Goal: Communication & Community: Answer question/provide support

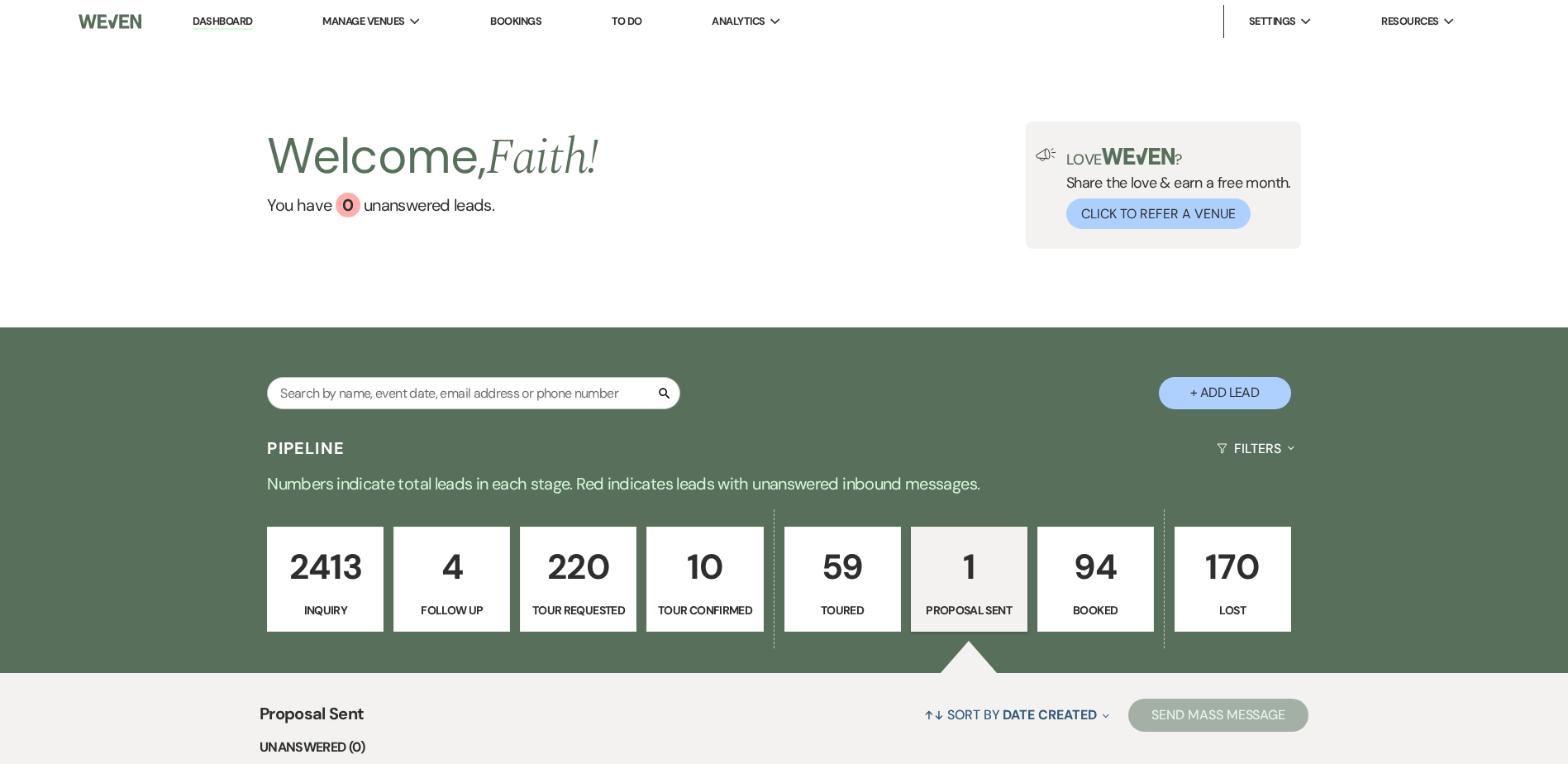
select select "6"
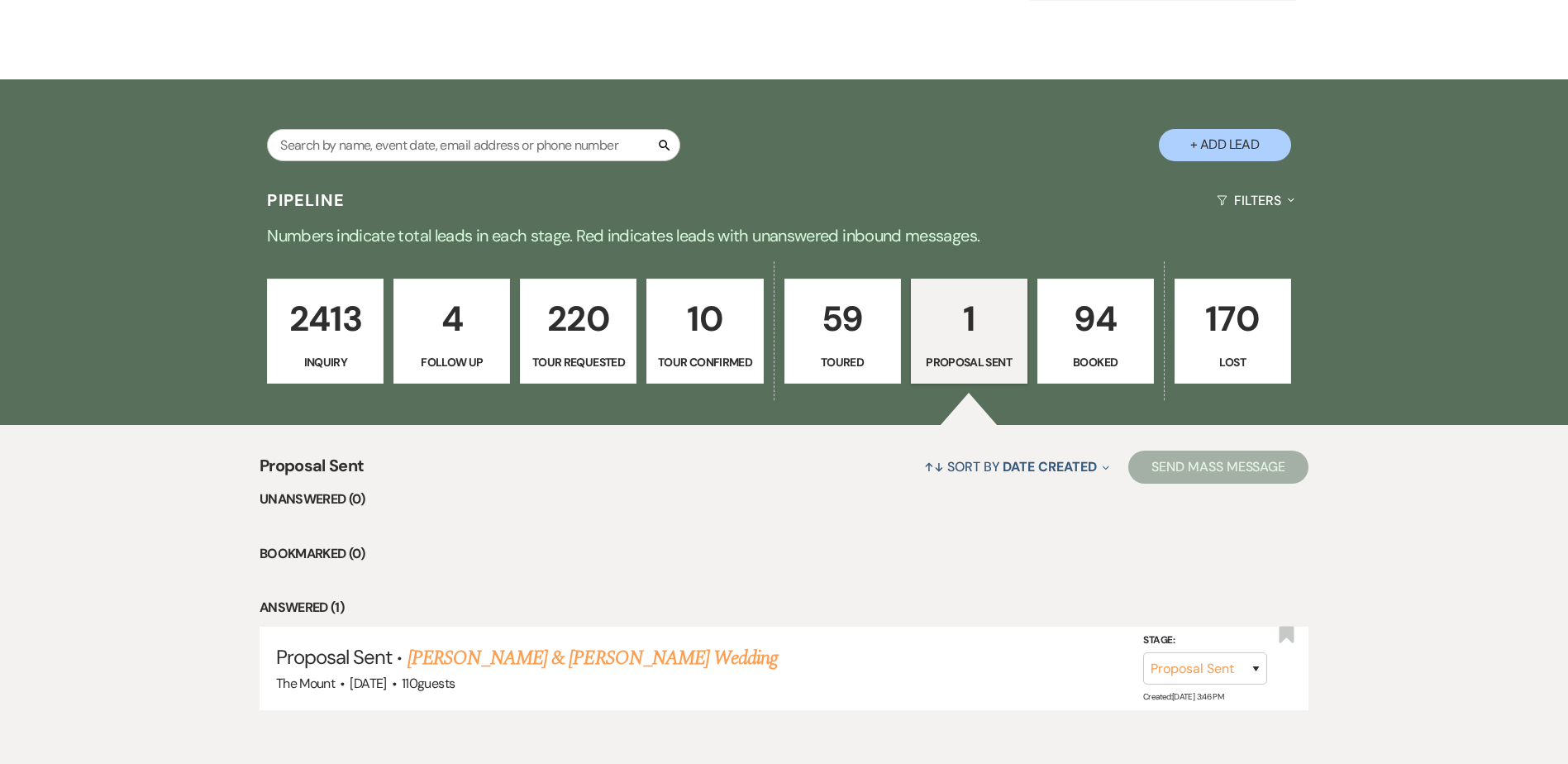
click at [1092, 323] on p "94" at bounding box center [1096, 319] width 95 height 56
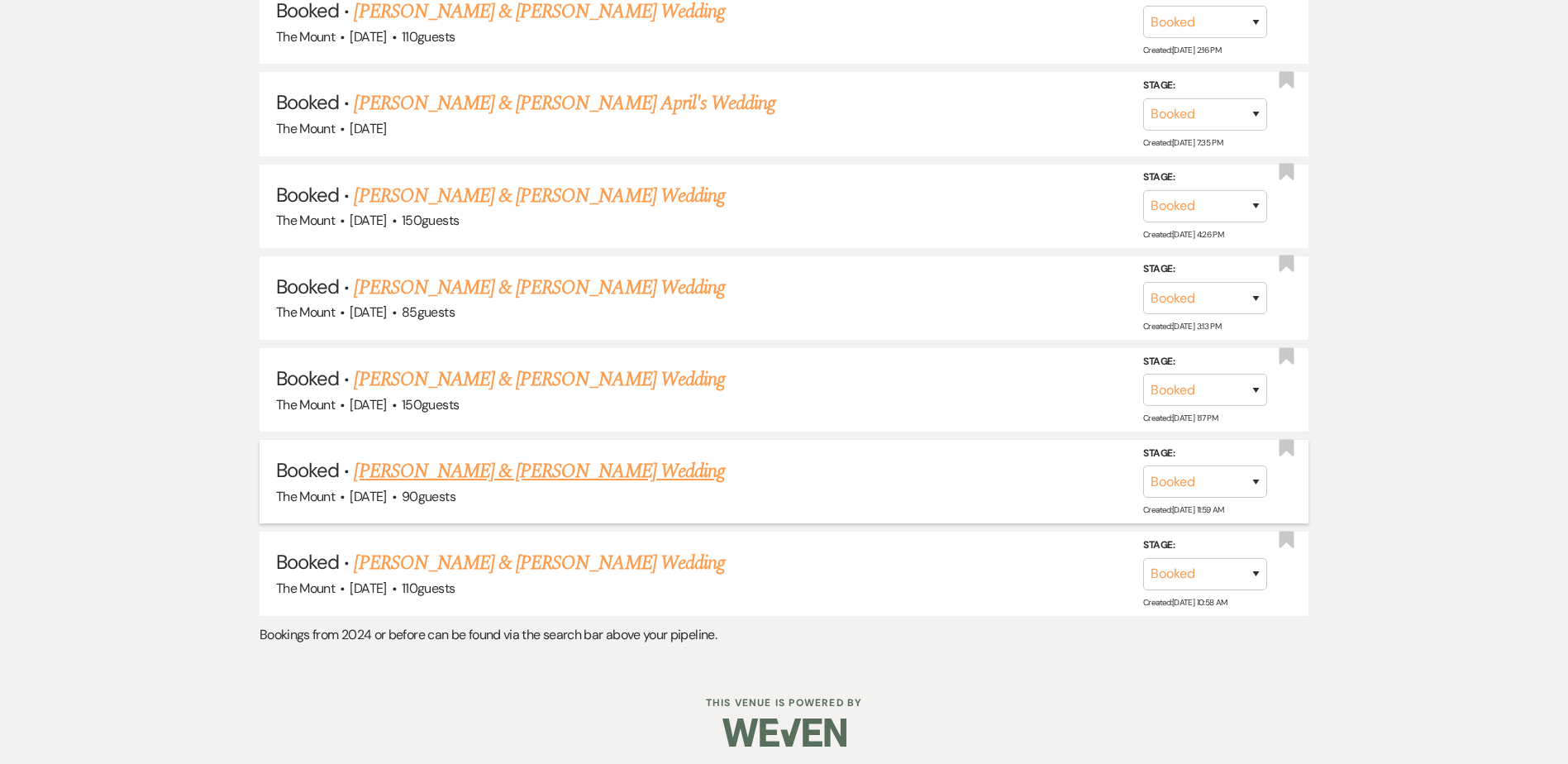
scroll to position [6866, 0]
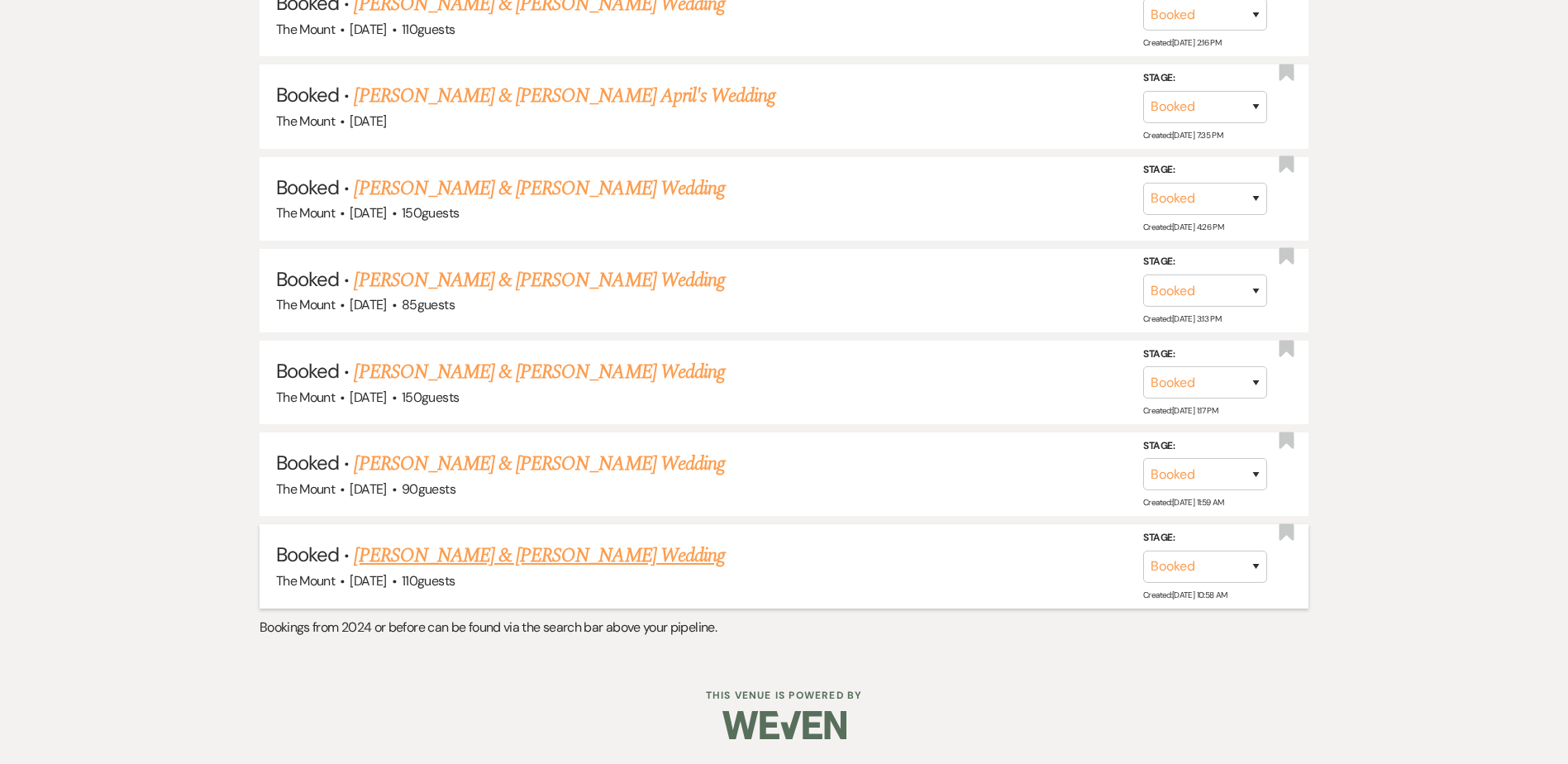
click at [518, 543] on link "Sara Bosworth & Jake Bittle's Wedding" at bounding box center [538, 554] width 370 height 30
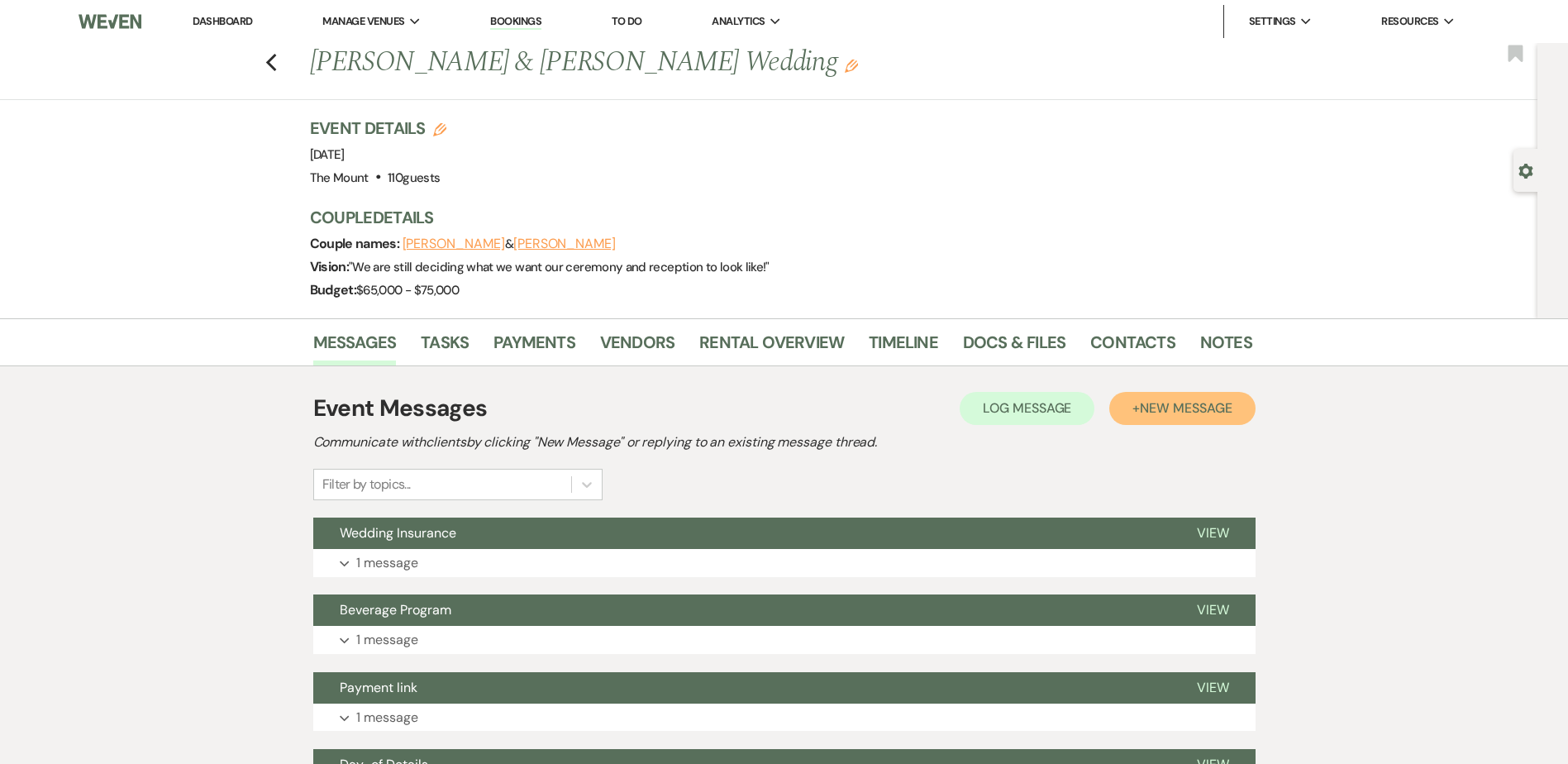
click at [1202, 408] on span "New Message" at bounding box center [1185, 408] width 91 height 17
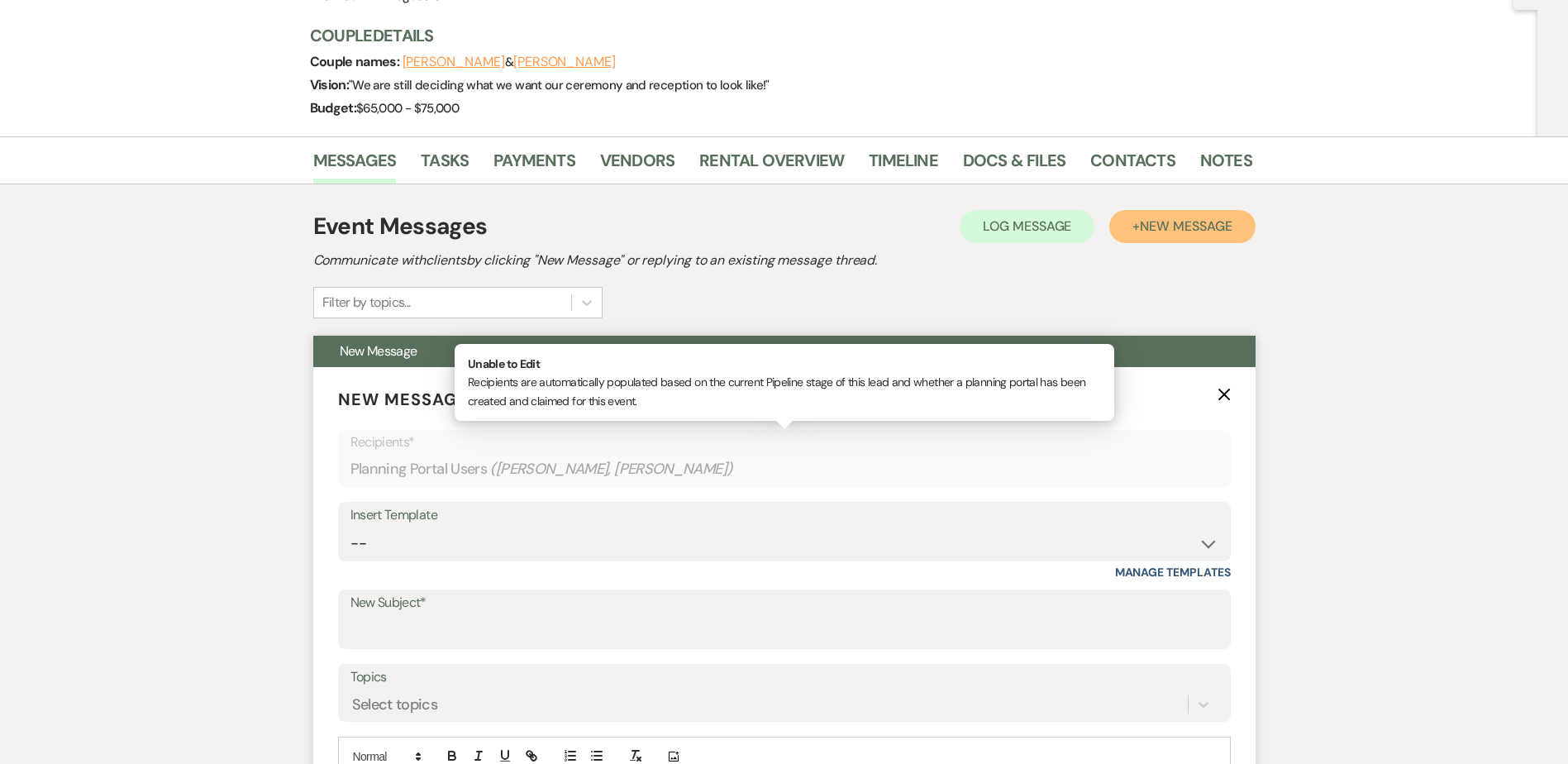
scroll to position [248, 0]
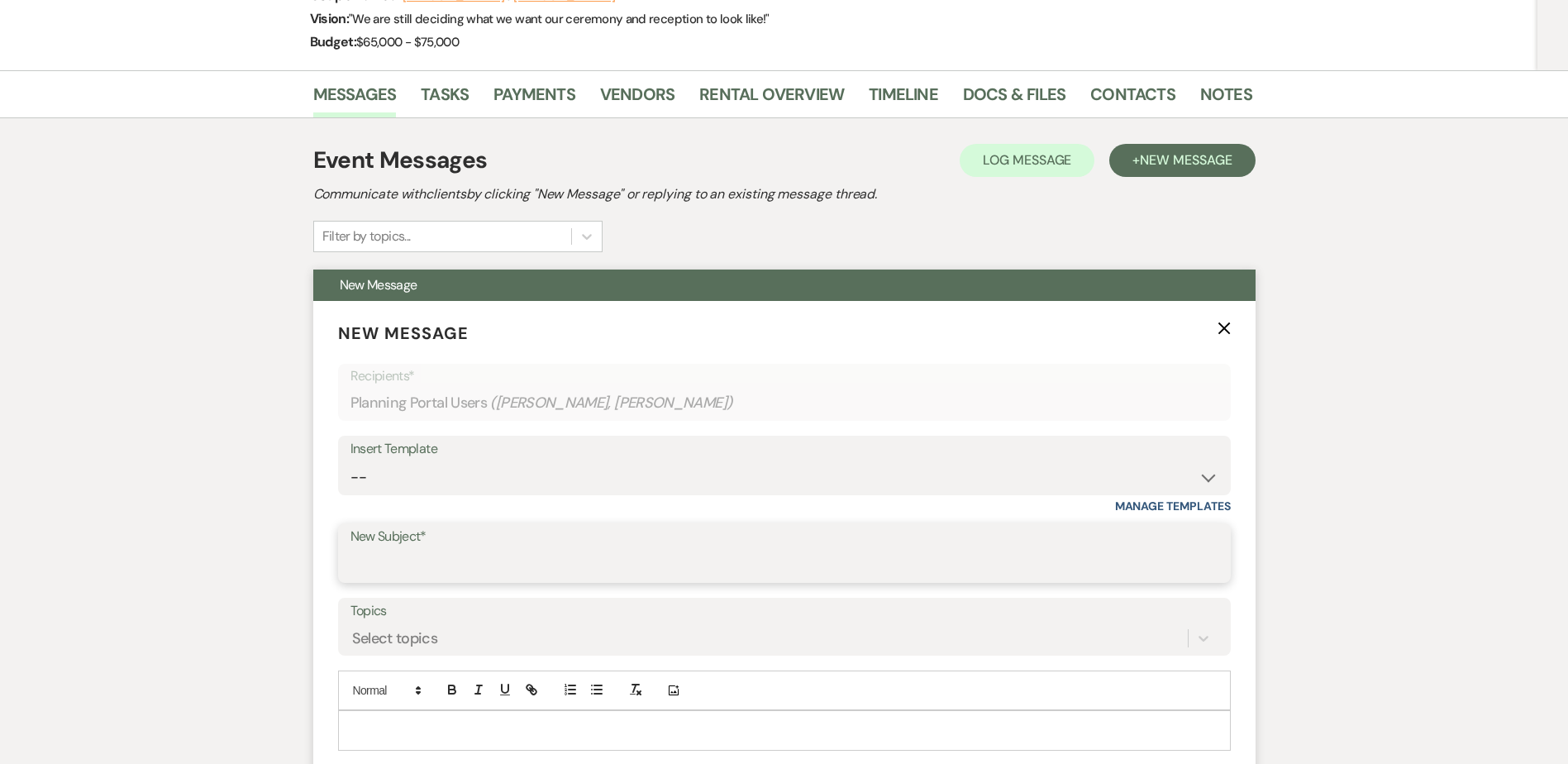
click at [470, 562] on input "New Subject*" at bounding box center [784, 565] width 868 height 32
type input "s"
type input "Stamps!"
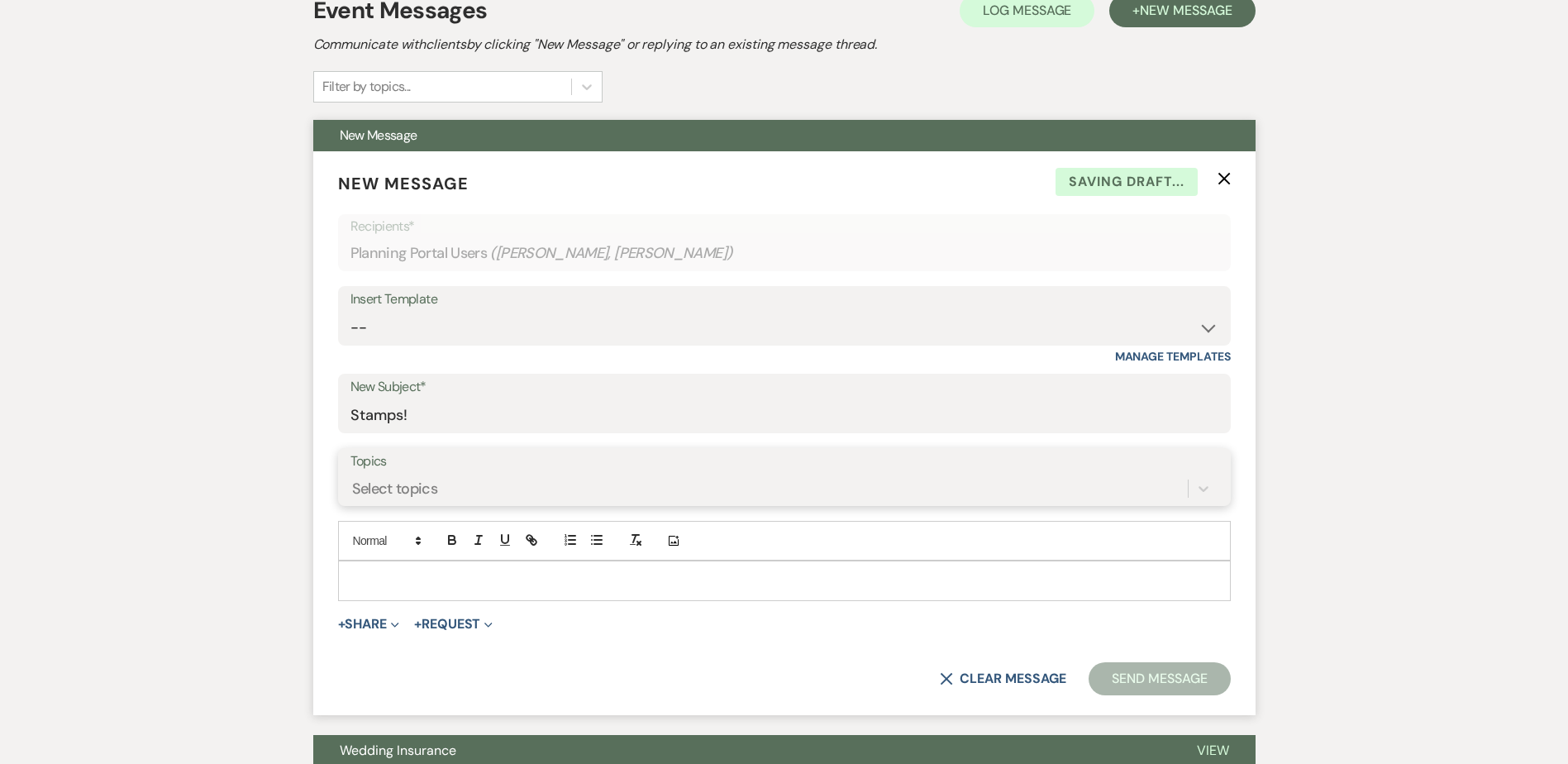
click at [448, 504] on div "Select topics" at bounding box center [784, 488] width 868 height 31
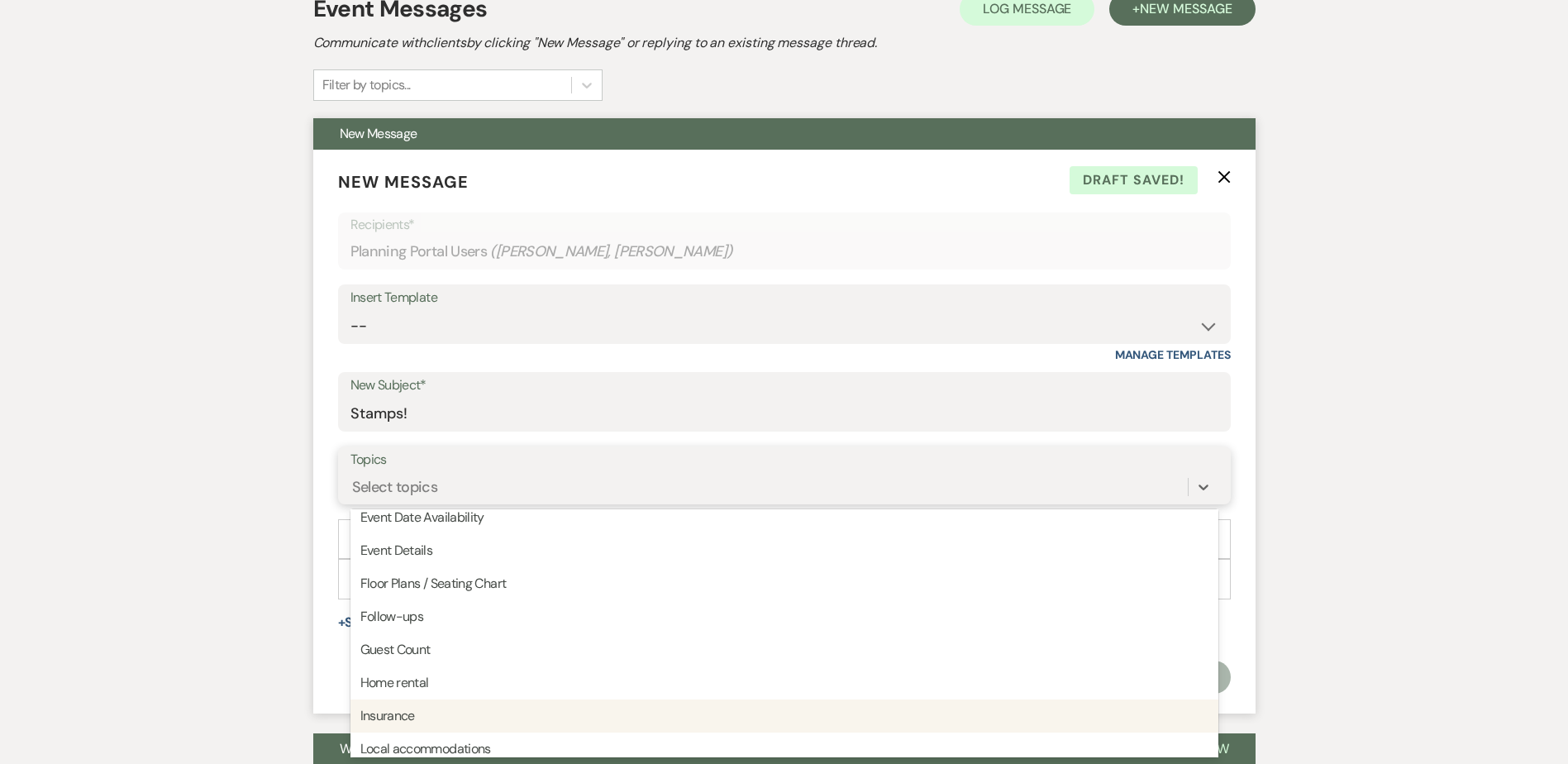
scroll to position [82, 0]
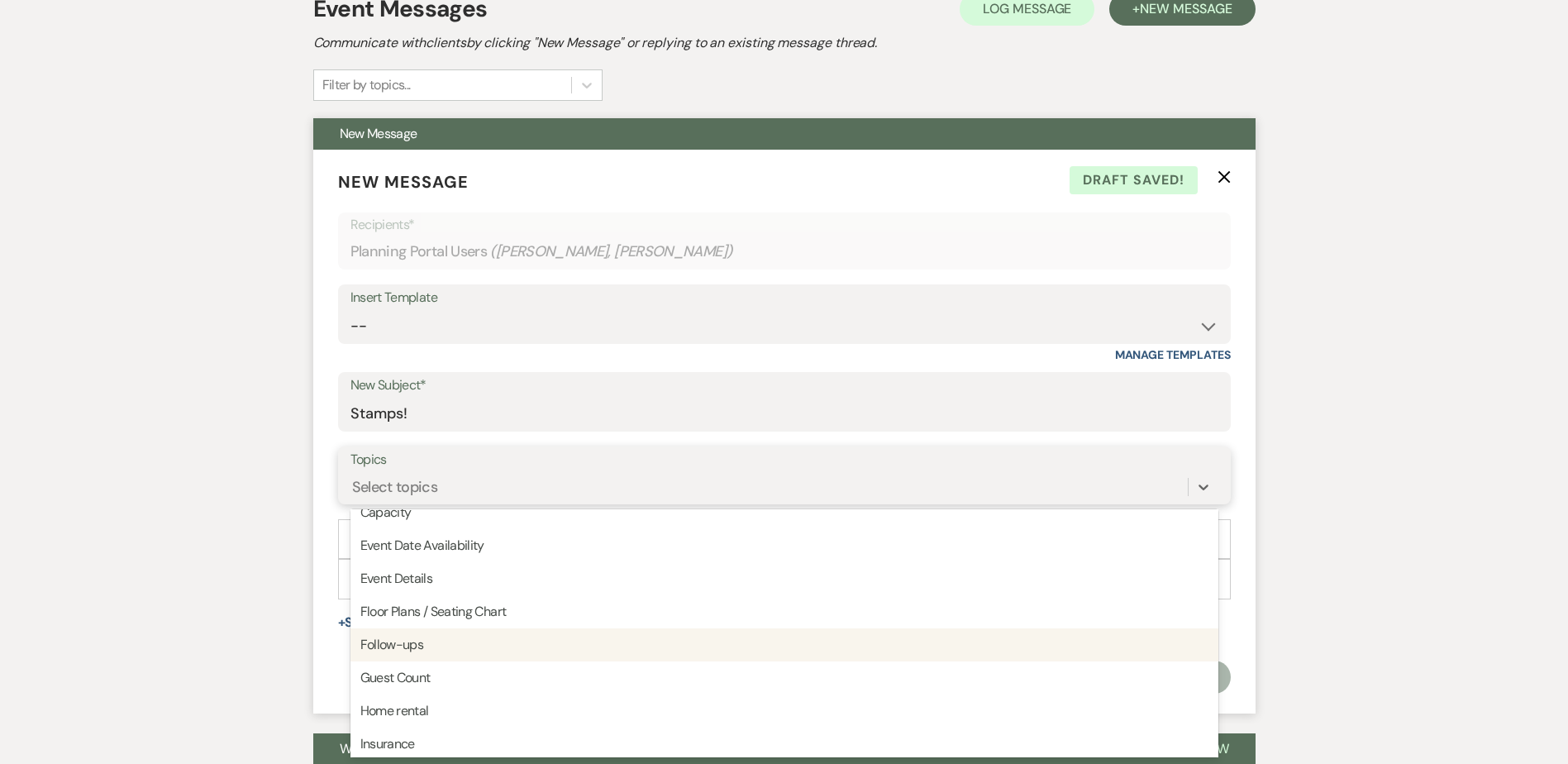
click at [437, 630] on div "Follow-ups" at bounding box center [784, 644] width 868 height 33
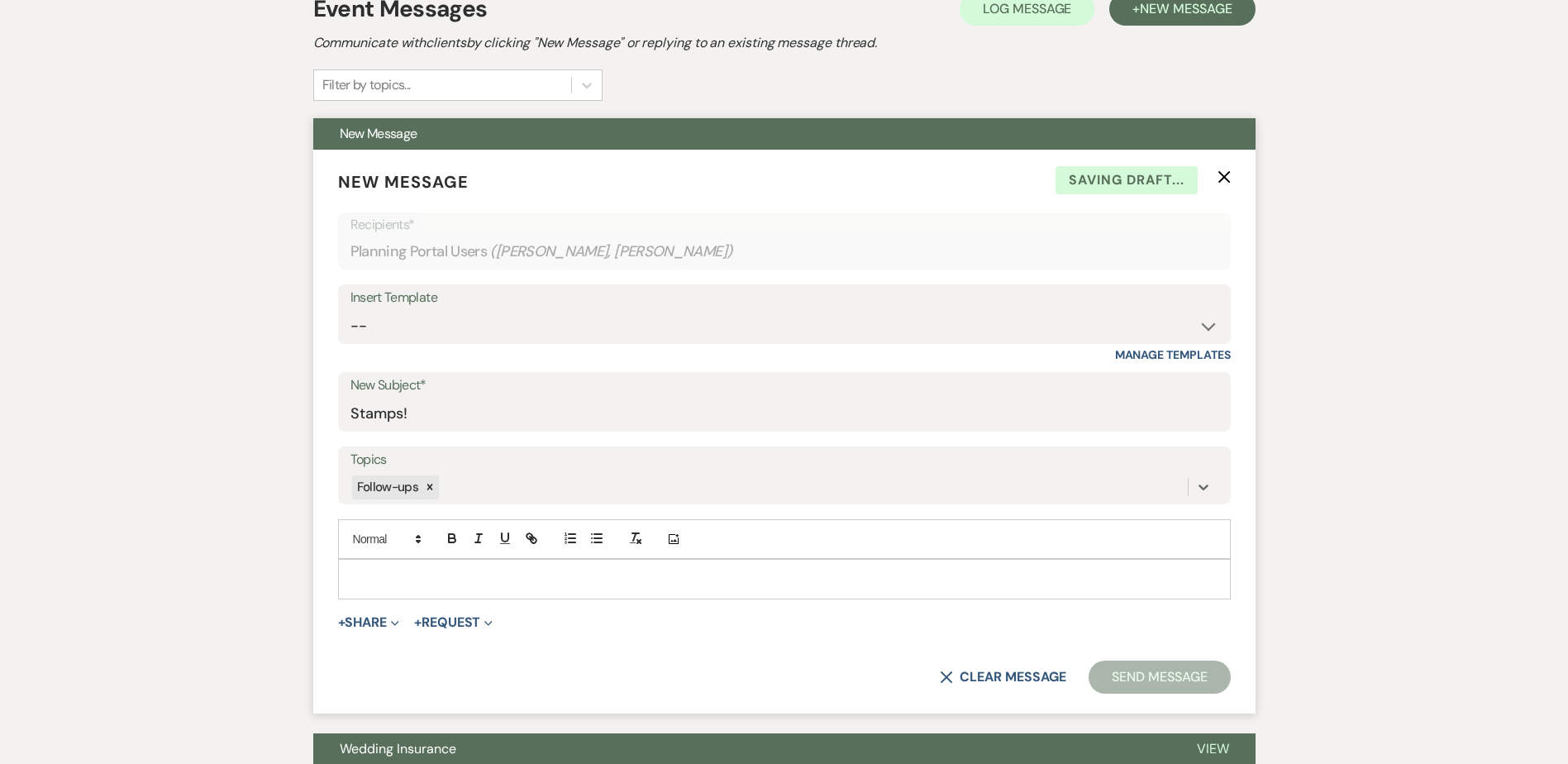
click at [400, 584] on p at bounding box center [784, 579] width 866 height 18
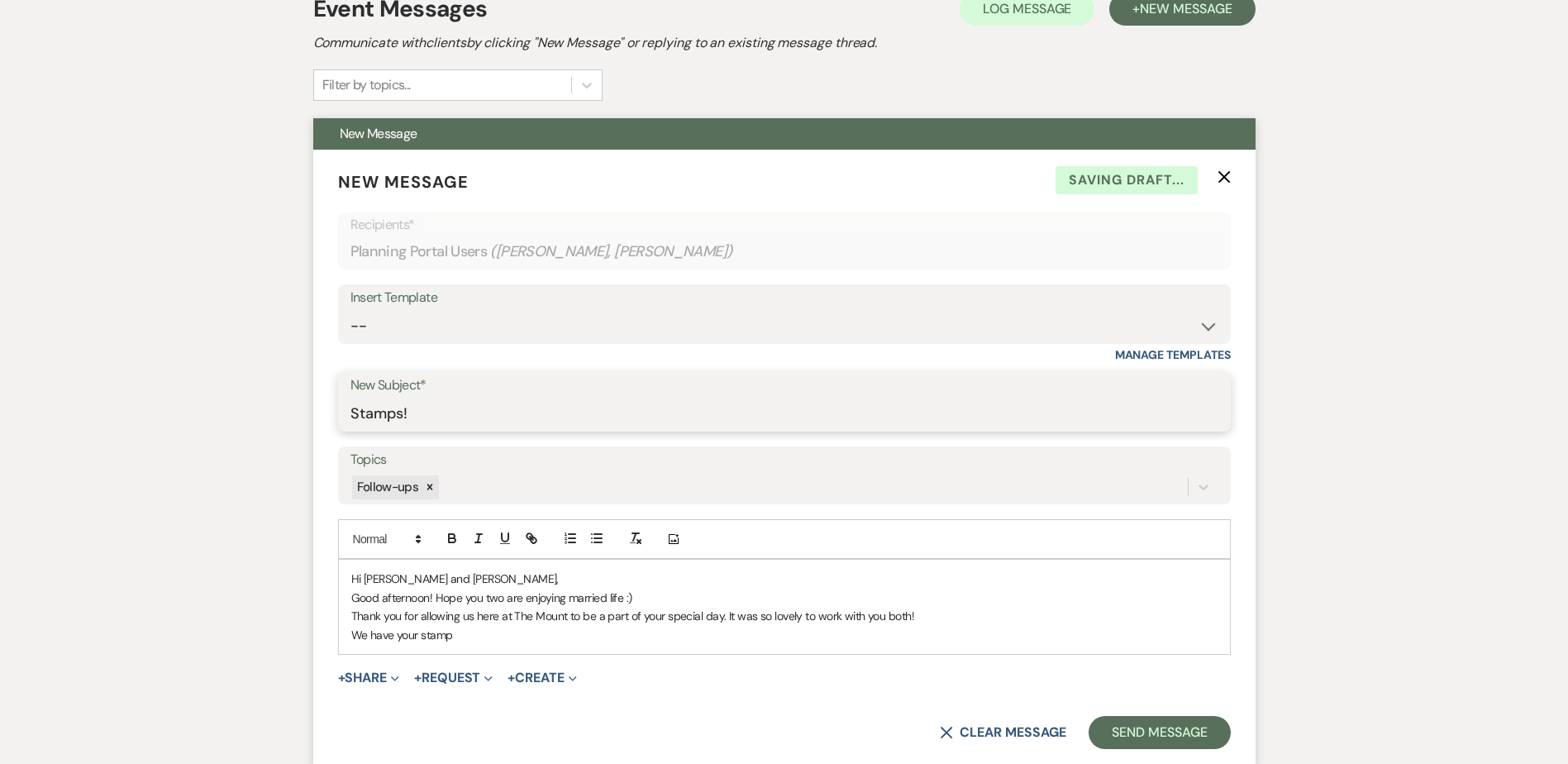
click at [401, 413] on input "Stamps!" at bounding box center [784, 414] width 868 height 32
drag, startPoint x: 480, startPoint y: 412, endPoint x: 318, endPoint y: 403, distance: 162.2
click at [318, 403] on form "New Message X Draft Recipients* Planning Portal Users ( Sara Bosworth, Jake Bit…" at bounding box center [785, 459] width 943 height 619
type input "Thank you!!!"
click at [492, 632] on p "We have your stamp" at bounding box center [784, 635] width 866 height 18
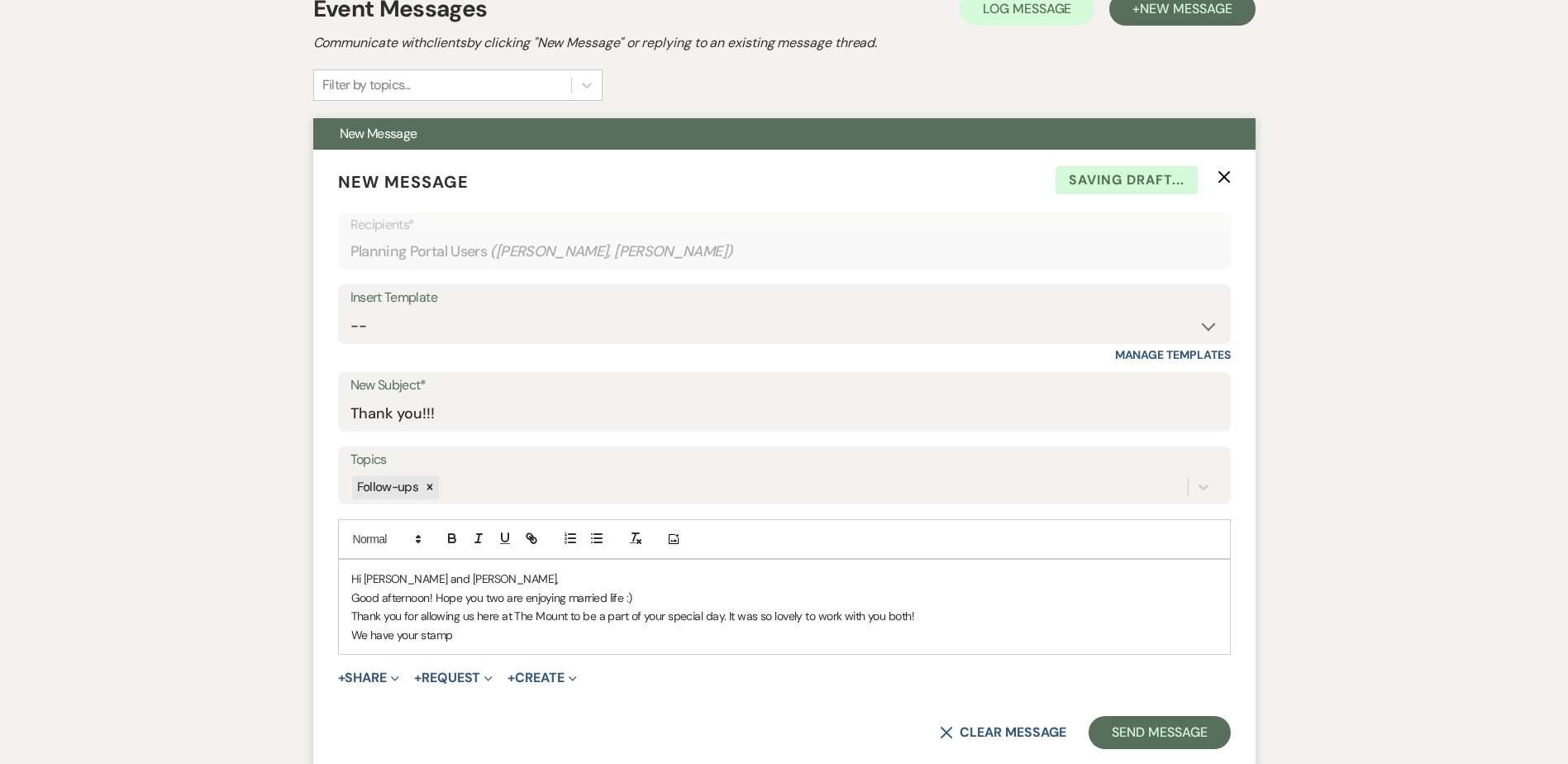
click at [402, 617] on p "Thank you for allowing us here at The Mount to be a part of your special day. I…" at bounding box center [784, 615] width 866 height 18
click at [523, 637] on p "We have your stamp" at bounding box center [784, 635] width 866 height 18
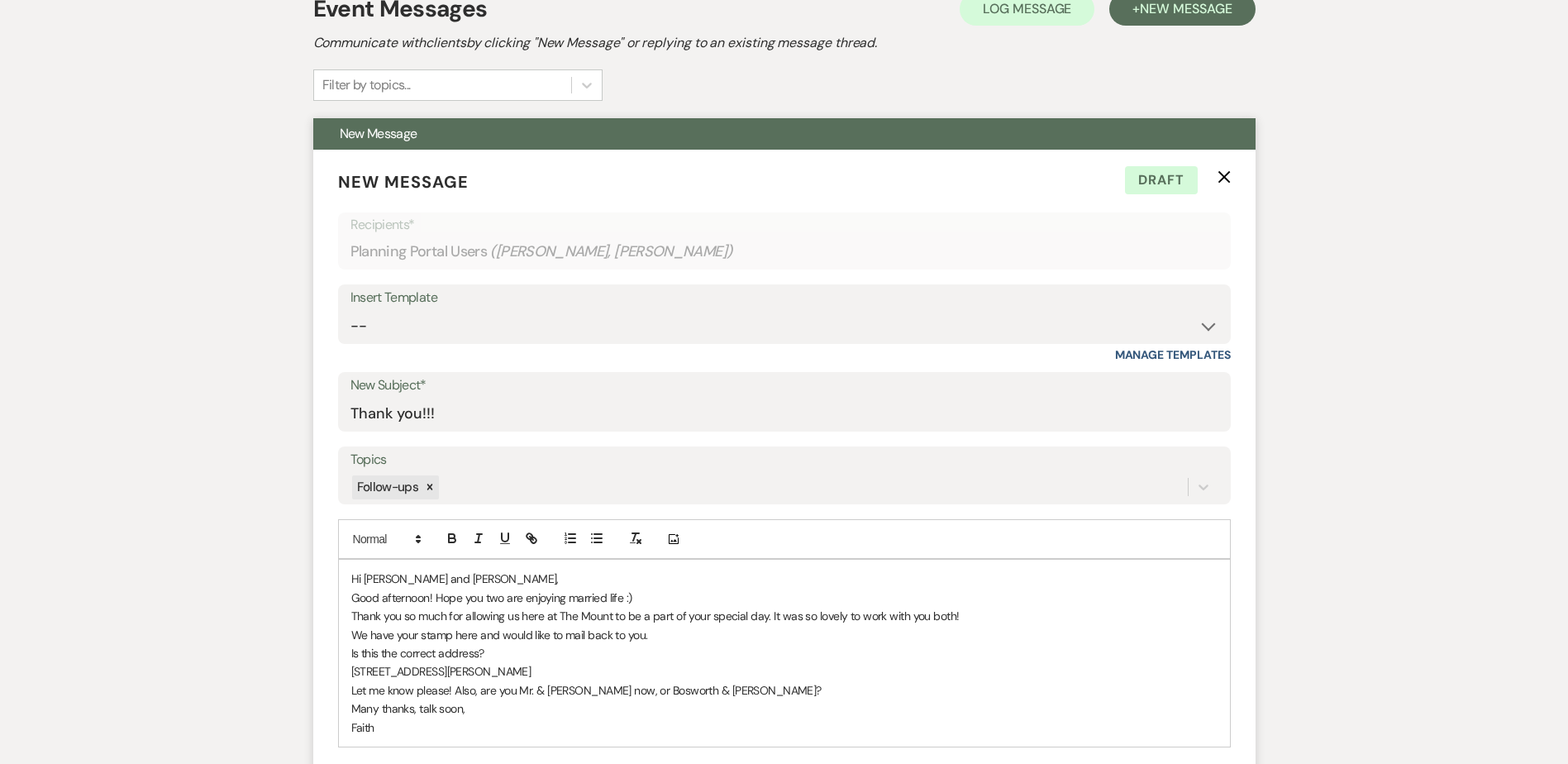
click at [783, 683] on p "Let me know please! Also, are you Mr. & Mrs. Bittle now, or Bosworth & Bittle?" at bounding box center [784, 690] width 866 height 18
click at [353, 724] on span "XXXXXXXXXXXX1784" at bounding box center [399, 727] width 96 height 15
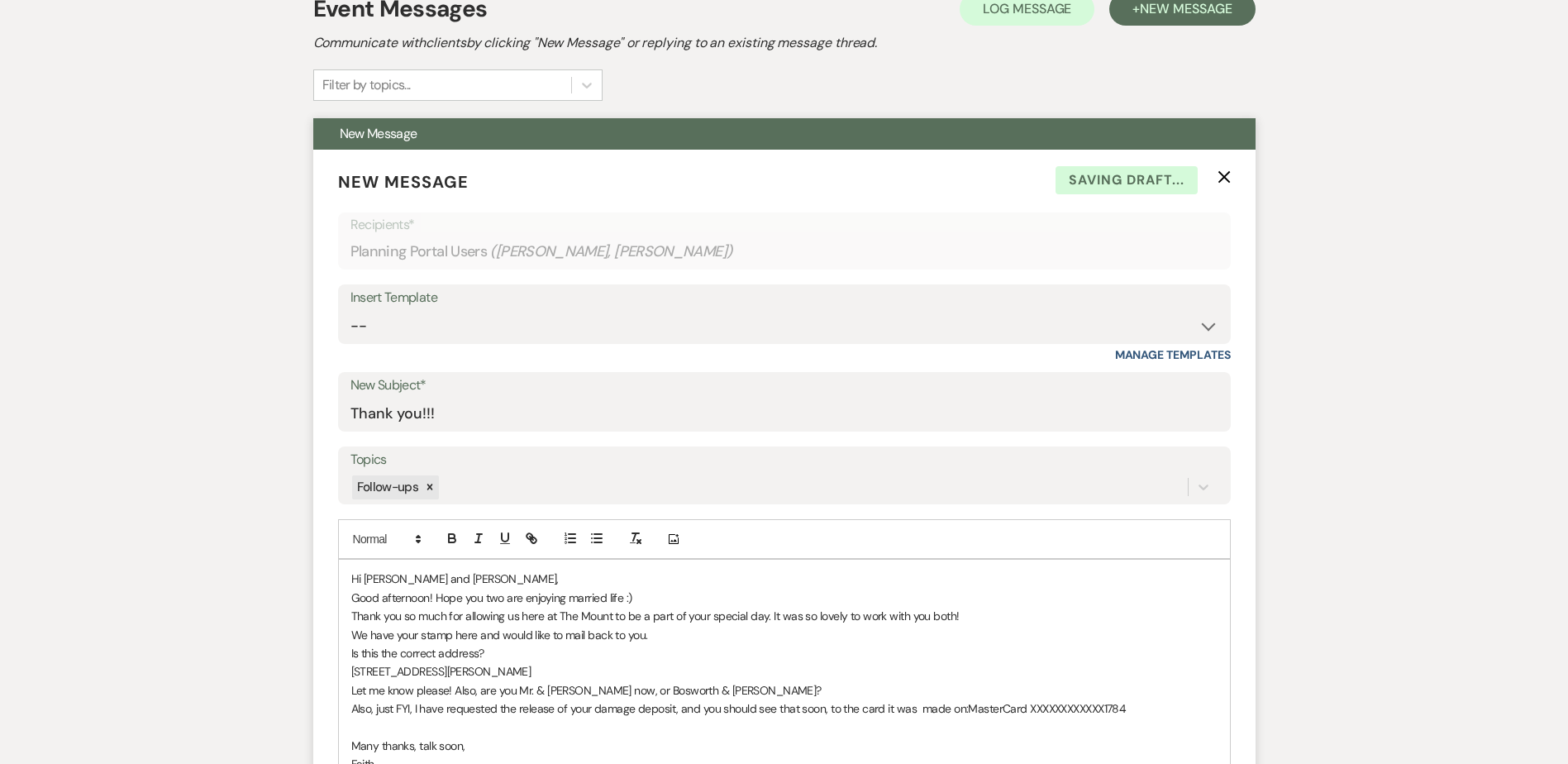
click at [933, 711] on p "Also, just FYI, I have requested the release of your damage deposit, and you sh…" at bounding box center [784, 708] width 866 height 18
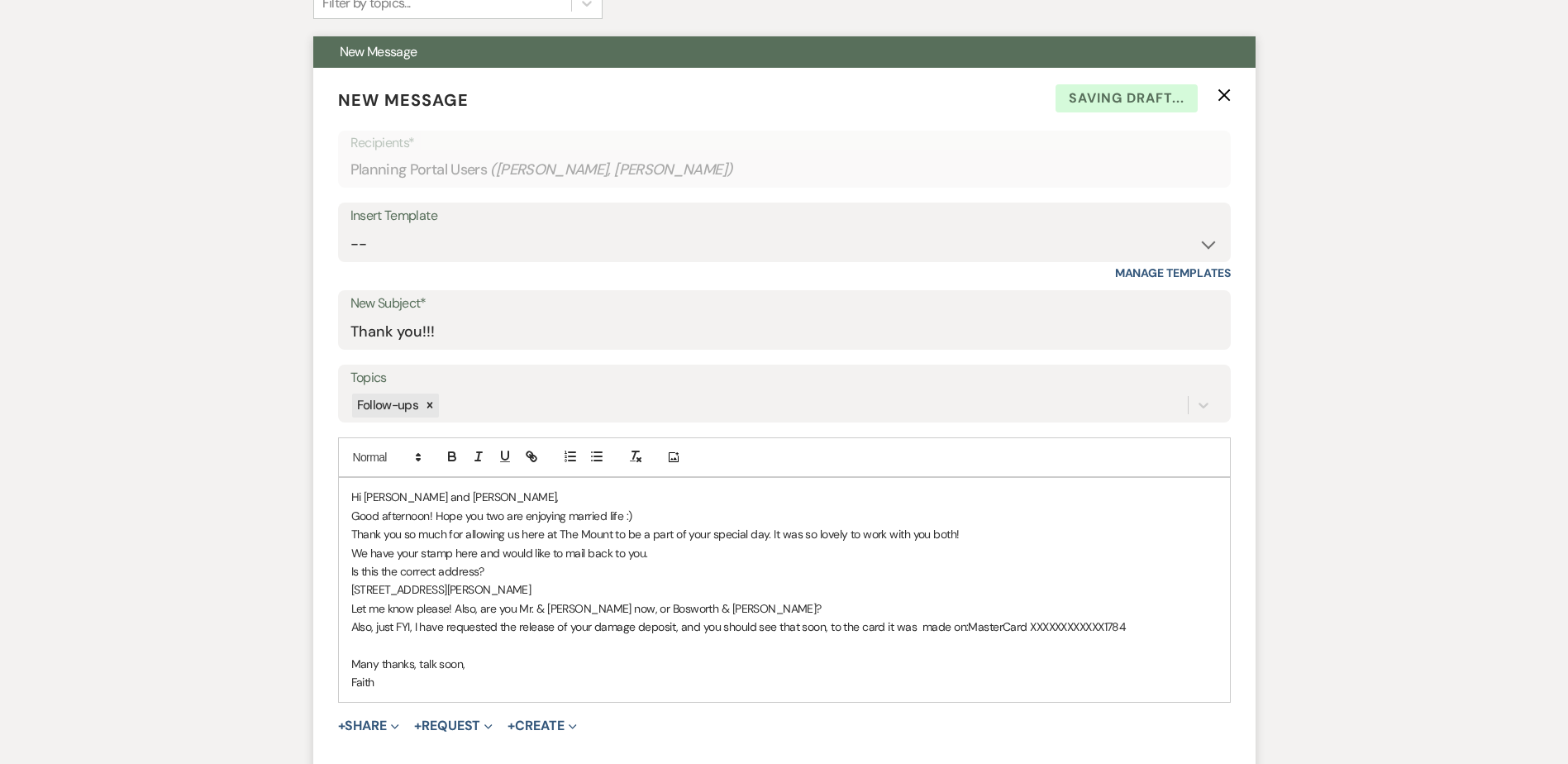
scroll to position [482, 0]
click at [593, 647] on p at bounding box center [784, 645] width 866 height 18
click at [739, 587] on p "20 Saint Francis Pl Apt 2 Brooklyn NY 11216" at bounding box center [784, 588] width 866 height 18
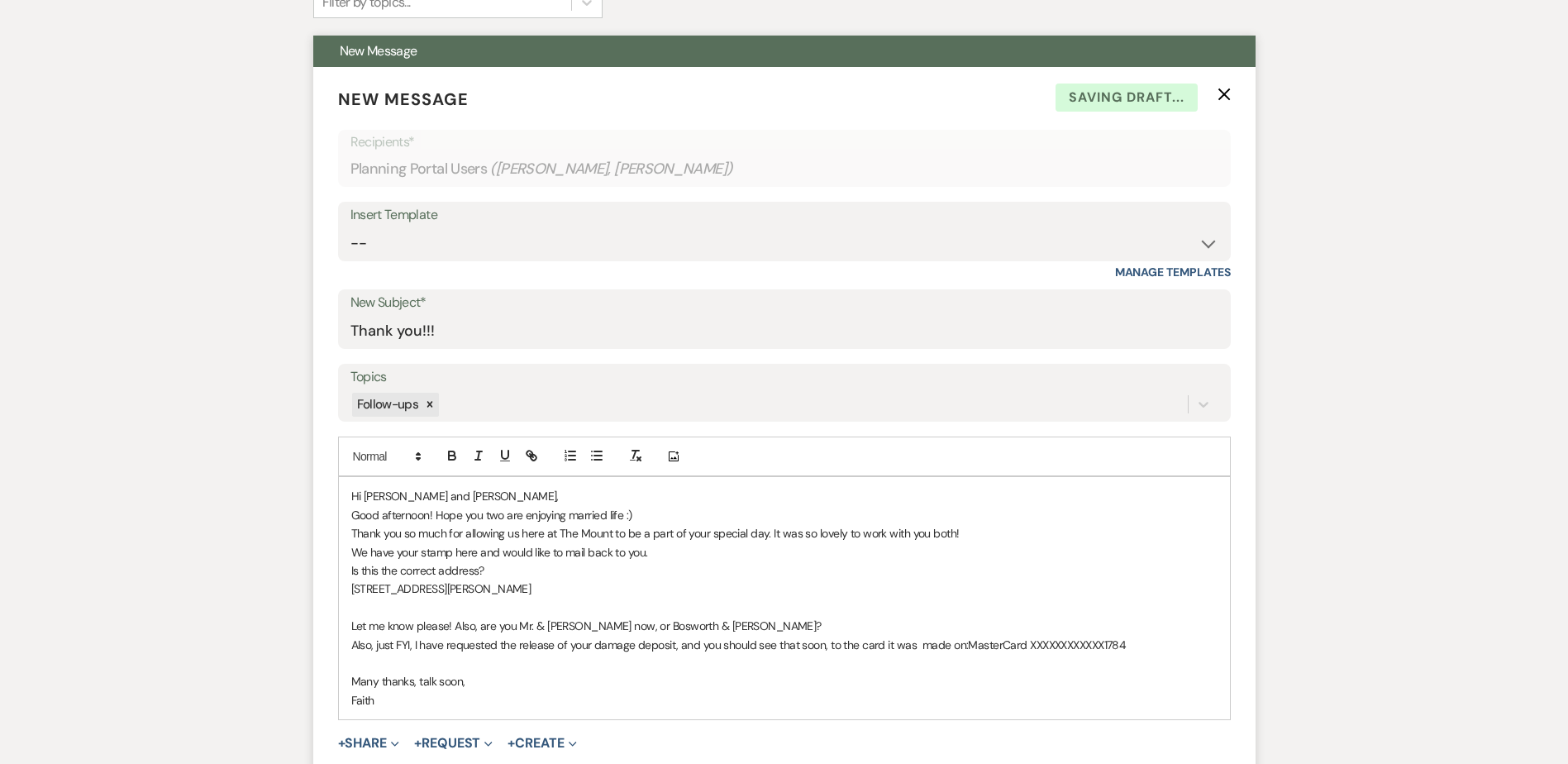
click at [768, 625] on p "Let me know please! Also, are you Mr. & Mrs. Bittle now, or Bosworth & Bittle?" at bounding box center [784, 625] width 866 height 18
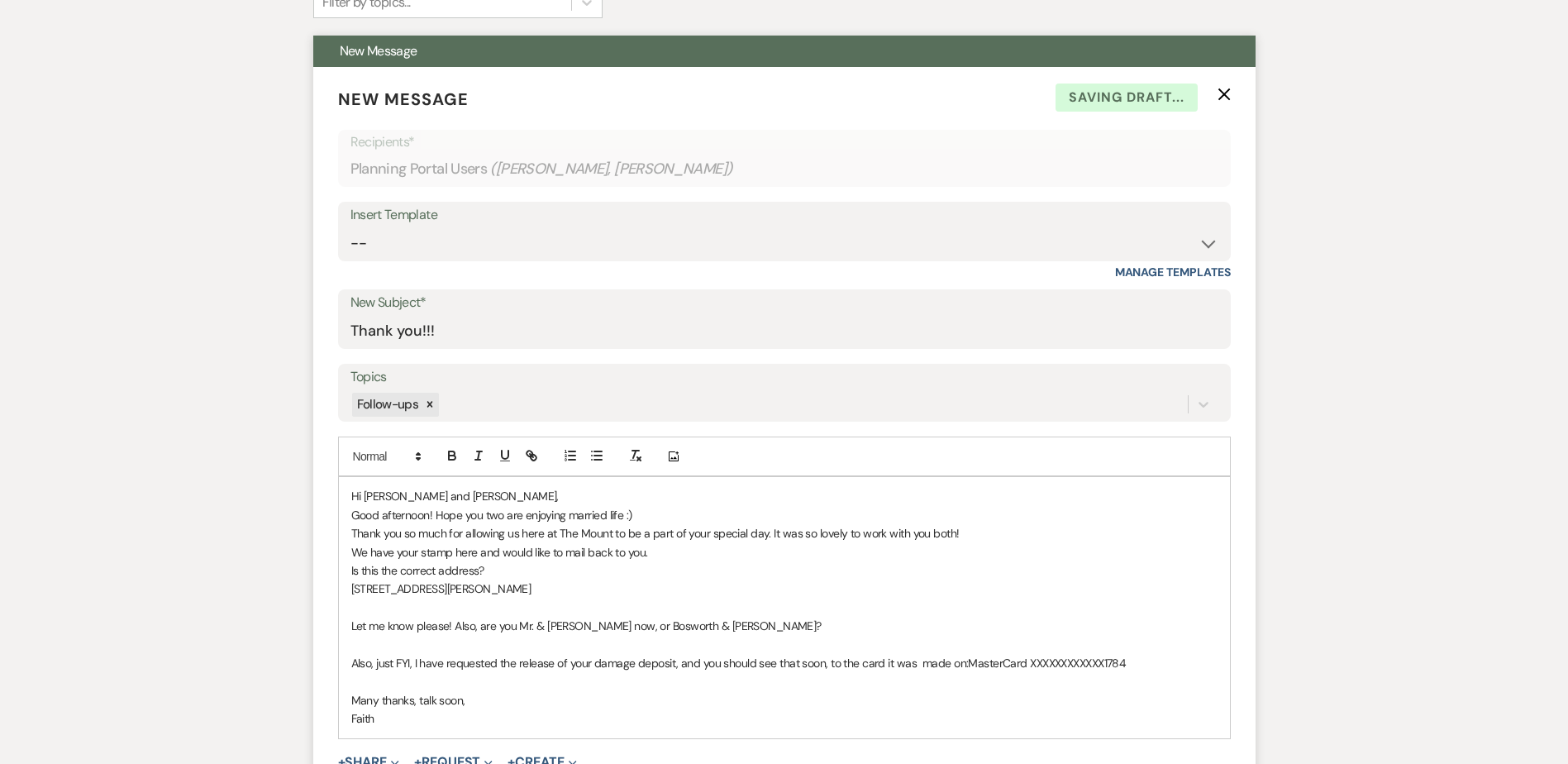
click at [1002, 522] on p "Good afternoon! Hope you two are enjoying married life :)" at bounding box center [784, 515] width 866 height 18
click at [993, 544] on p "We have your stamp here and would like to mail back to you." at bounding box center [784, 552] width 866 height 18
click at [988, 529] on p "Thank you so much for allowing us here at The Mount to be a part of your specia…" at bounding box center [784, 533] width 866 height 18
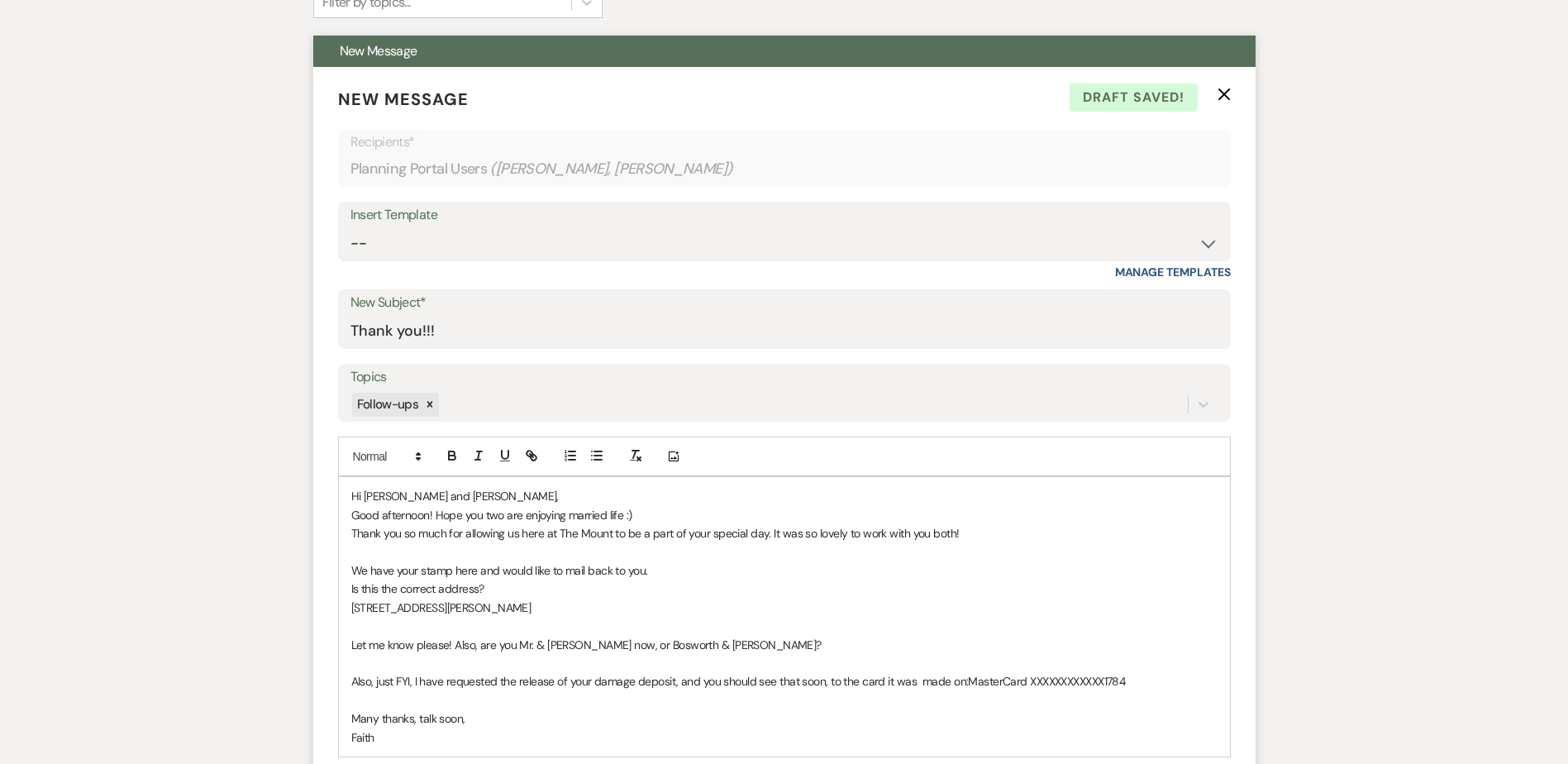
click at [441, 587] on p "Is this the correct address?" at bounding box center [784, 588] width 866 height 18
click at [478, 645] on p "Let me know please! Also, are you Mr. & Mrs. Bittle now, or Bosworth & Bittle?" at bounding box center [784, 645] width 866 height 18
click at [689, 647] on p "Let me know please! Also, to confirm, are you Mr. & Mrs. Bittle now, or Boswort…" at bounding box center [784, 645] width 866 height 18
drag, startPoint x: 450, startPoint y: 647, endPoint x: 886, endPoint y: 640, distance: 436.1
click at [886, 640] on p "Let me know please! Also, to confirm, are you Mr. & Mrs. Bittle now, or Boswort…" at bounding box center [784, 645] width 866 height 18
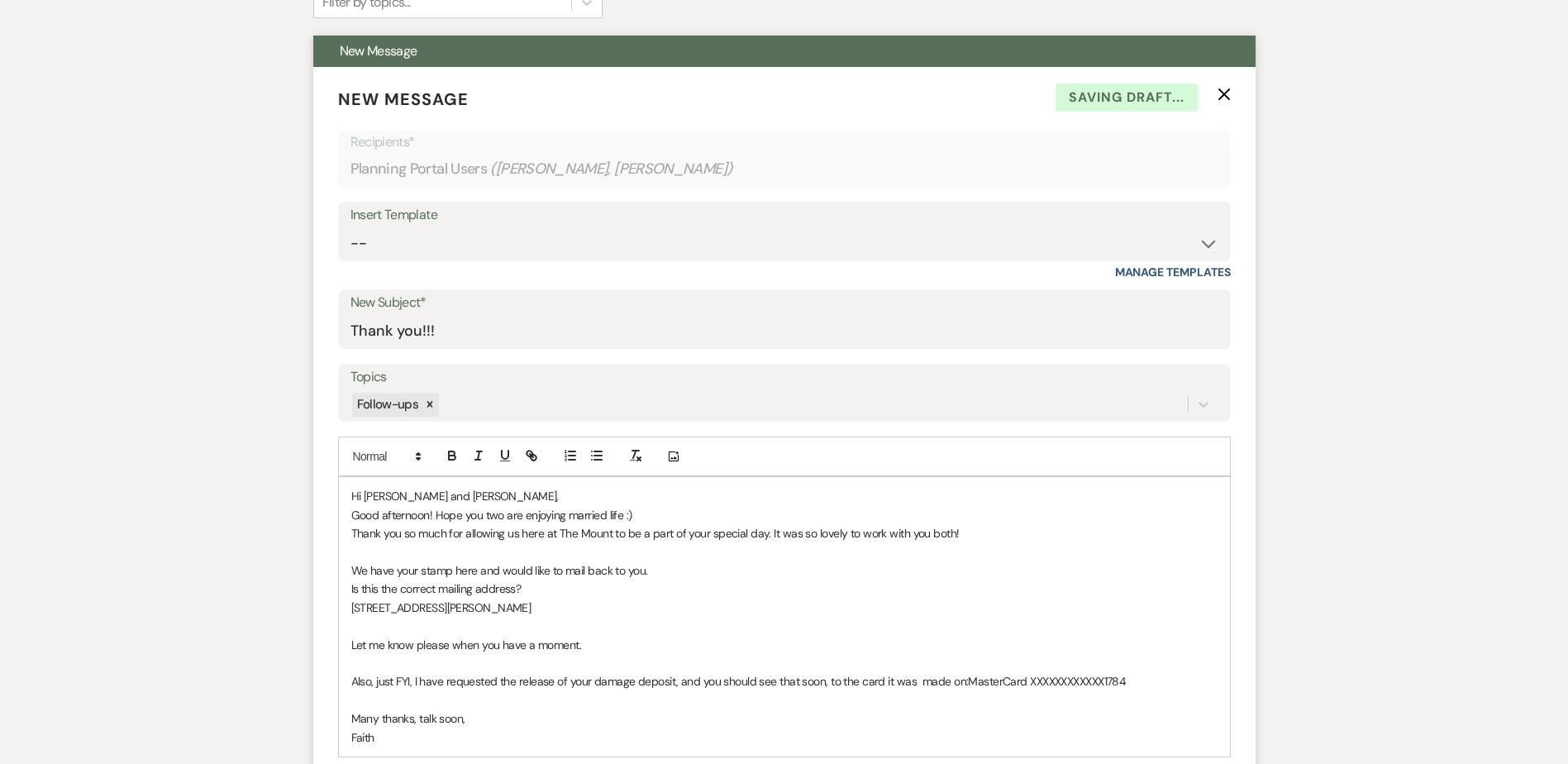
drag, startPoint x: 351, startPoint y: 680, endPoint x: 428, endPoint y: 636, distance: 88.7
click at [351, 678] on p "Also, just FYI, I have requested the release of your damage deposit, and you sh…" at bounding box center [784, 681] width 866 height 18
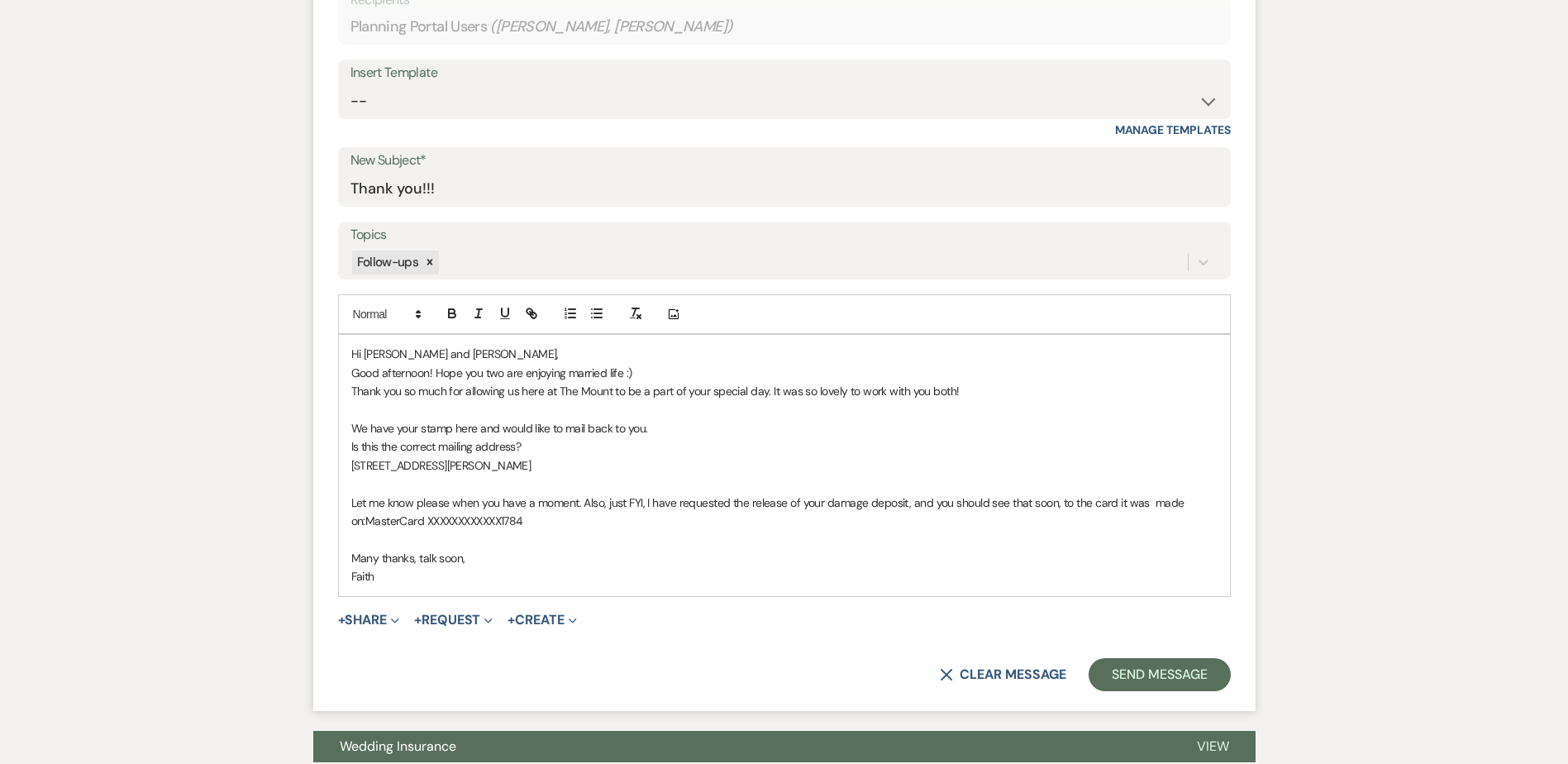
scroll to position [647, 0]
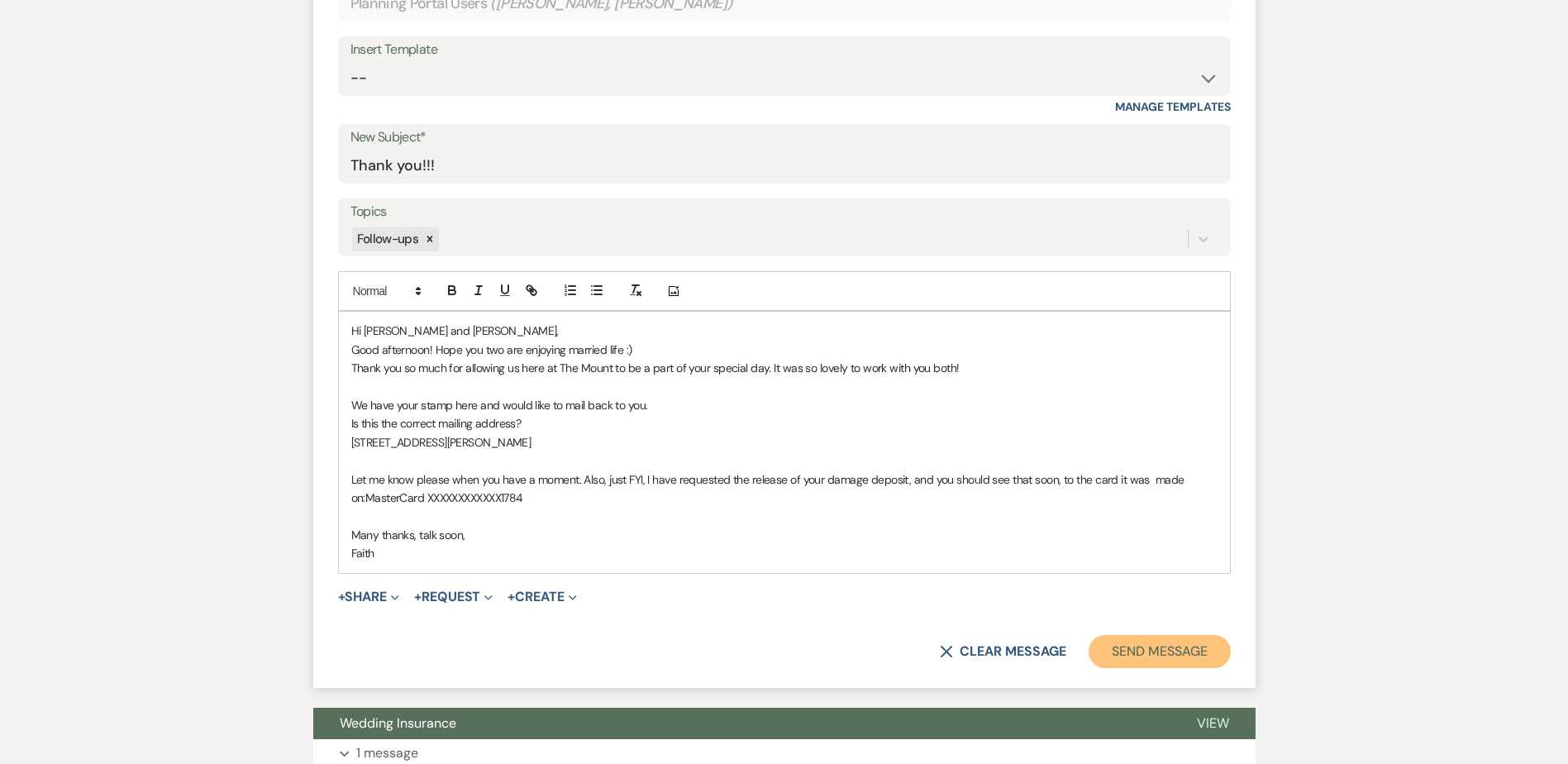
click at [1159, 667] on button "Send Message" at bounding box center [1159, 651] width 142 height 33
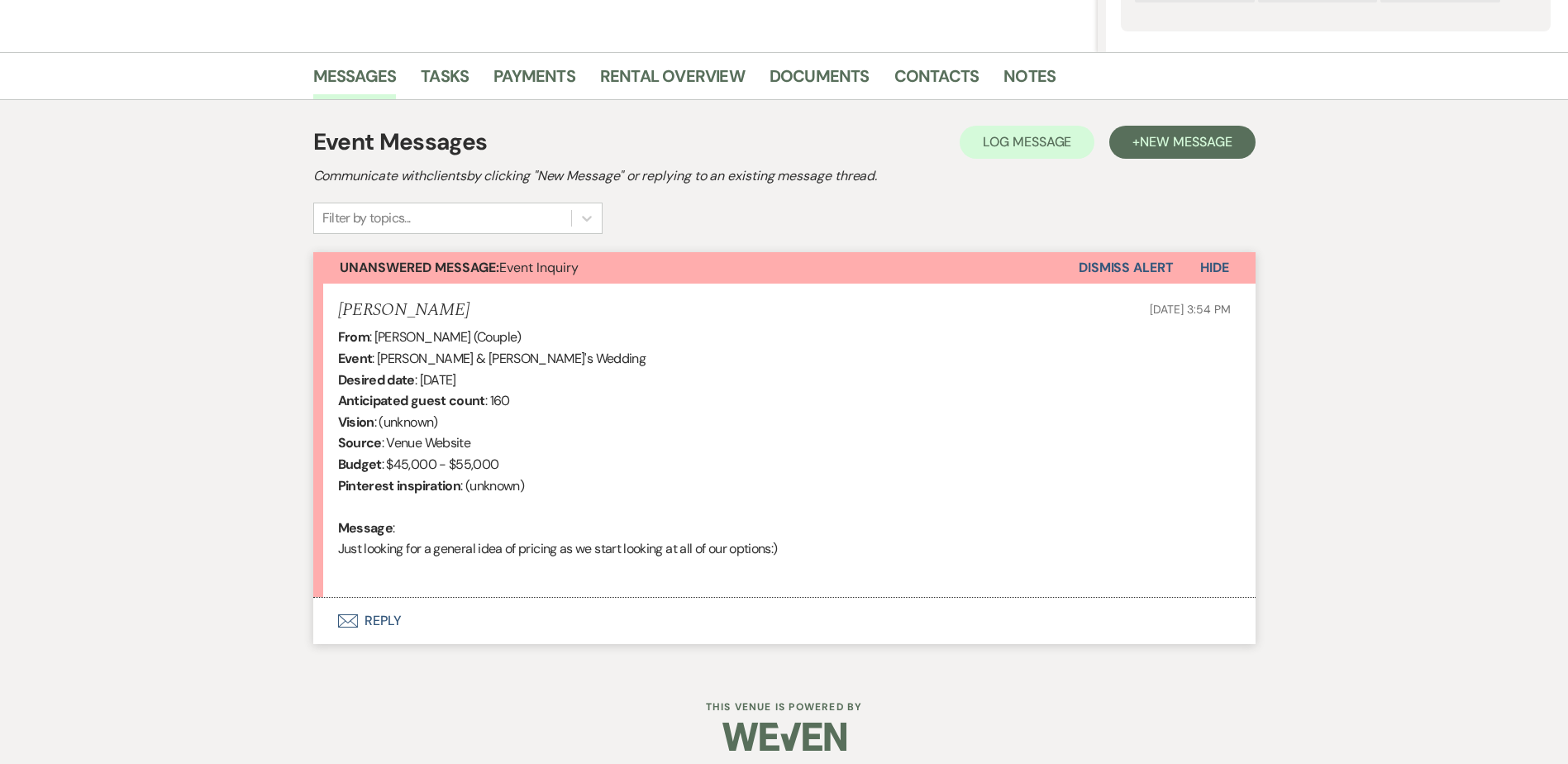
click at [381, 625] on button "Envelope Reply" at bounding box center [785, 621] width 943 height 47
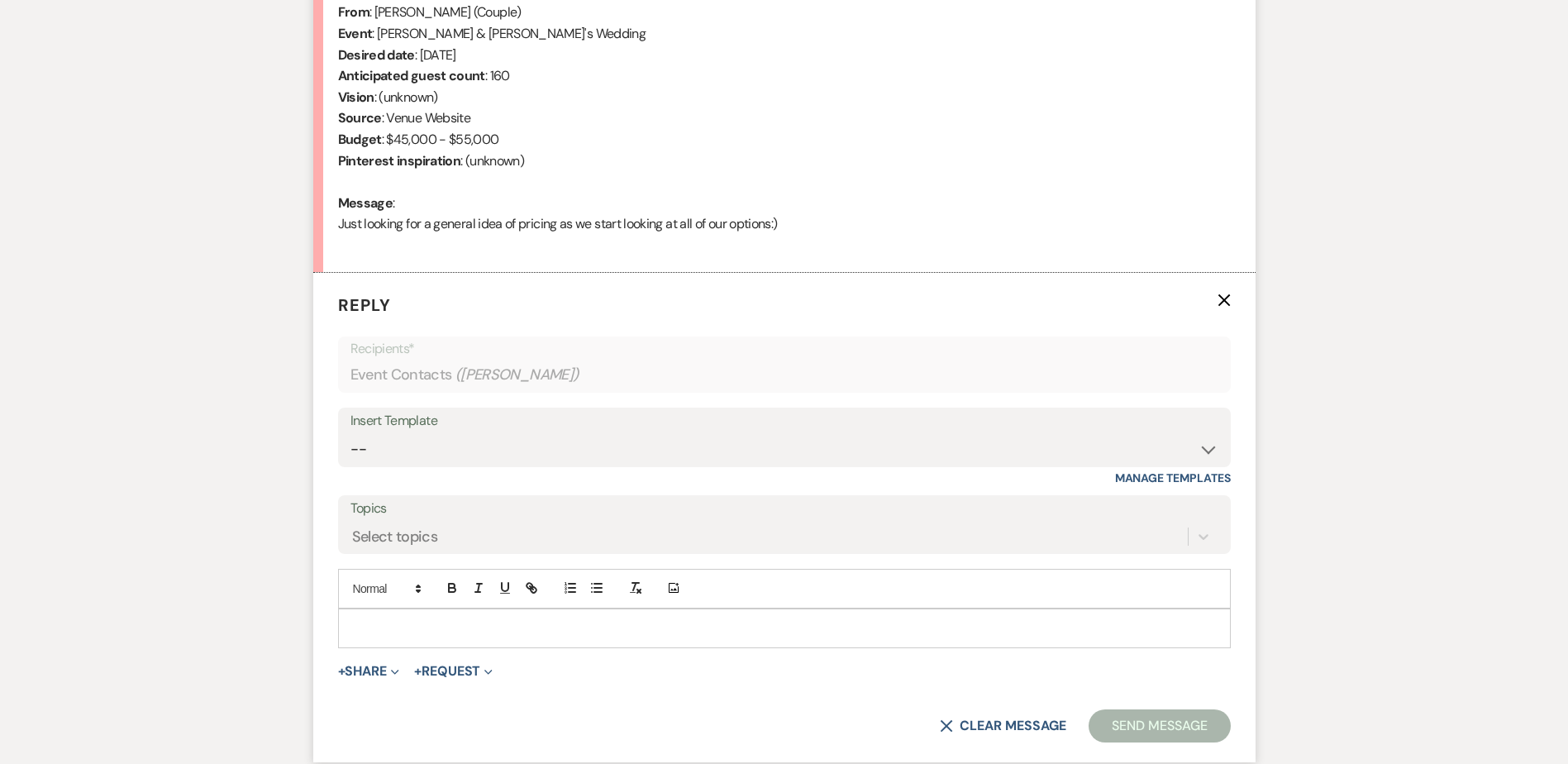
scroll to position [693, 0]
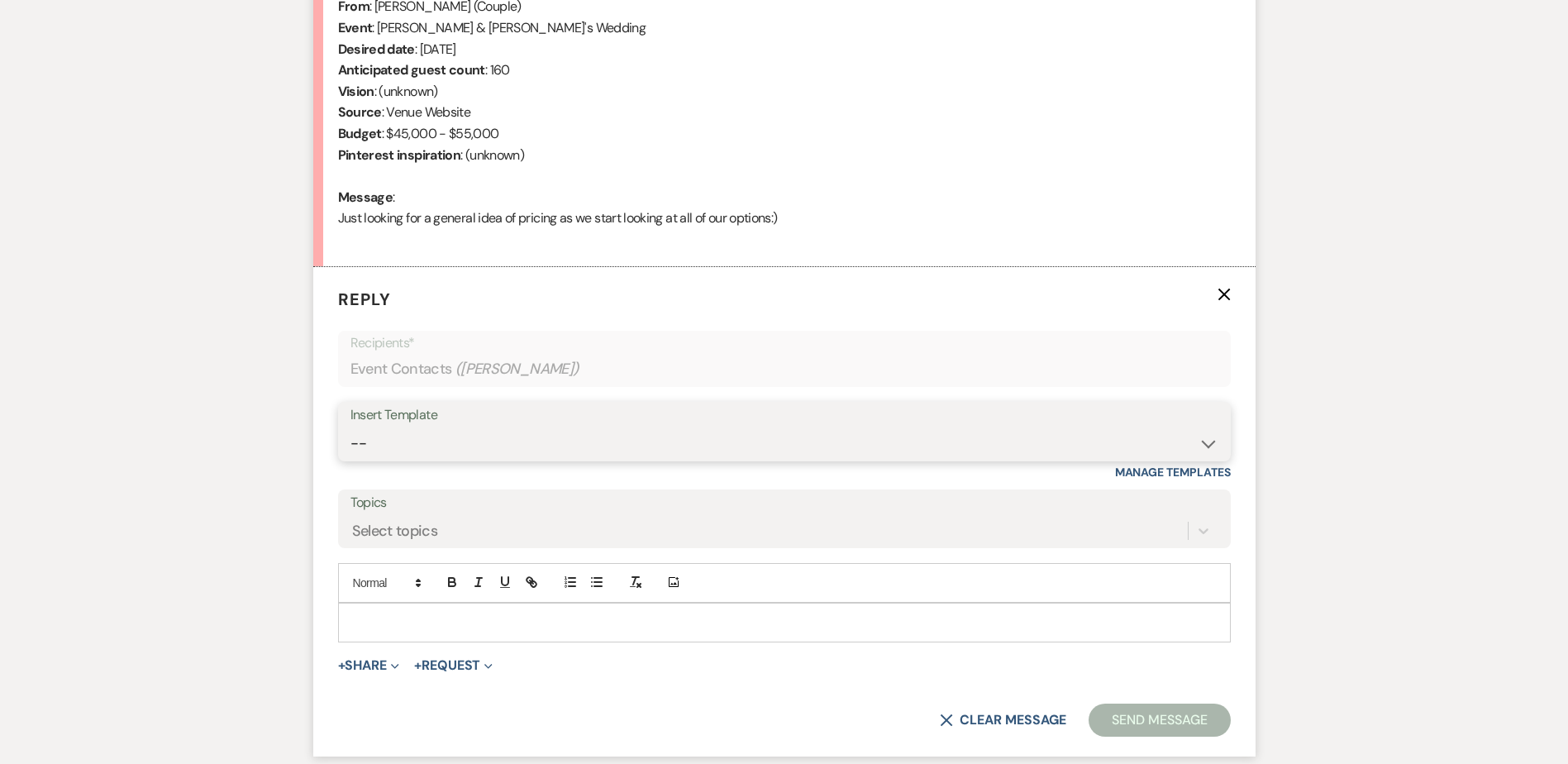
click at [391, 442] on select "-- Weven Planning Portal Introduction (Booked Events) Initial Inquiry Response …" at bounding box center [784, 443] width 868 height 32
select select "5515"
click at [350, 427] on select "-- Weven Planning Portal Introduction (Booked Events) Initial Inquiry Response …" at bounding box center [784, 443] width 868 height 32
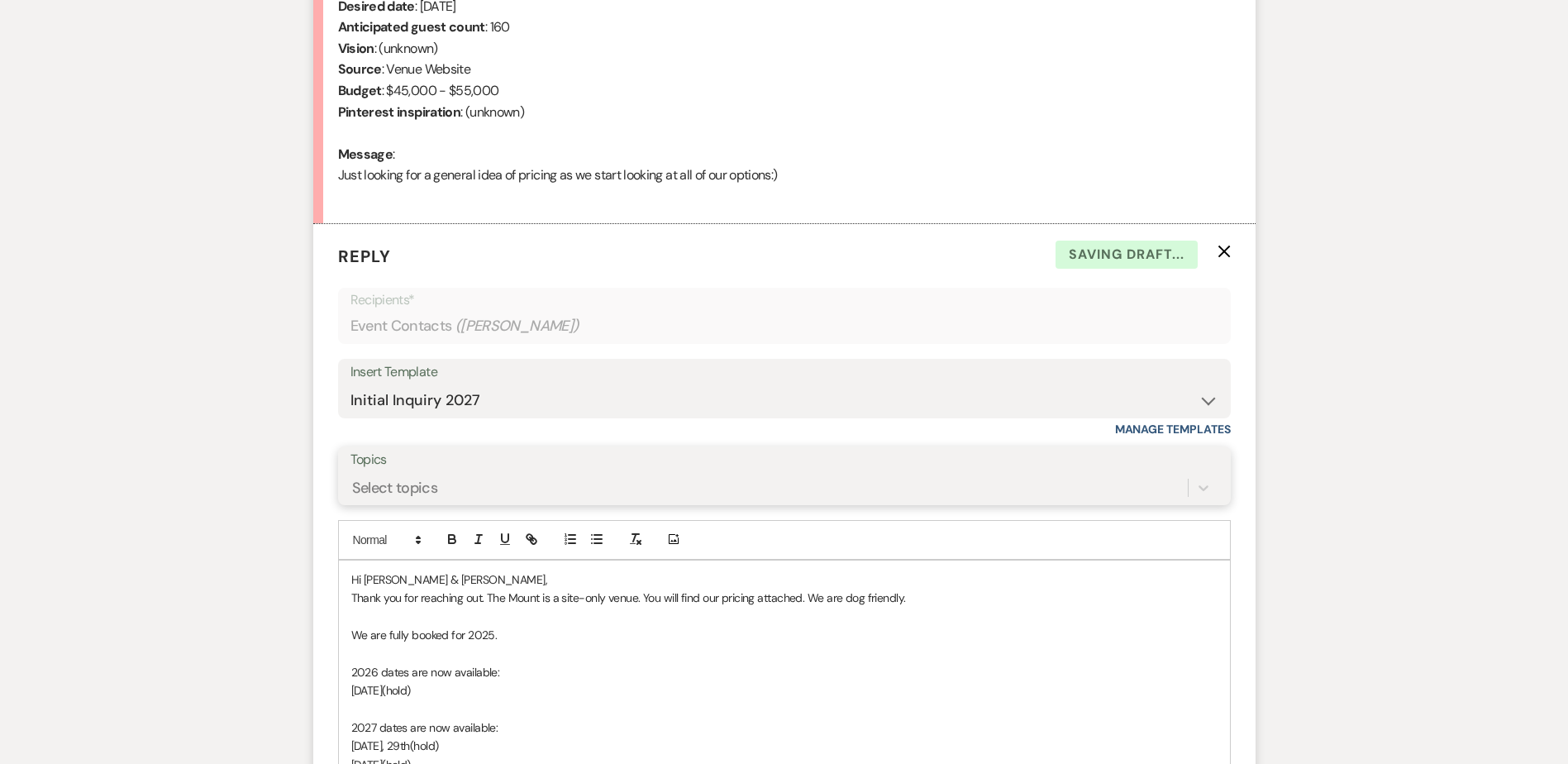
click at [434, 503] on div "Select topics" at bounding box center [784, 487] width 868 height 31
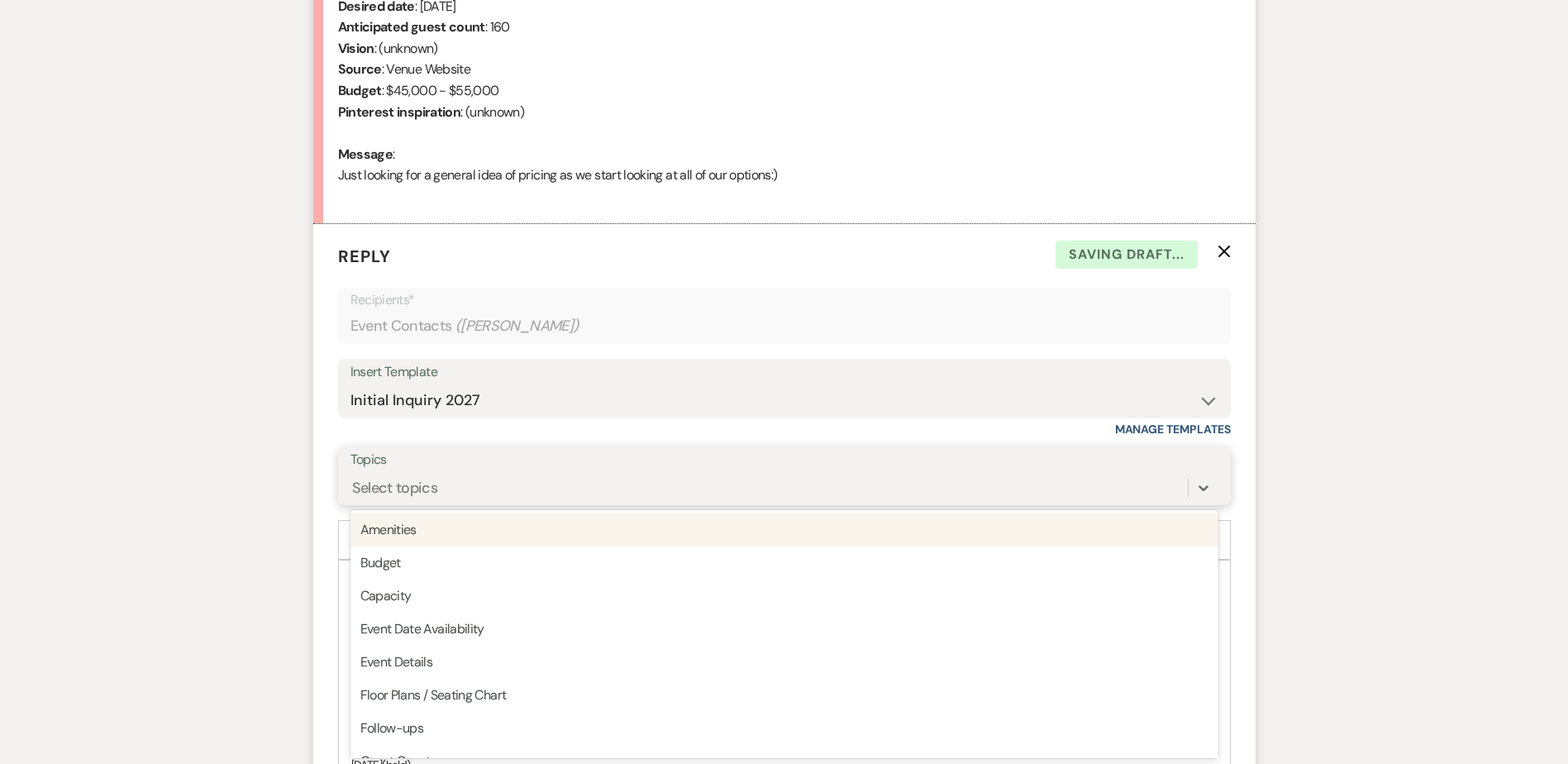
scroll to position [737, 0]
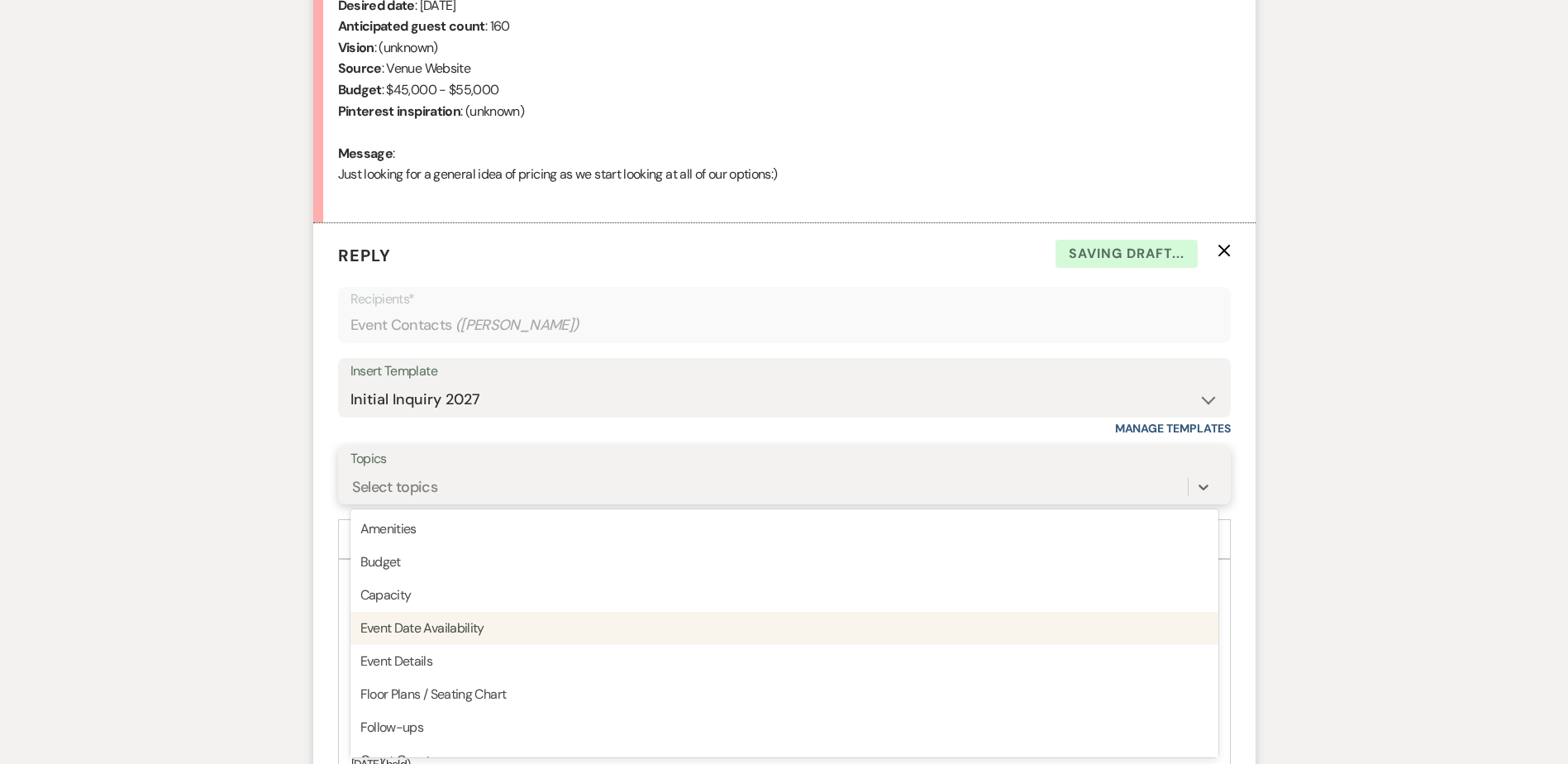
click at [427, 622] on div "Event Date Availability" at bounding box center [784, 628] width 868 height 33
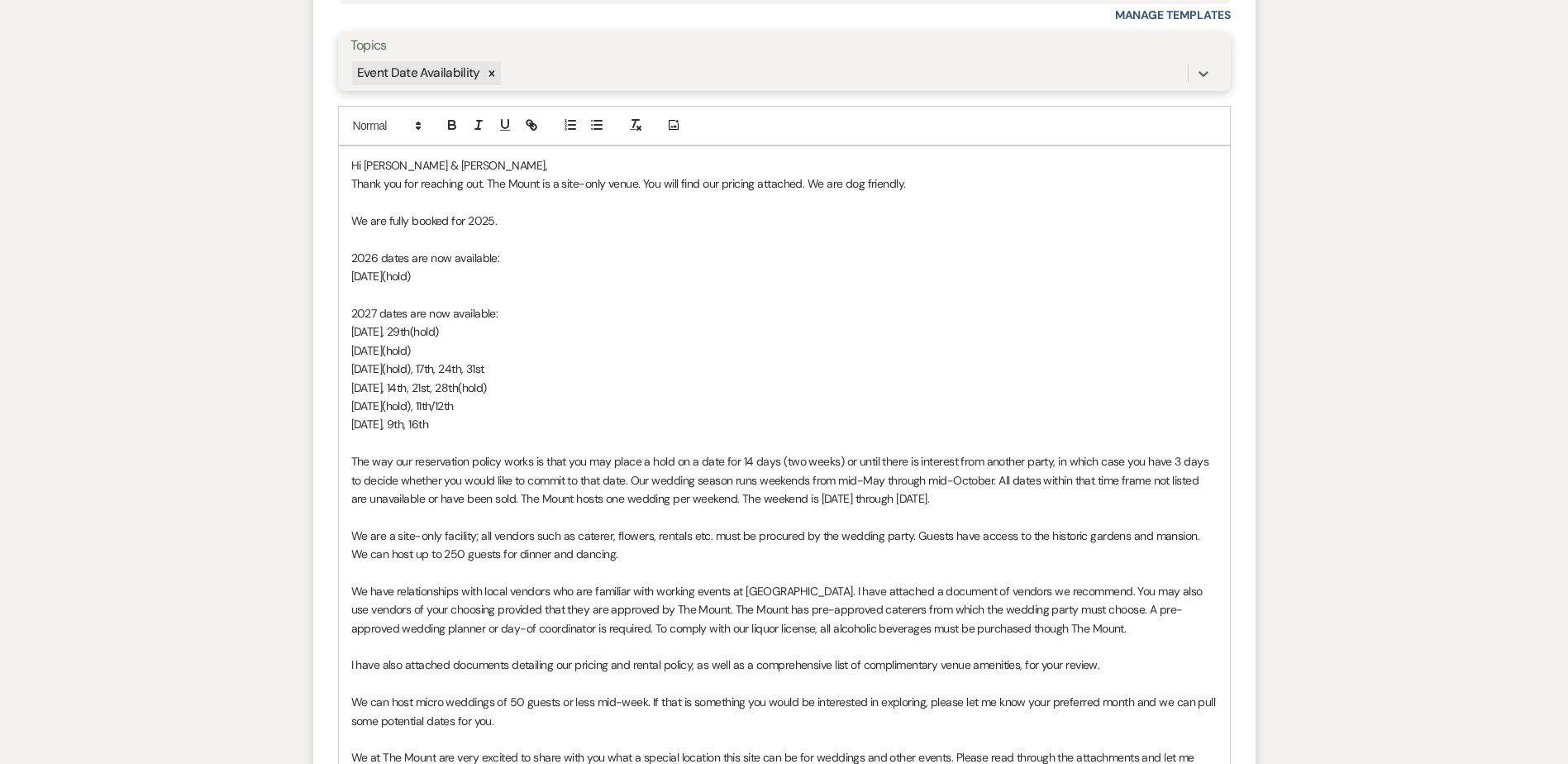
scroll to position [1233, 0]
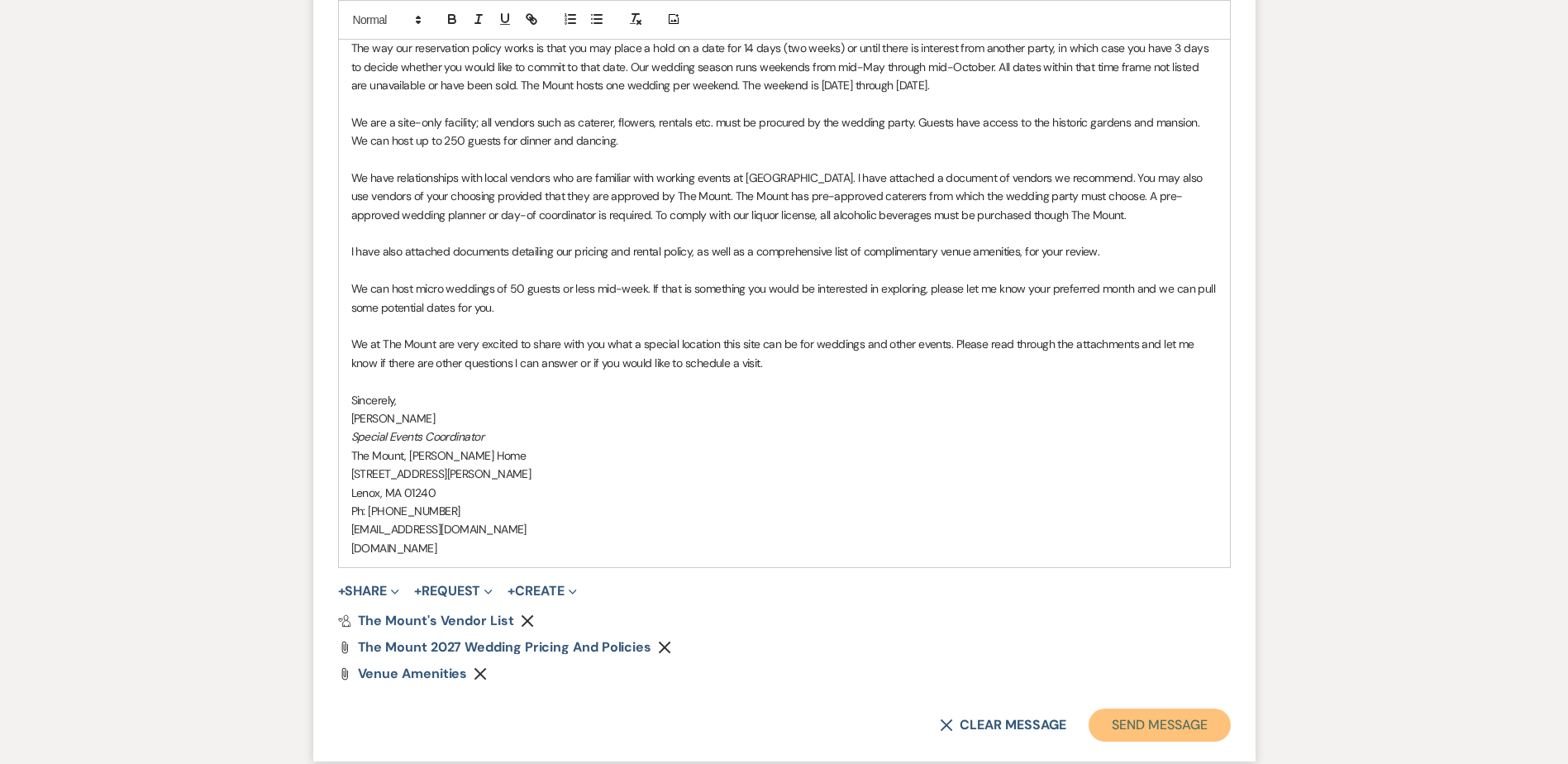
click at [1211, 722] on button "Send Message" at bounding box center [1159, 725] width 142 height 33
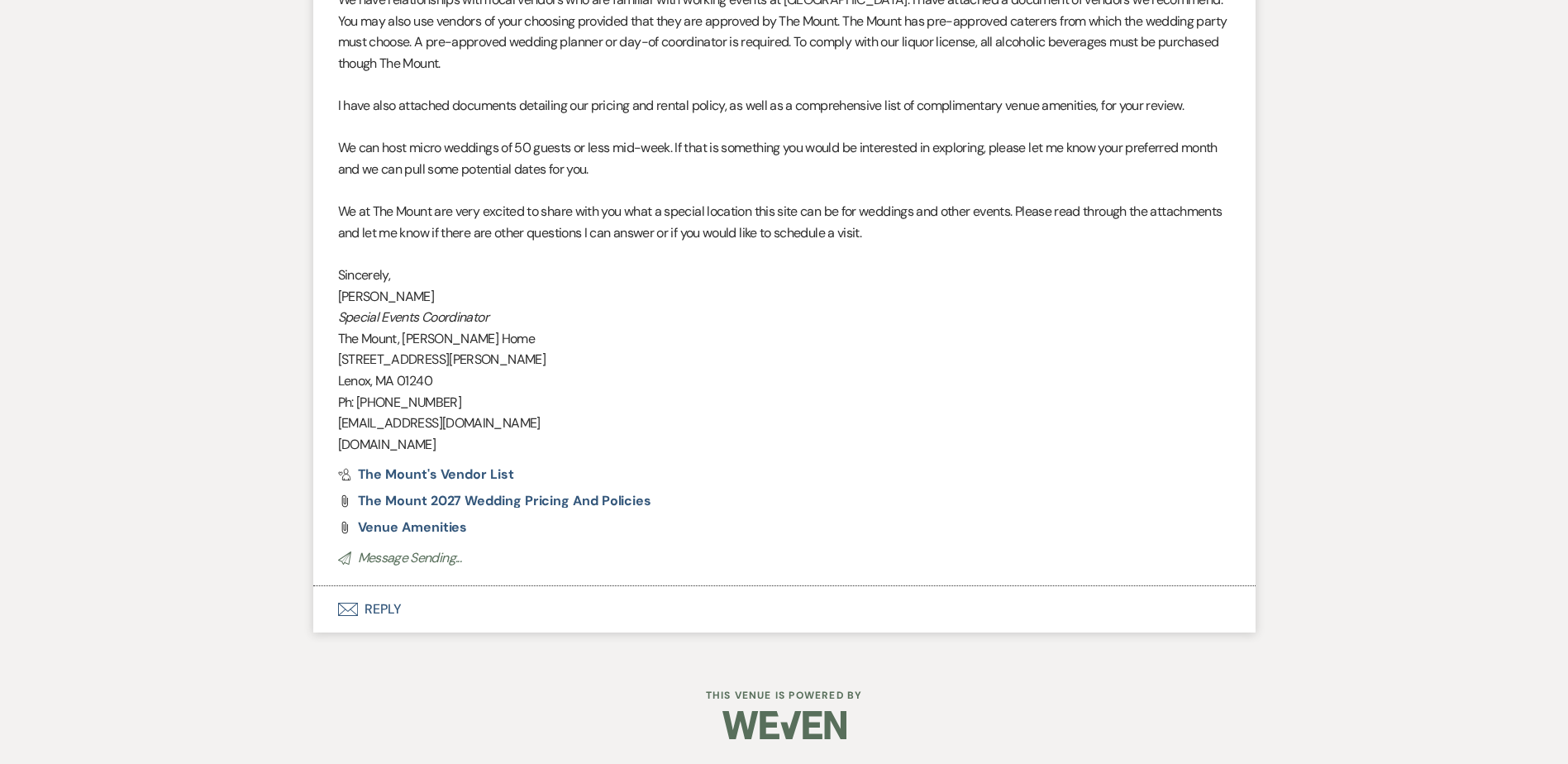
scroll to position [1546, 0]
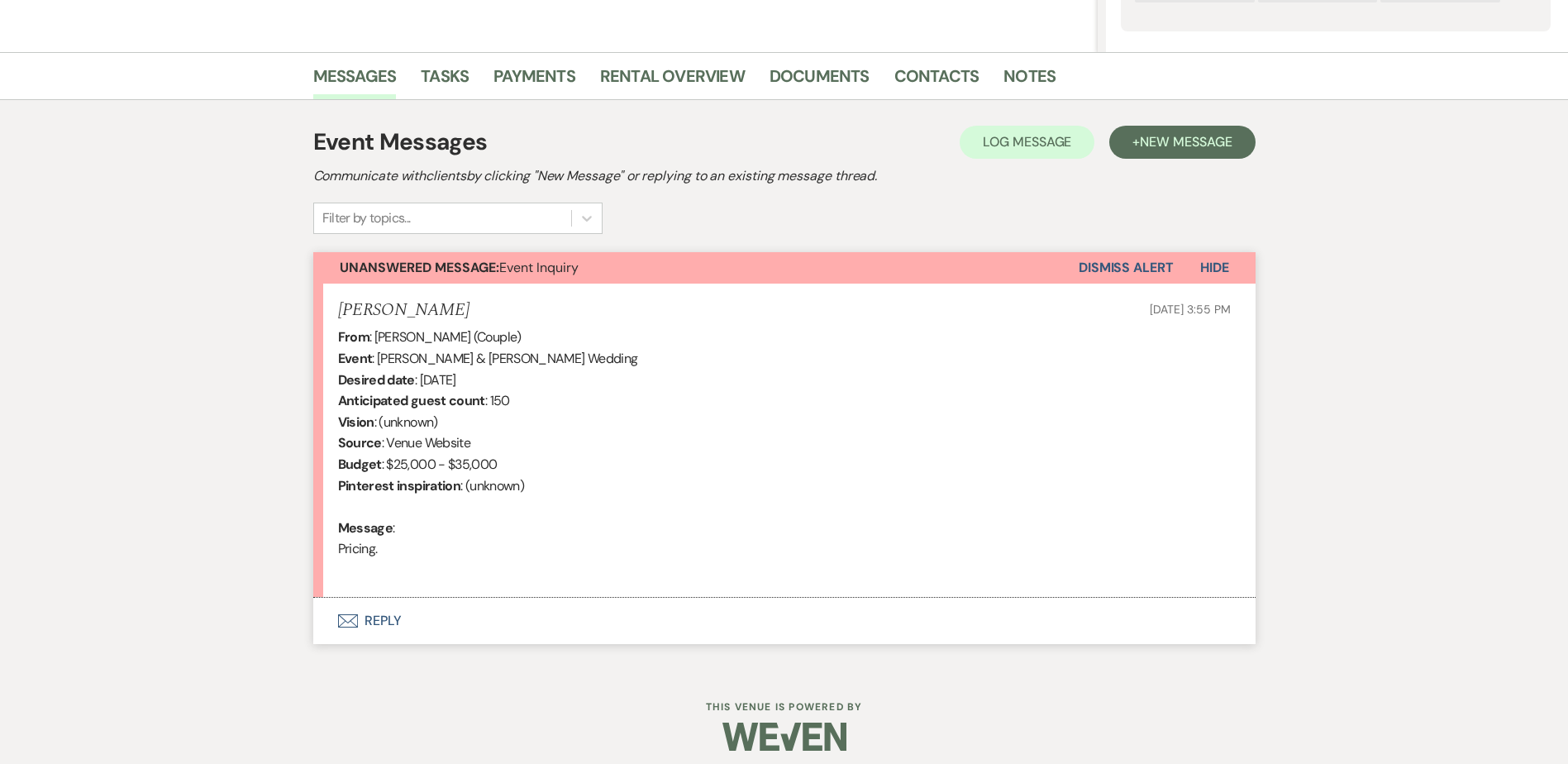
click at [441, 622] on button "Envelope Reply" at bounding box center [785, 621] width 943 height 47
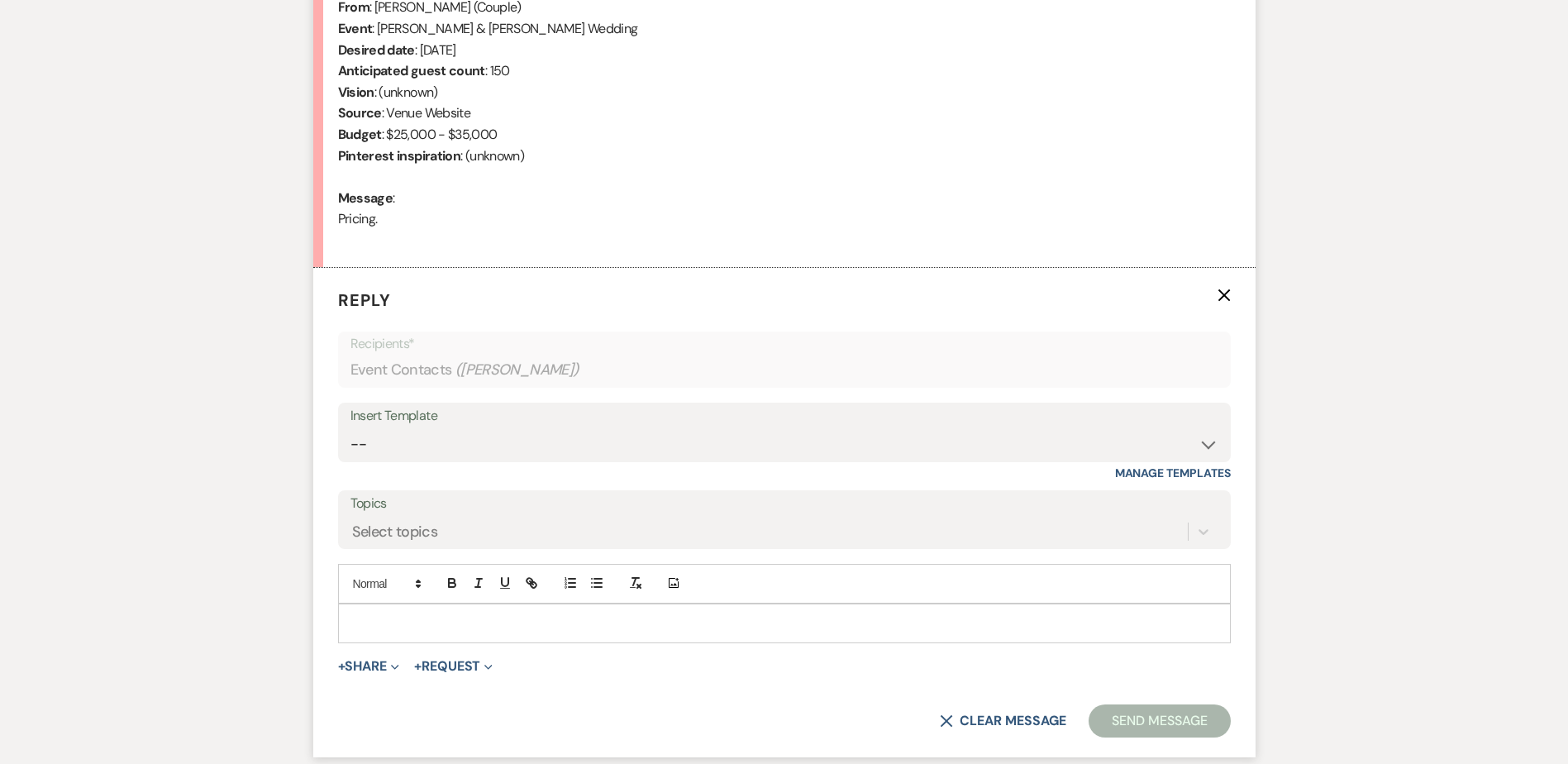
scroll to position [776, 0]
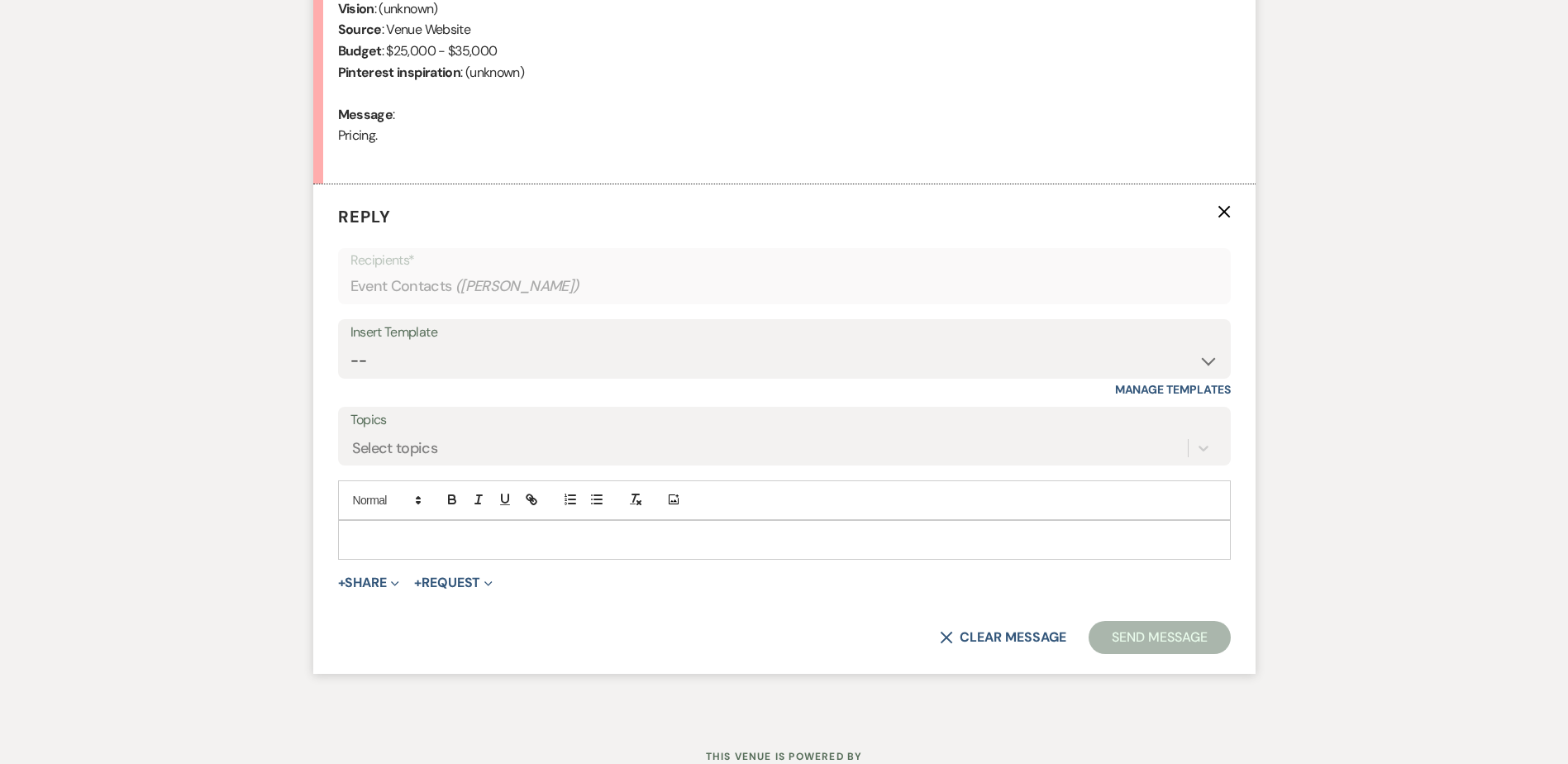
click at [412, 335] on div "Insert Template" at bounding box center [784, 332] width 868 height 24
click at [425, 340] on div "Insert Template" at bounding box center [784, 332] width 868 height 24
click at [436, 363] on select "-- Weven Planning Portal Introduction (Booked Events) Initial Inquiry Response …" at bounding box center [784, 361] width 868 height 32
select select "5515"
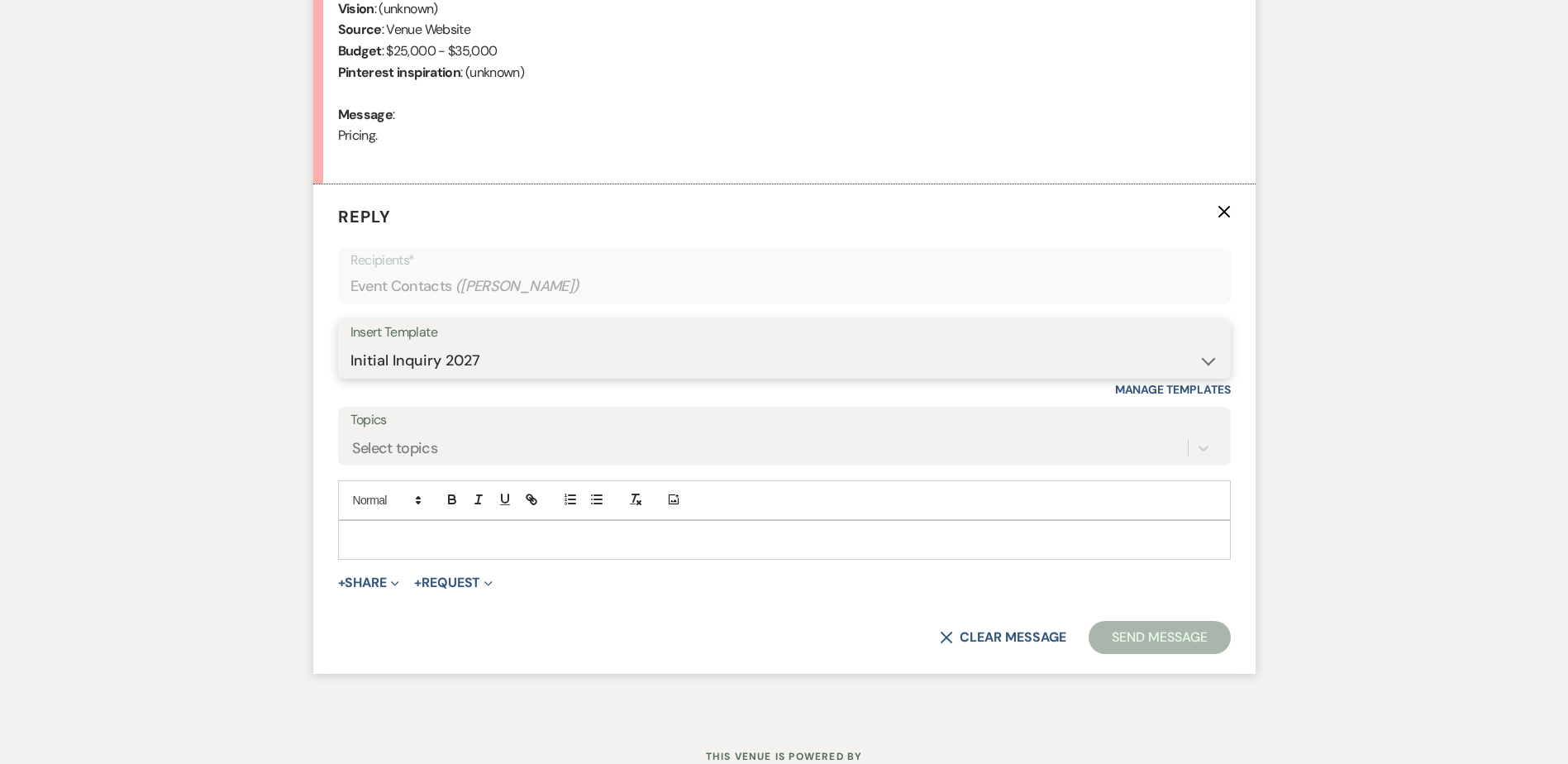
click at [350, 345] on select "-- Weven Planning Portal Introduction (Booked Events) Initial Inquiry Response …" at bounding box center [784, 361] width 868 height 32
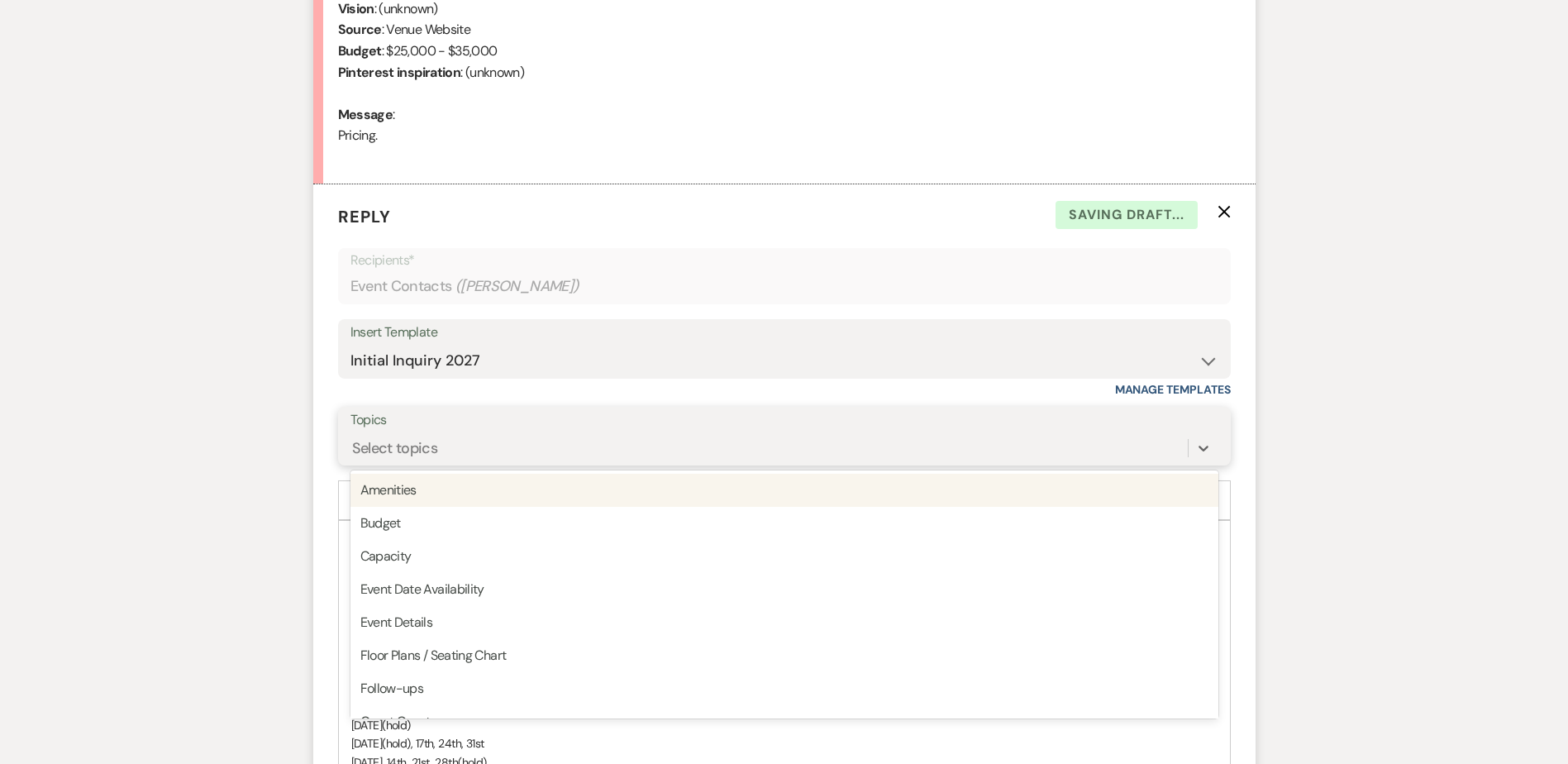
click at [381, 458] on div "Select topics" at bounding box center [395, 447] width 86 height 22
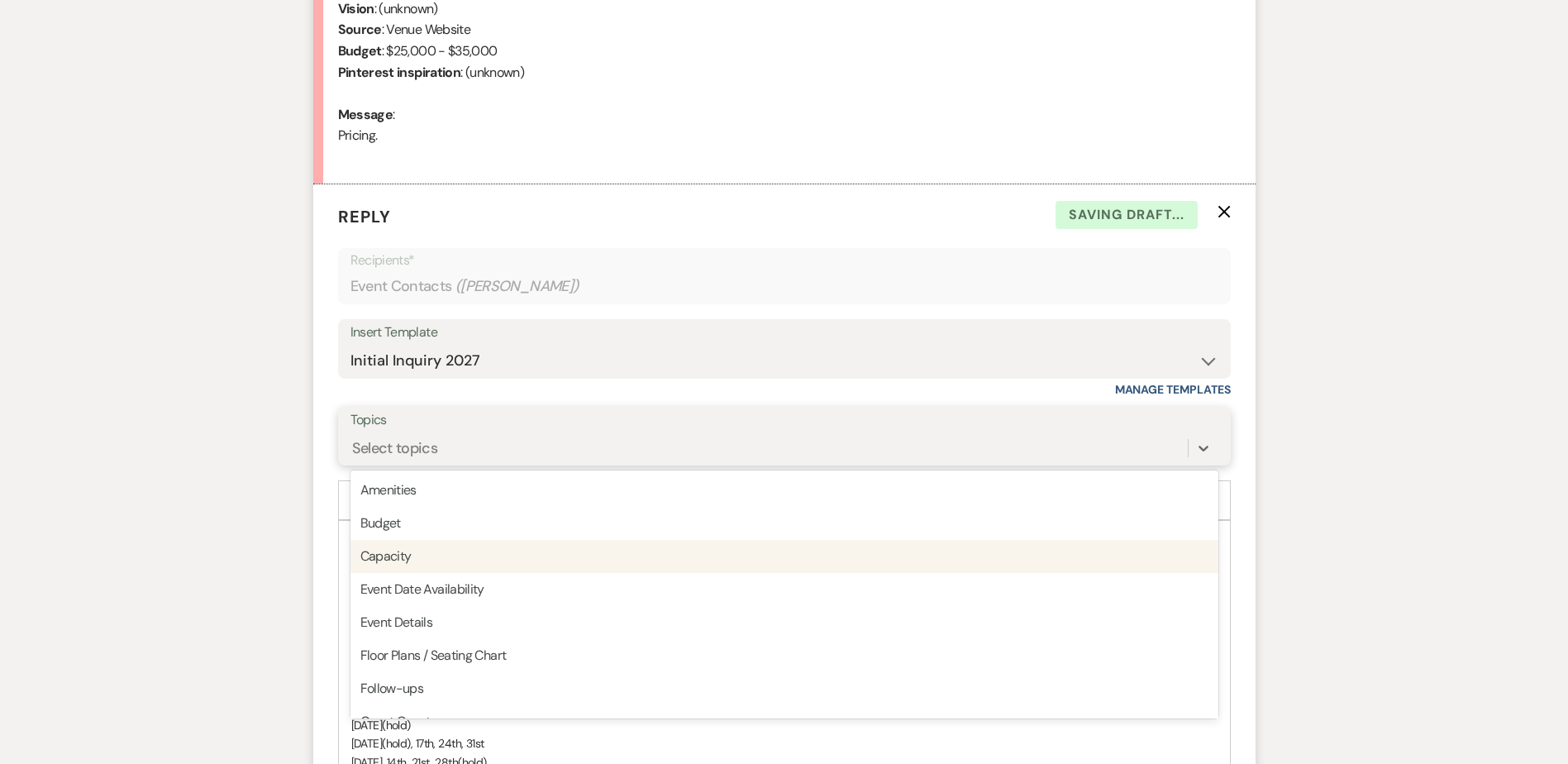
click at [419, 569] on div "Capacity" at bounding box center [784, 556] width 868 height 33
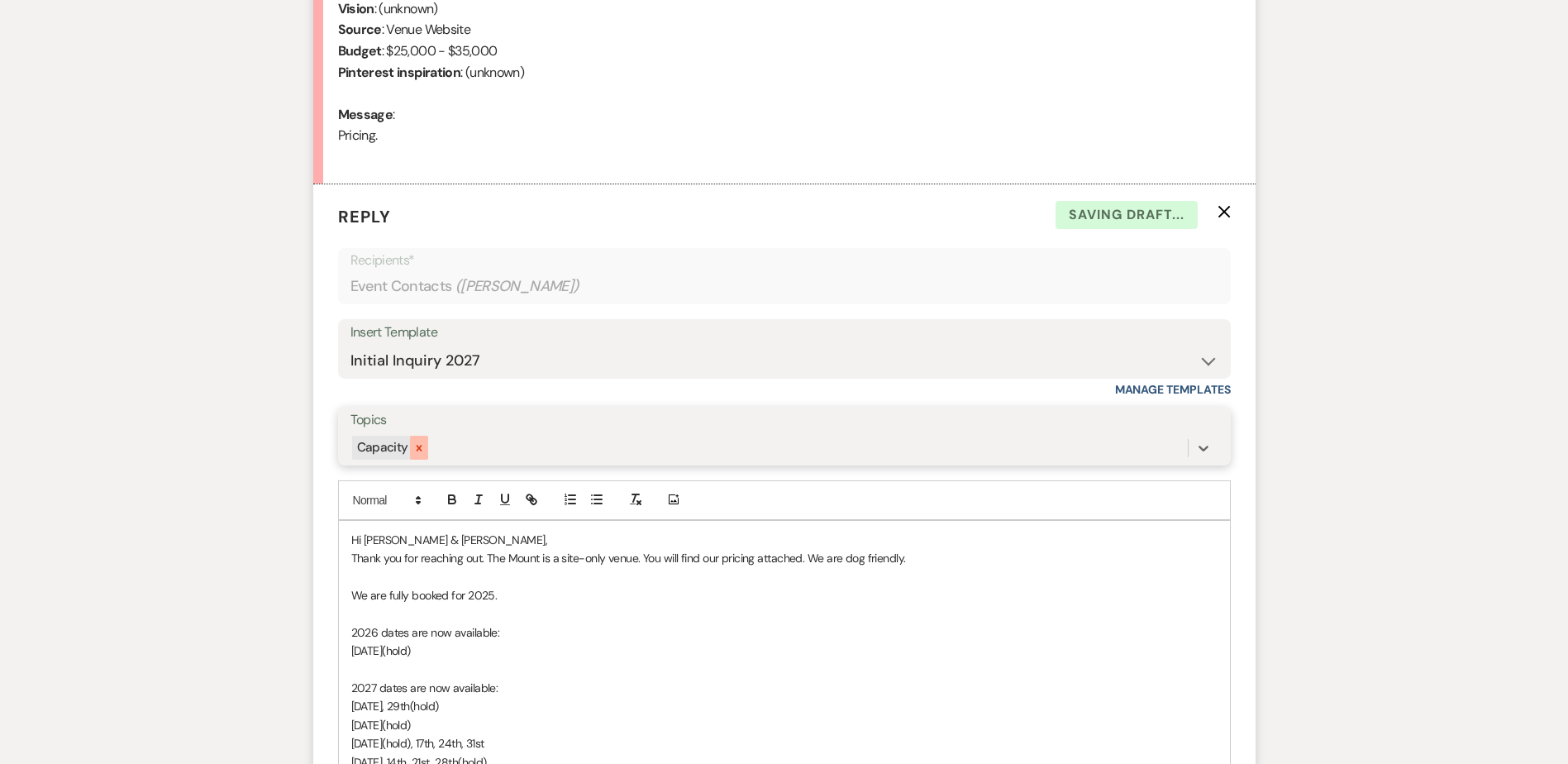
click at [415, 442] on icon at bounding box center [418, 448] width 12 height 12
click at [412, 451] on div "Select topics" at bounding box center [395, 447] width 86 height 22
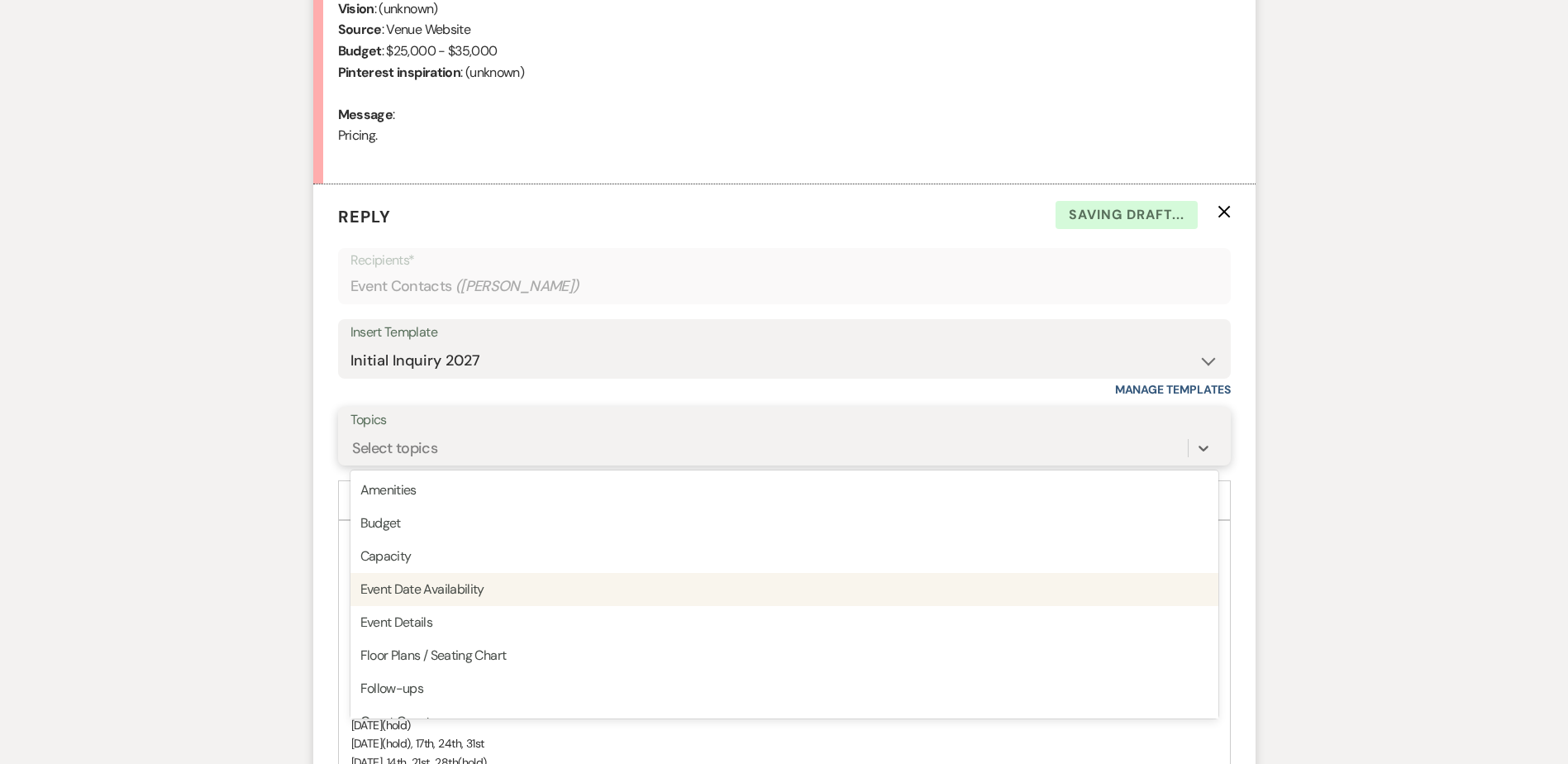
click at [424, 585] on div "Event Date Availability" at bounding box center [784, 588] width 868 height 33
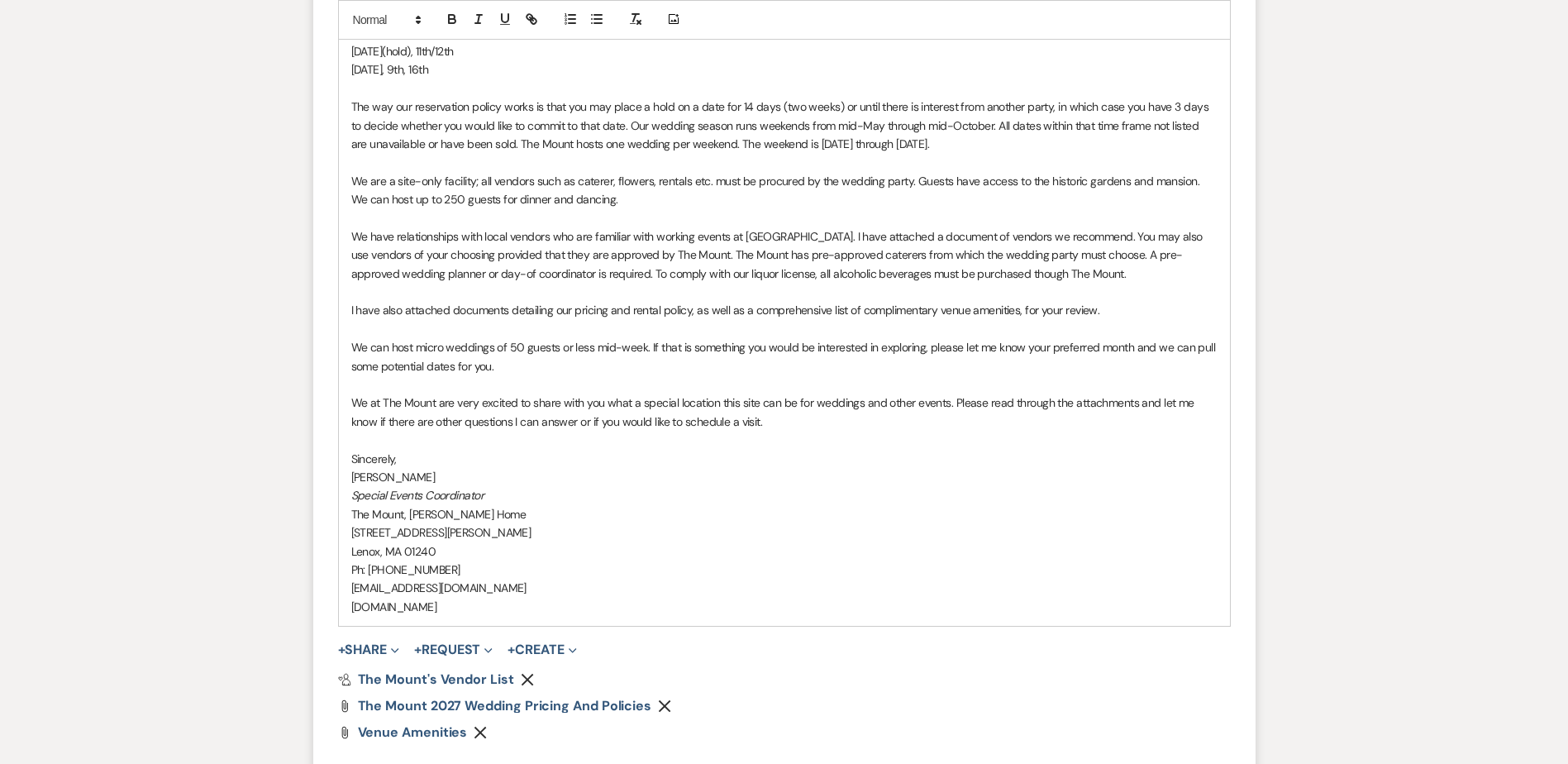
scroll to position [1685, 0]
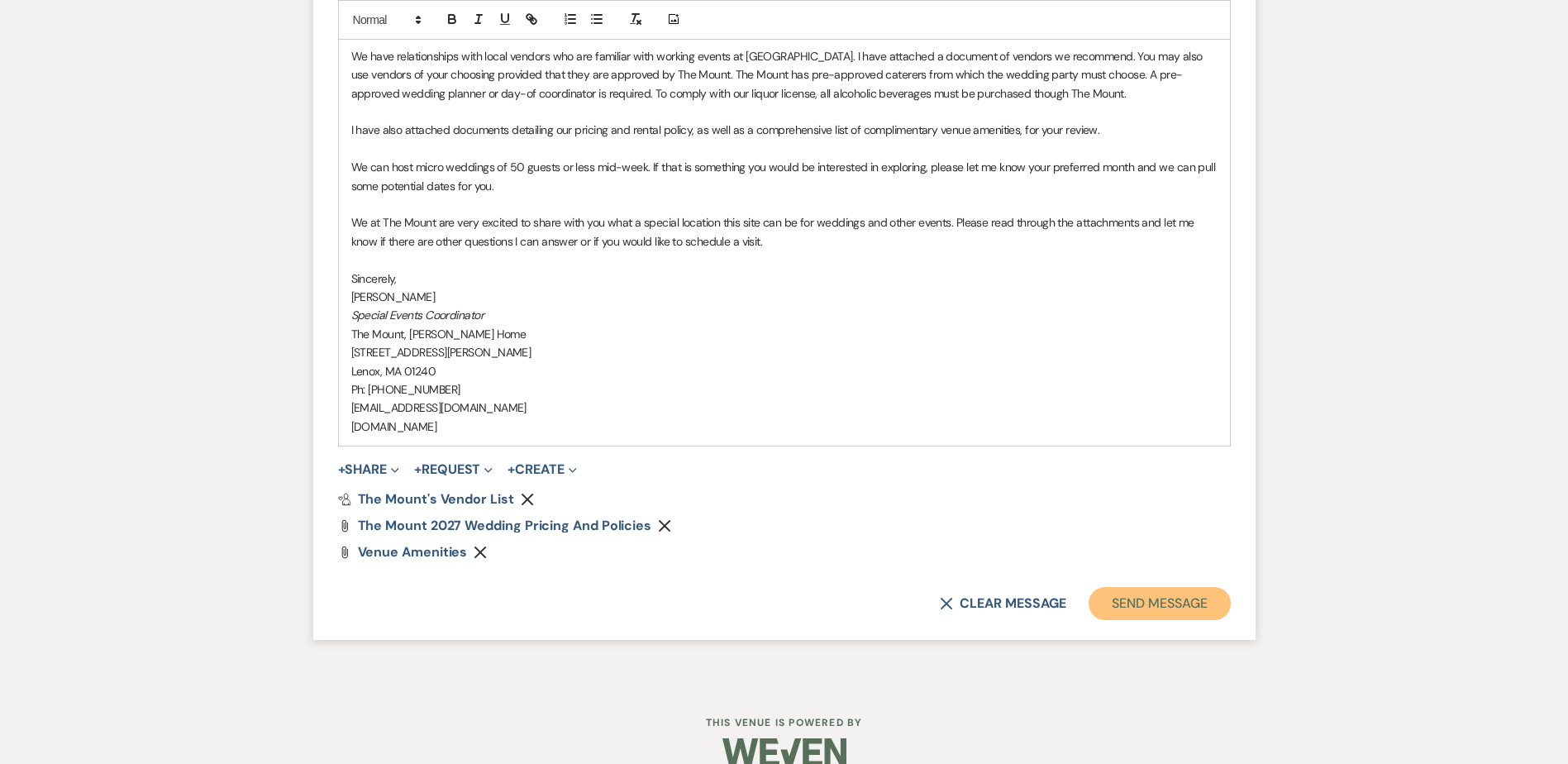
click at [1149, 598] on button "Send Message" at bounding box center [1159, 603] width 142 height 33
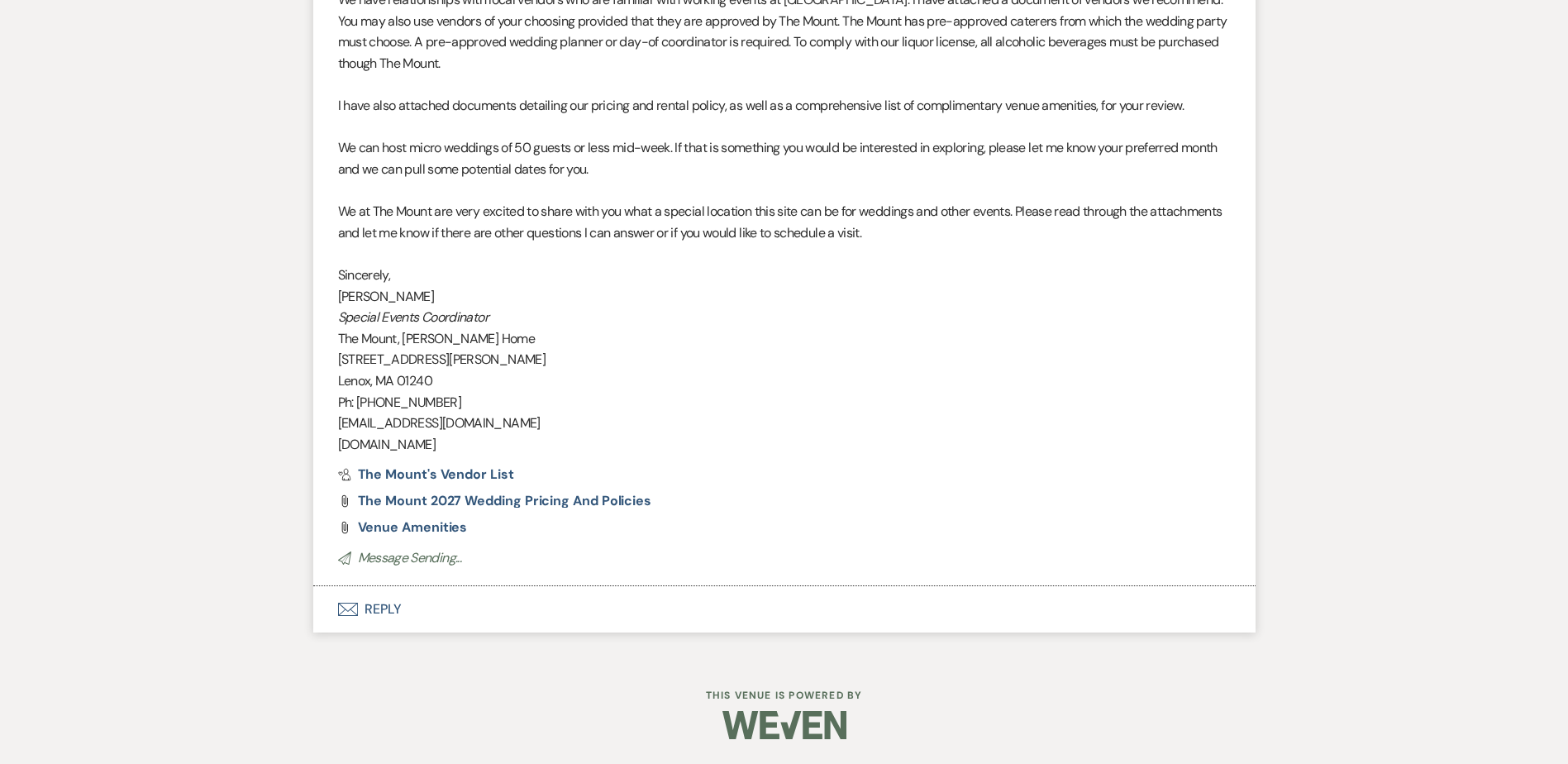
scroll to position [1546, 0]
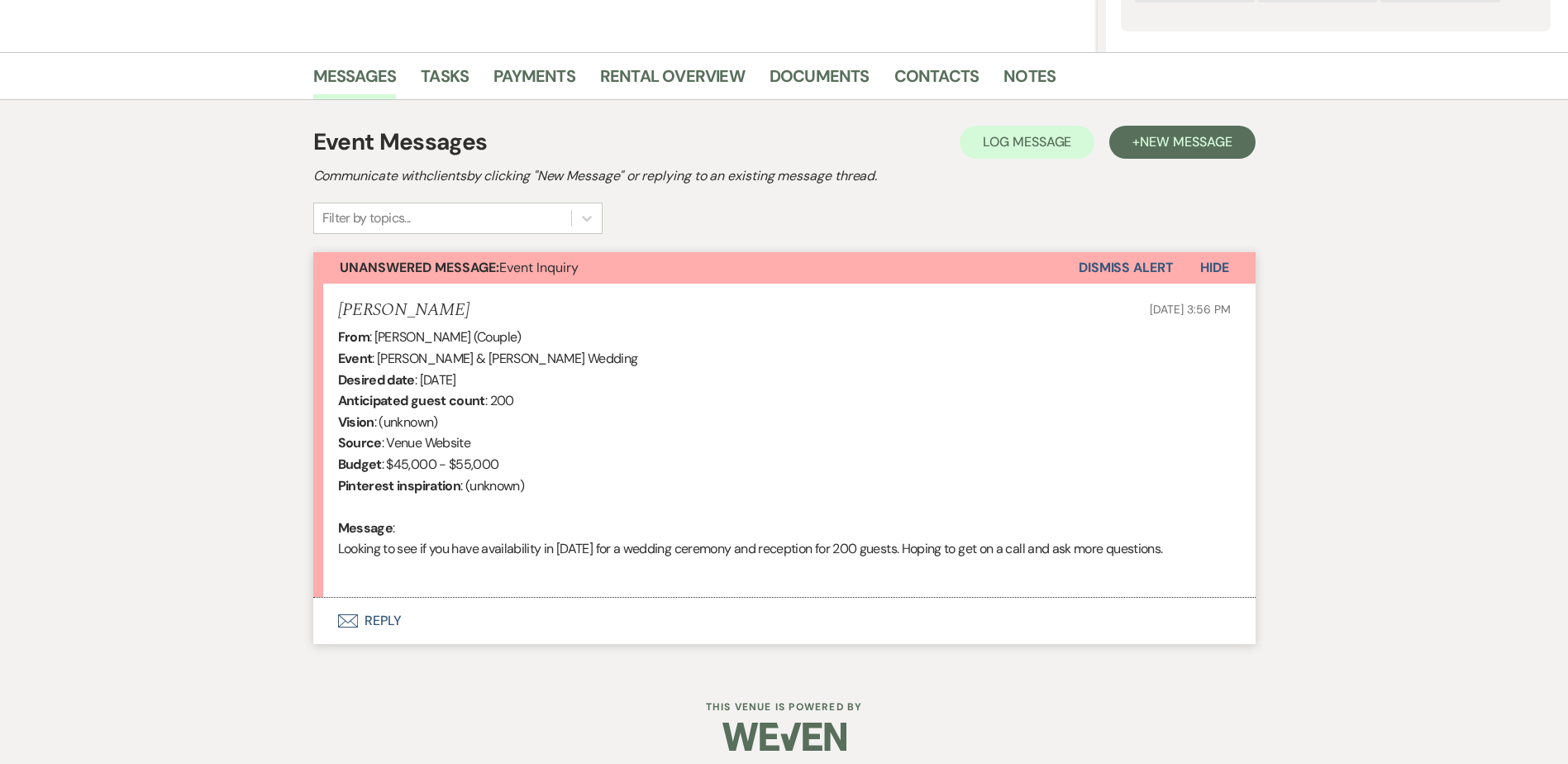
click at [381, 614] on button "Envelope Reply" at bounding box center [785, 621] width 943 height 47
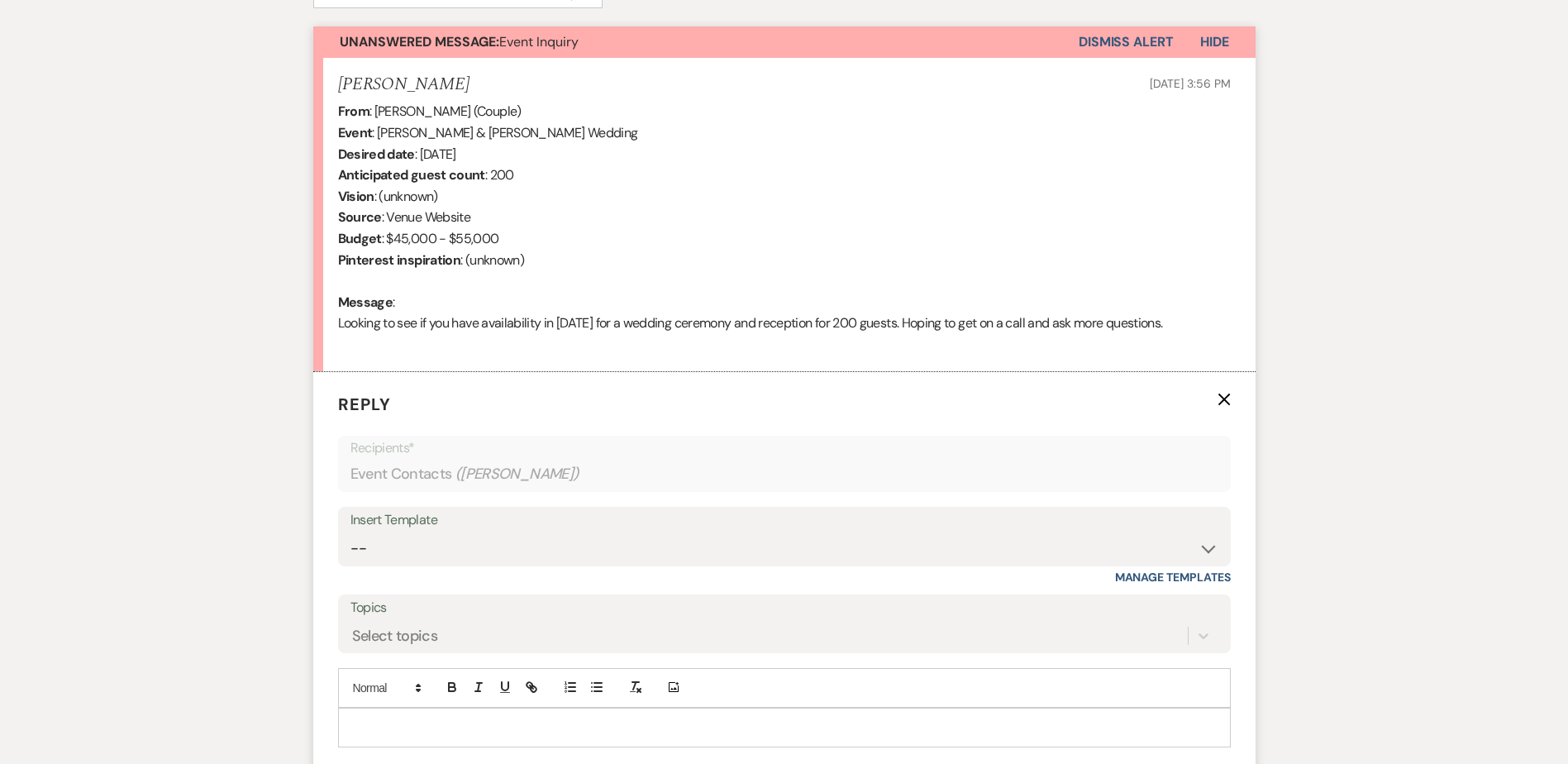
scroll to position [611, 0]
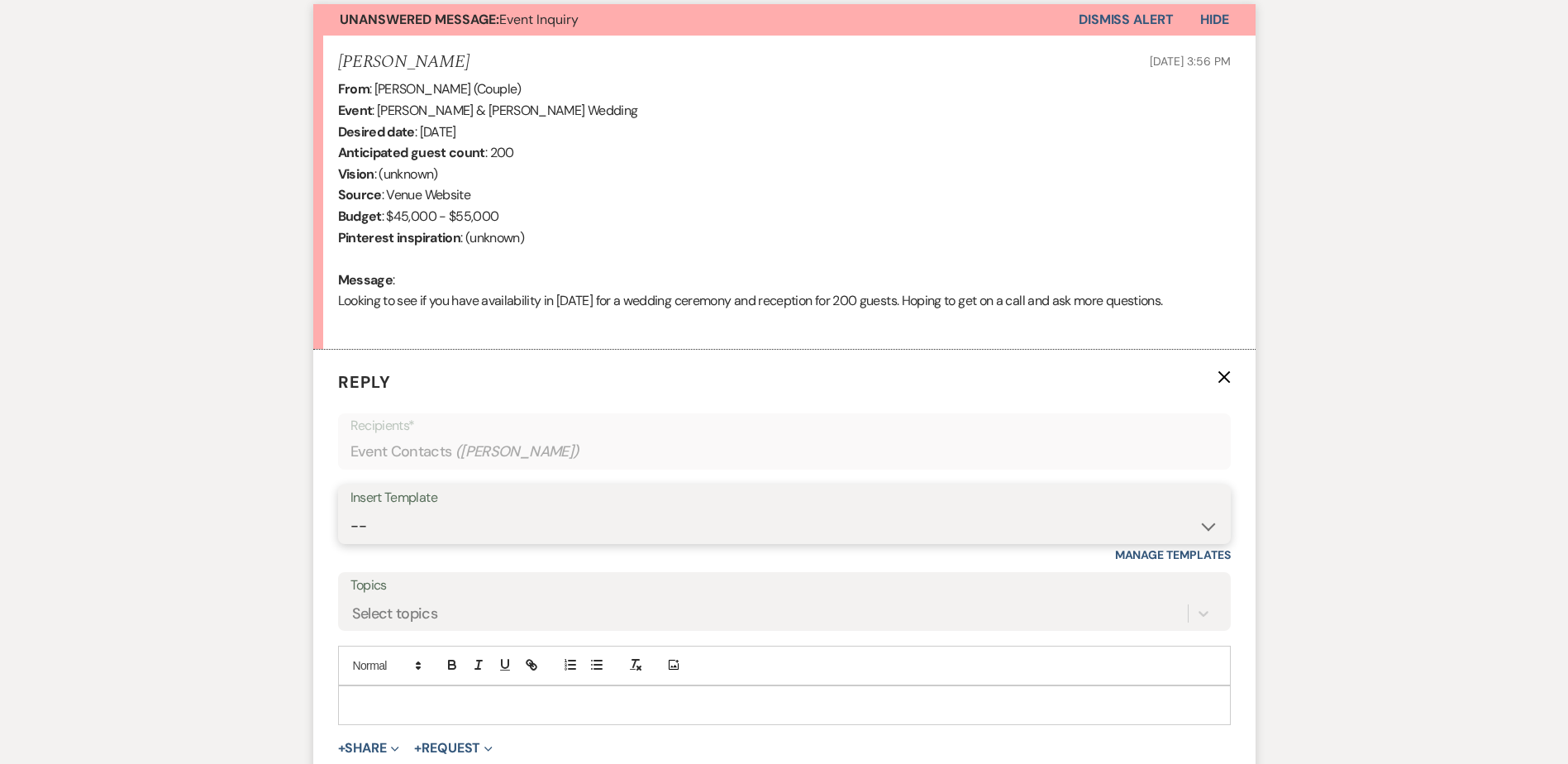
click at [426, 531] on select "-- Weven Planning Portal Introduction (Booked Events) Initial Inquiry Response …" at bounding box center [784, 526] width 868 height 32
select select "5515"
click at [350, 510] on select "-- Weven Planning Portal Introduction (Booked Events) Initial Inquiry Response …" at bounding box center [784, 526] width 868 height 32
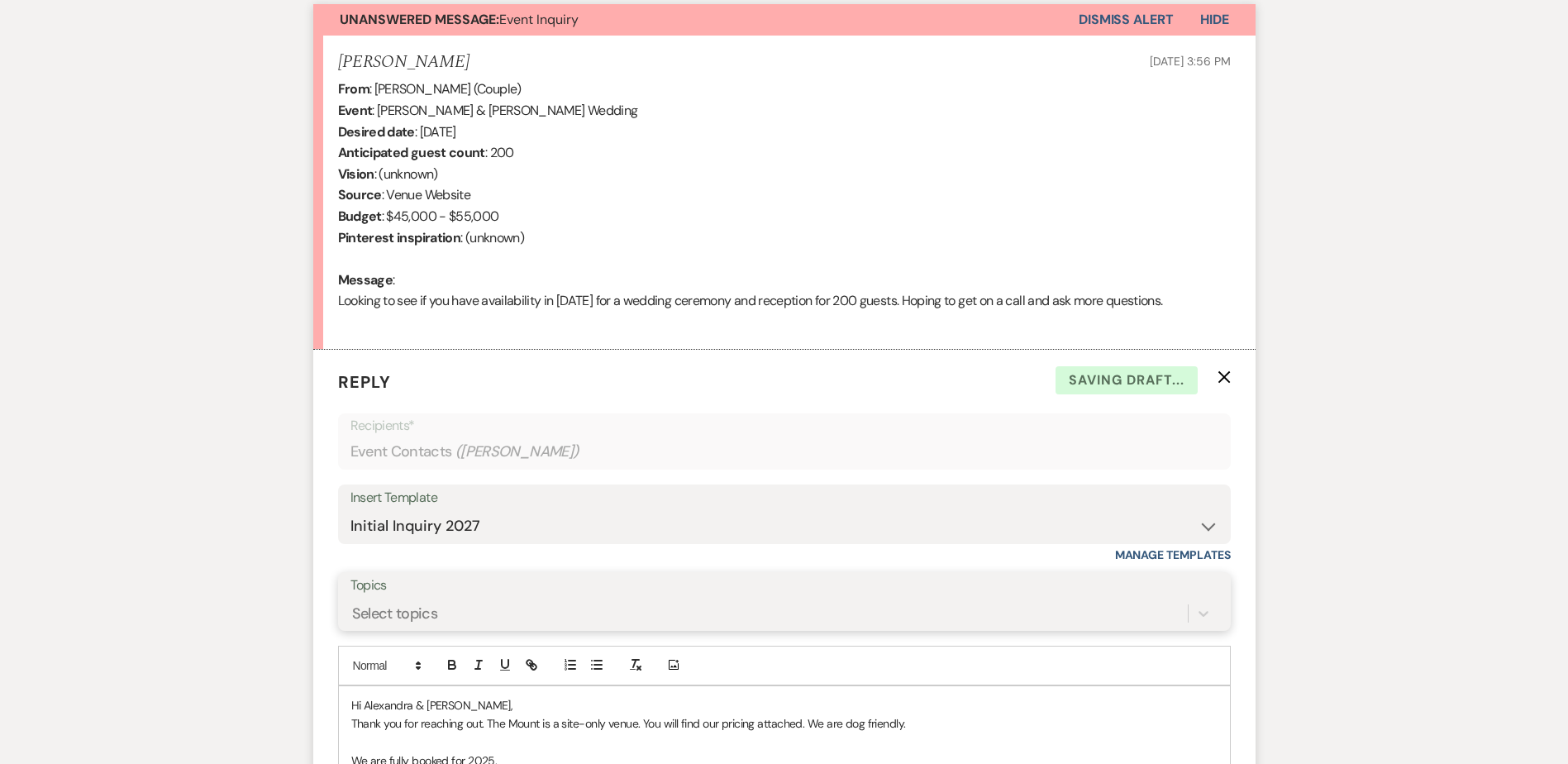
click at [452, 598] on div "Select topics" at bounding box center [784, 613] width 868 height 31
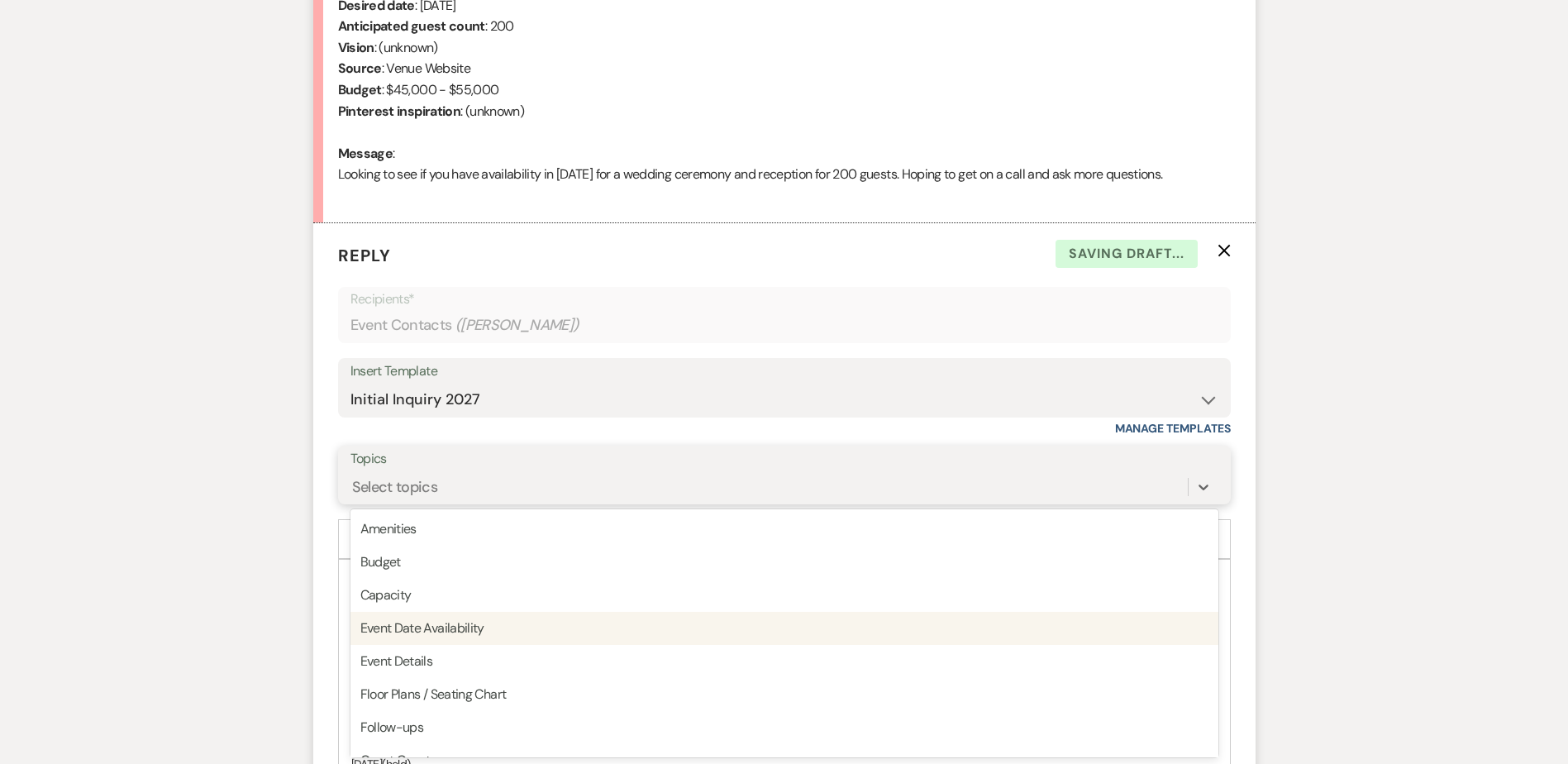
click at [461, 618] on div "Event Date Availability" at bounding box center [784, 628] width 868 height 33
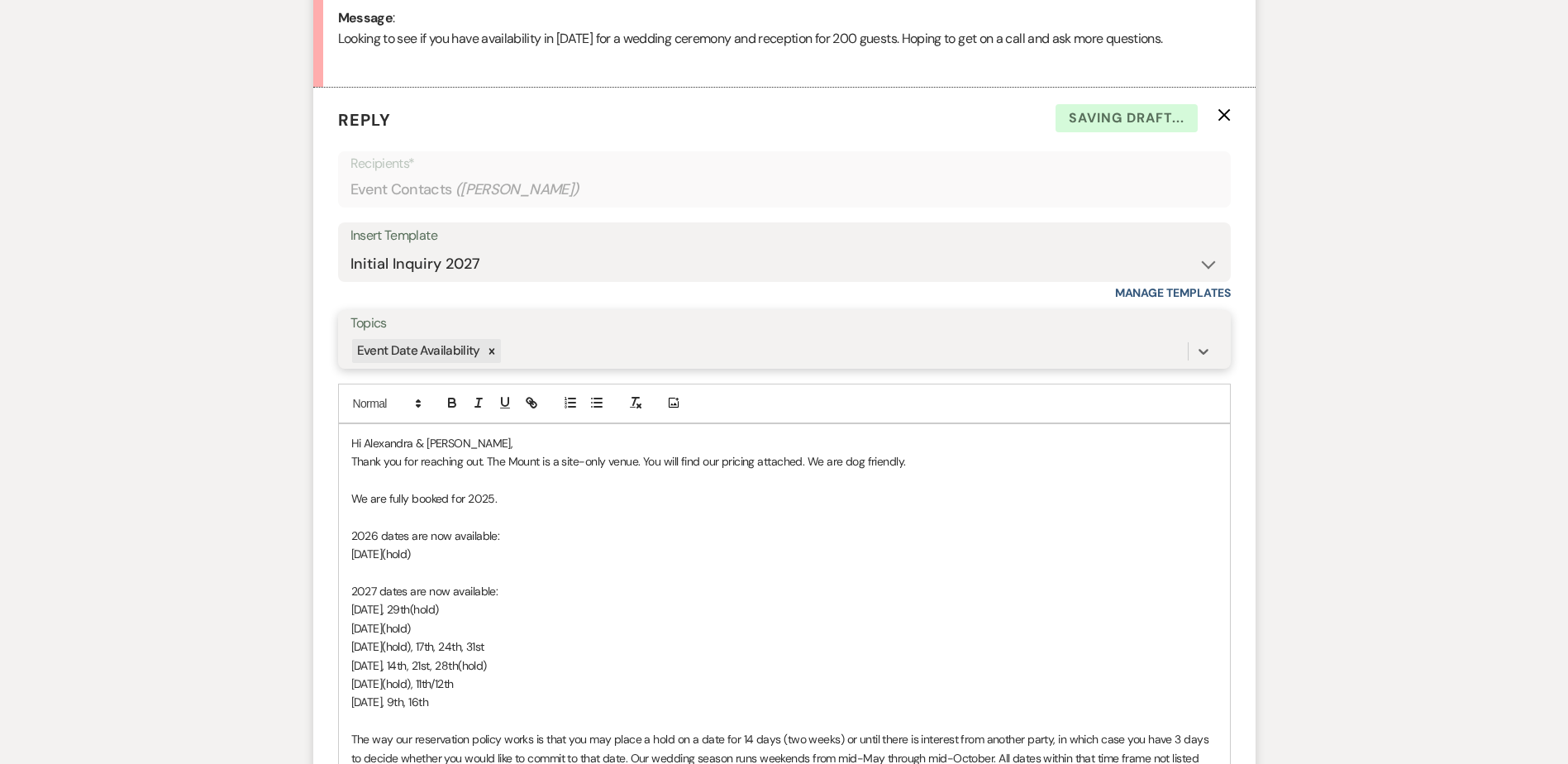
scroll to position [903, 0]
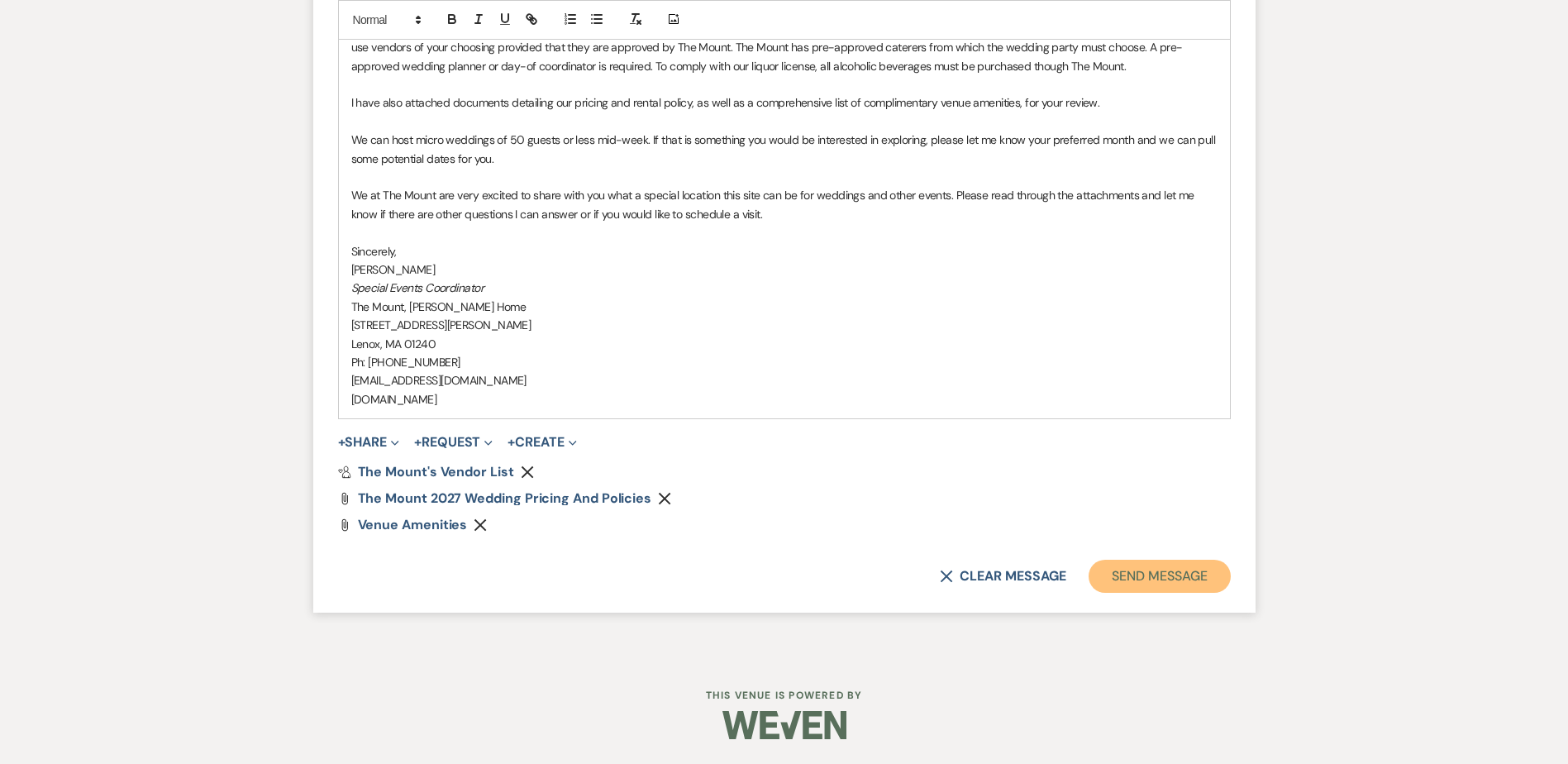
click at [1164, 564] on button "Send Message" at bounding box center [1159, 576] width 142 height 33
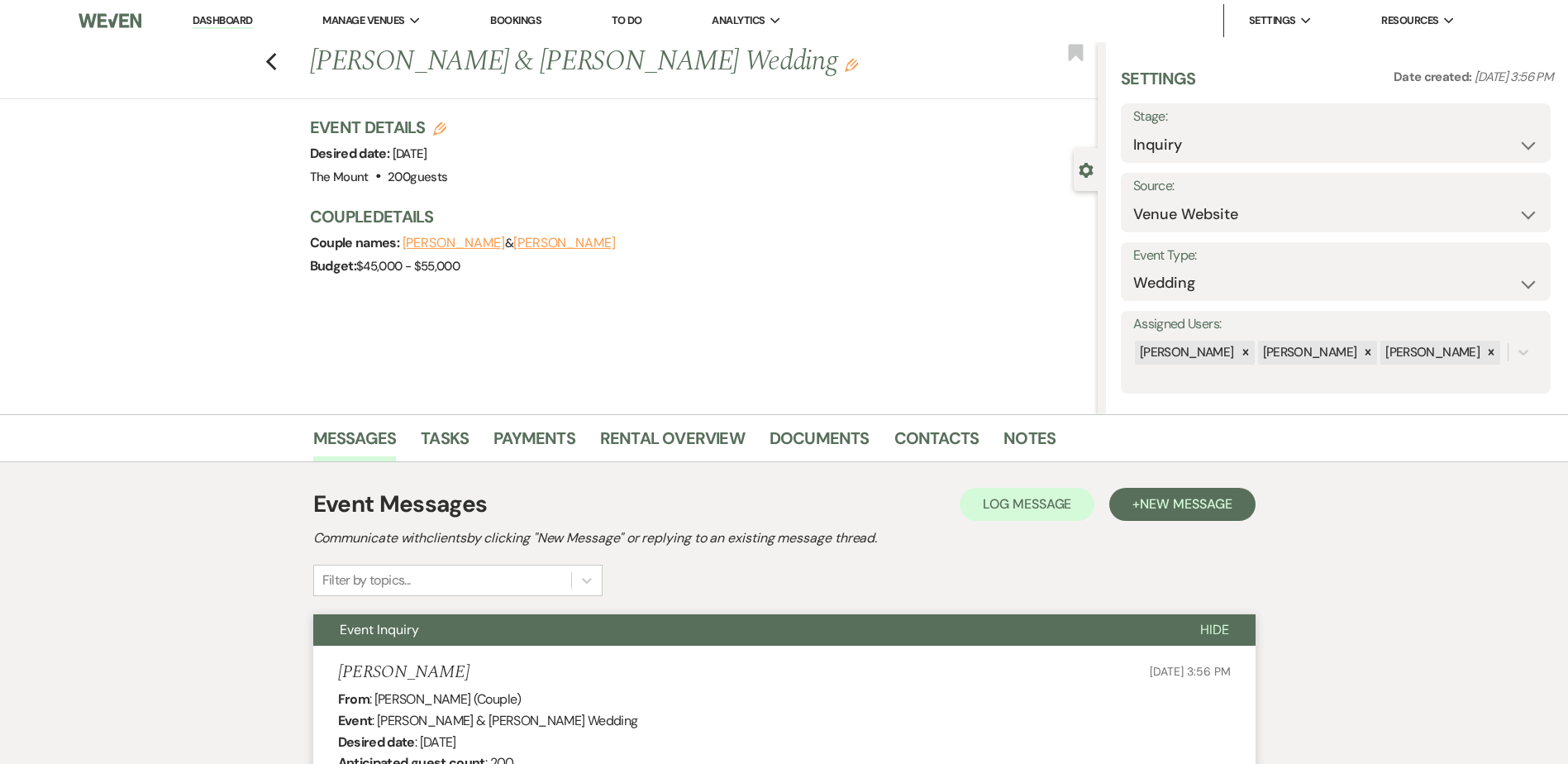
scroll to position [0, 0]
click at [232, 26] on link "Dashboard" at bounding box center [222, 22] width 59 height 16
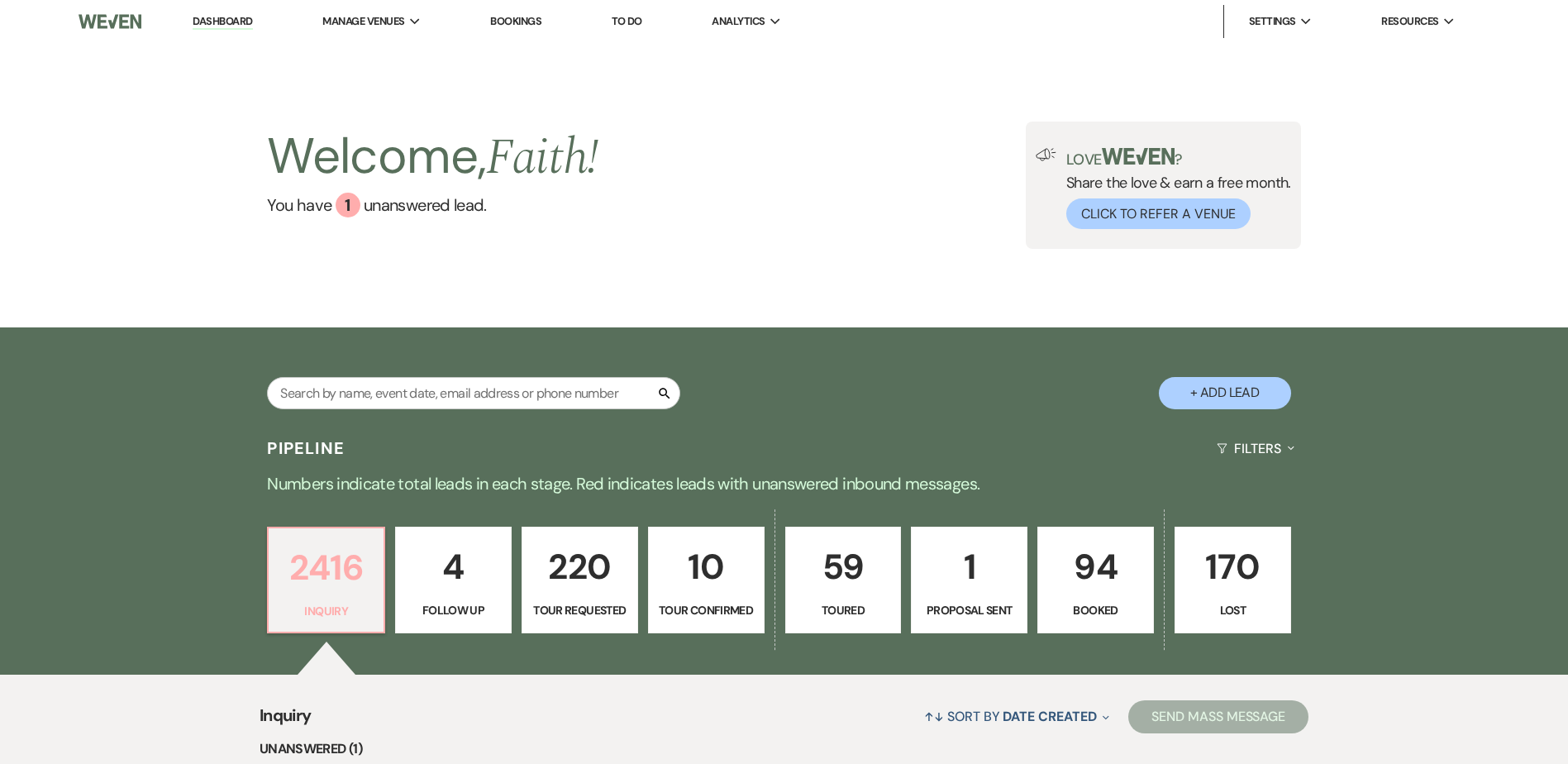
scroll to position [330, 0]
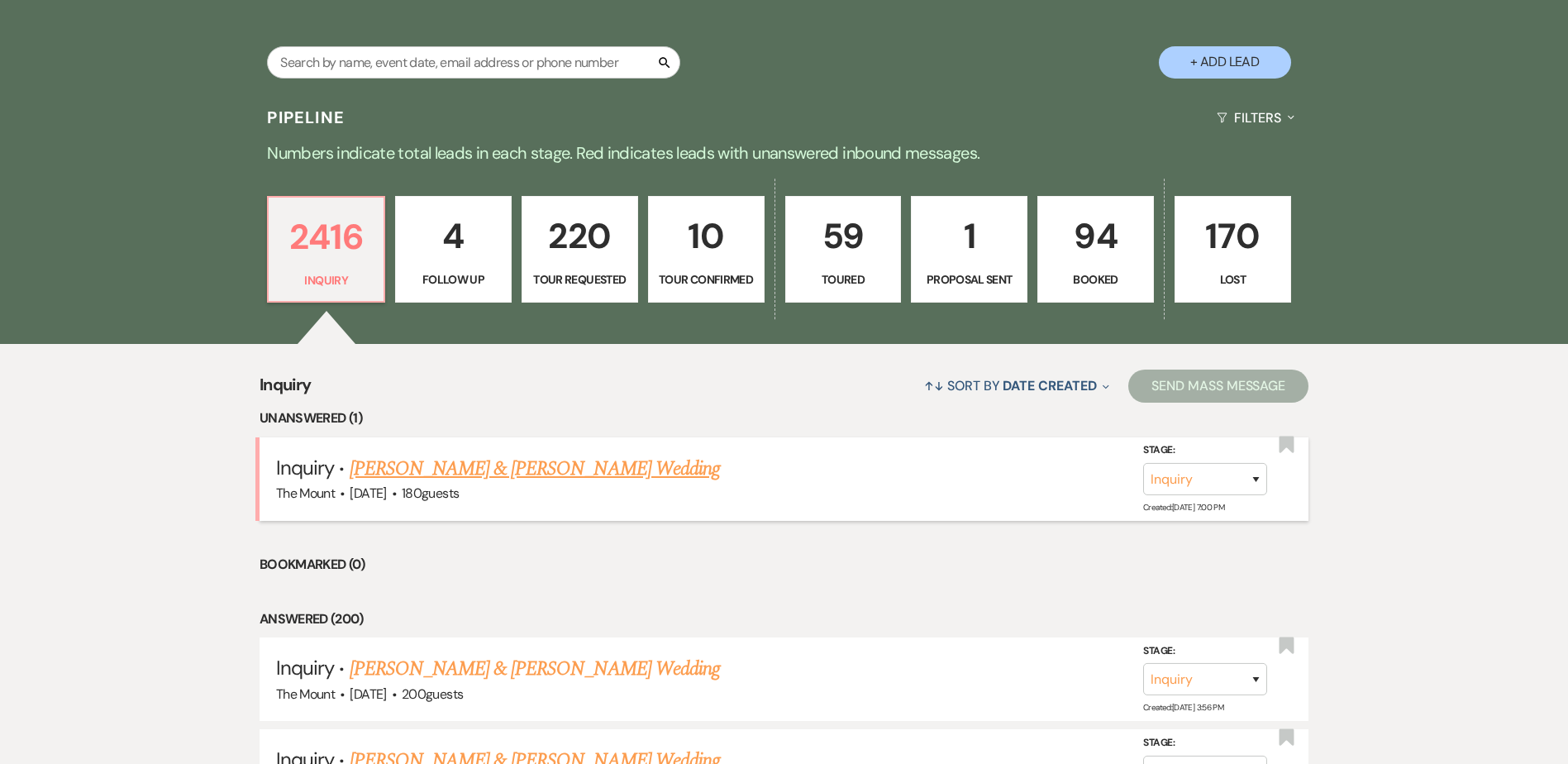
click at [468, 483] on div "The Mount · [DATE] · 180 guests" at bounding box center [784, 494] width 1016 height 21
click at [468, 482] on link "[PERSON_NAME] & [PERSON_NAME] Wedding" at bounding box center [534, 468] width 370 height 30
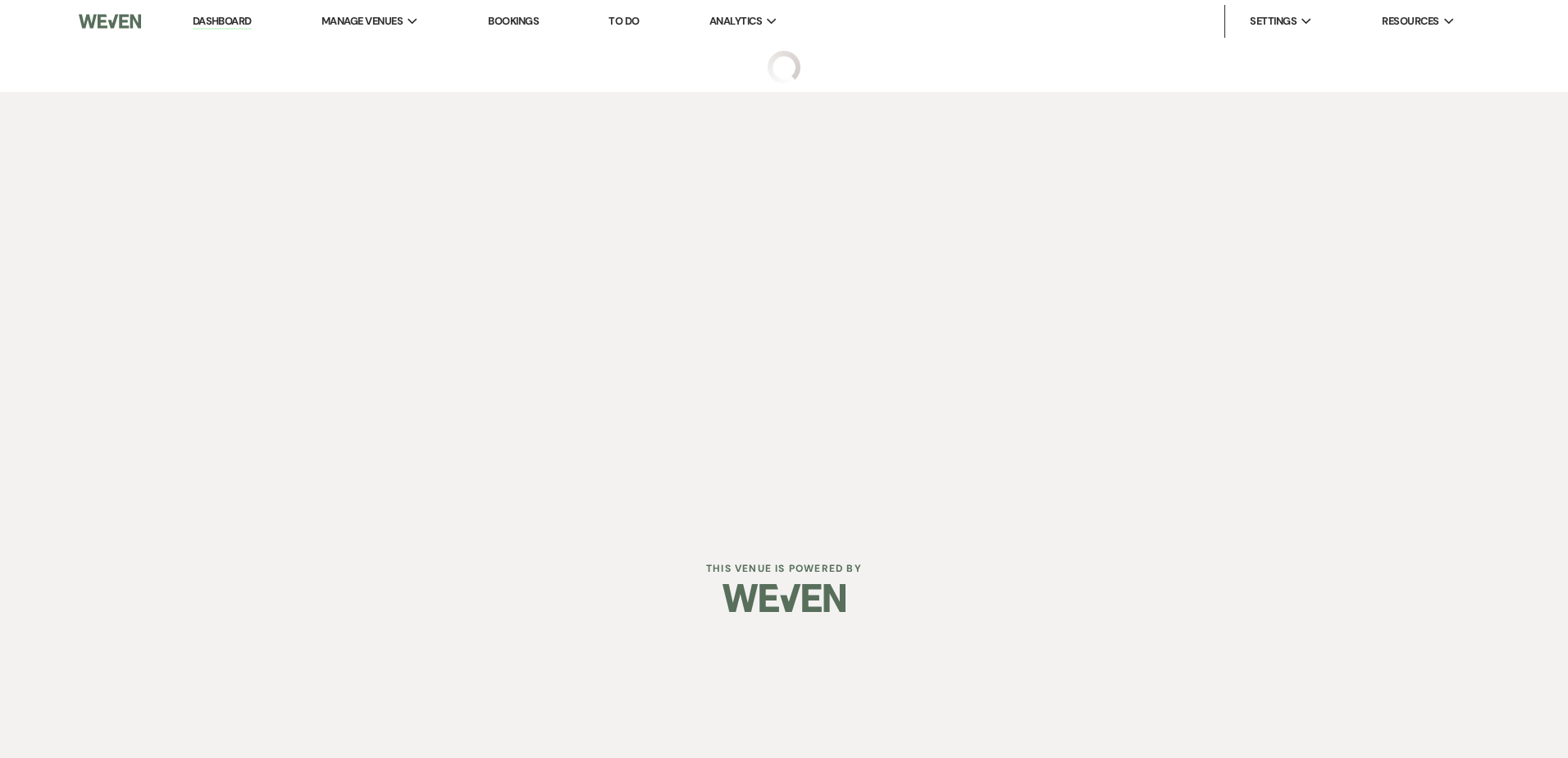
select select "5"
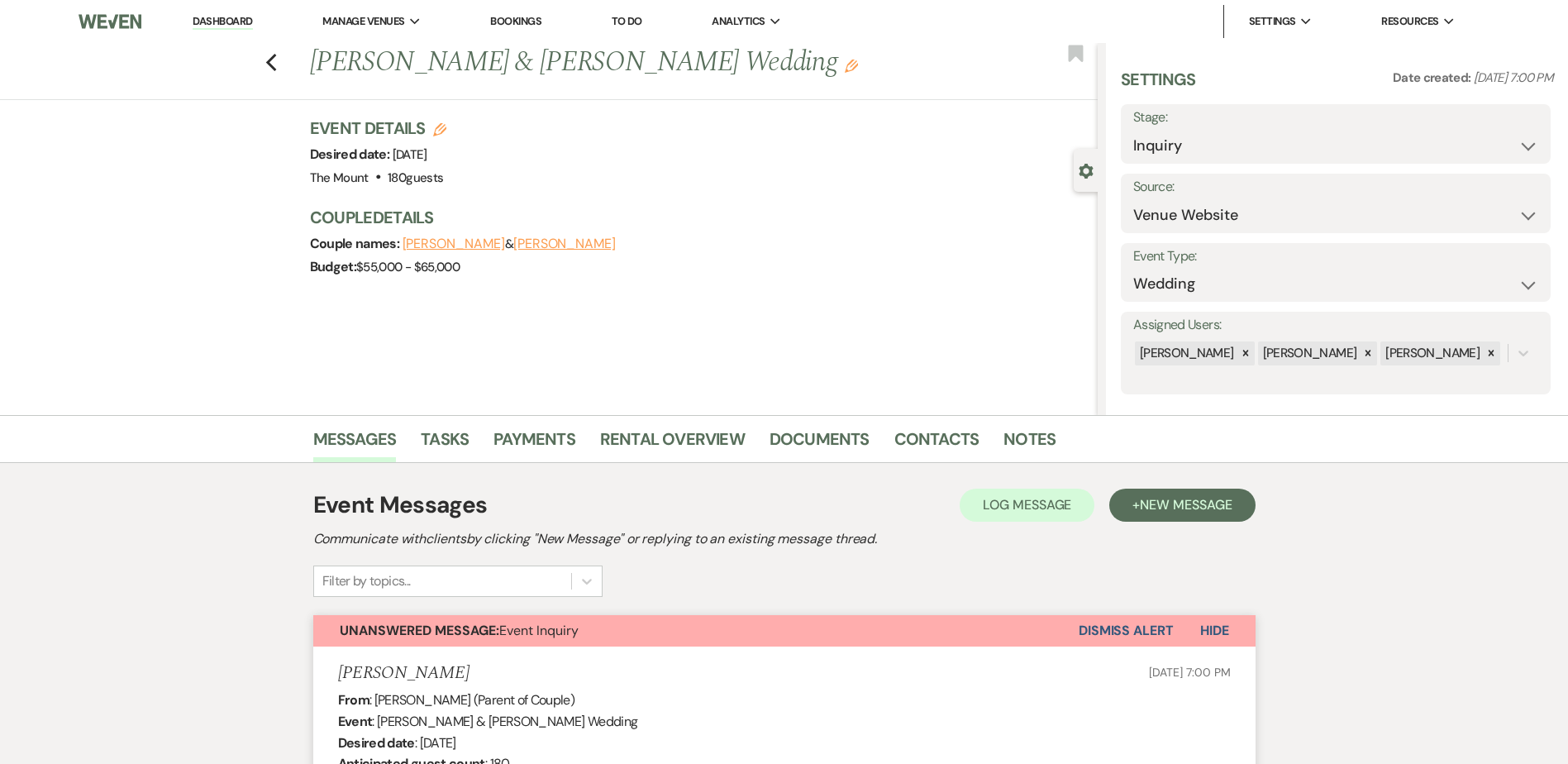
click at [1127, 627] on button "Dismiss Alert" at bounding box center [1126, 631] width 95 height 31
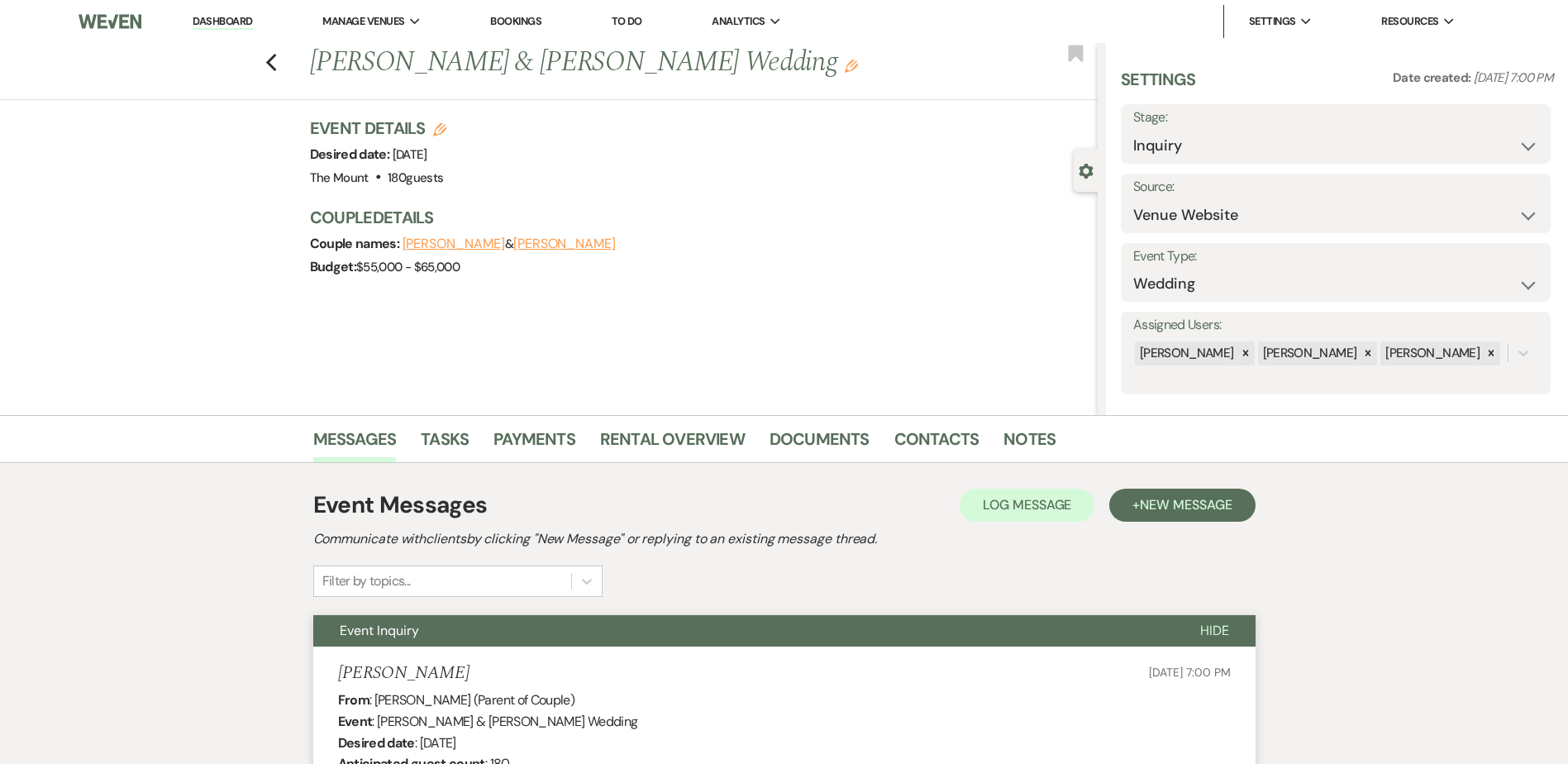
click at [232, 21] on link "Dashboard" at bounding box center [222, 22] width 59 height 16
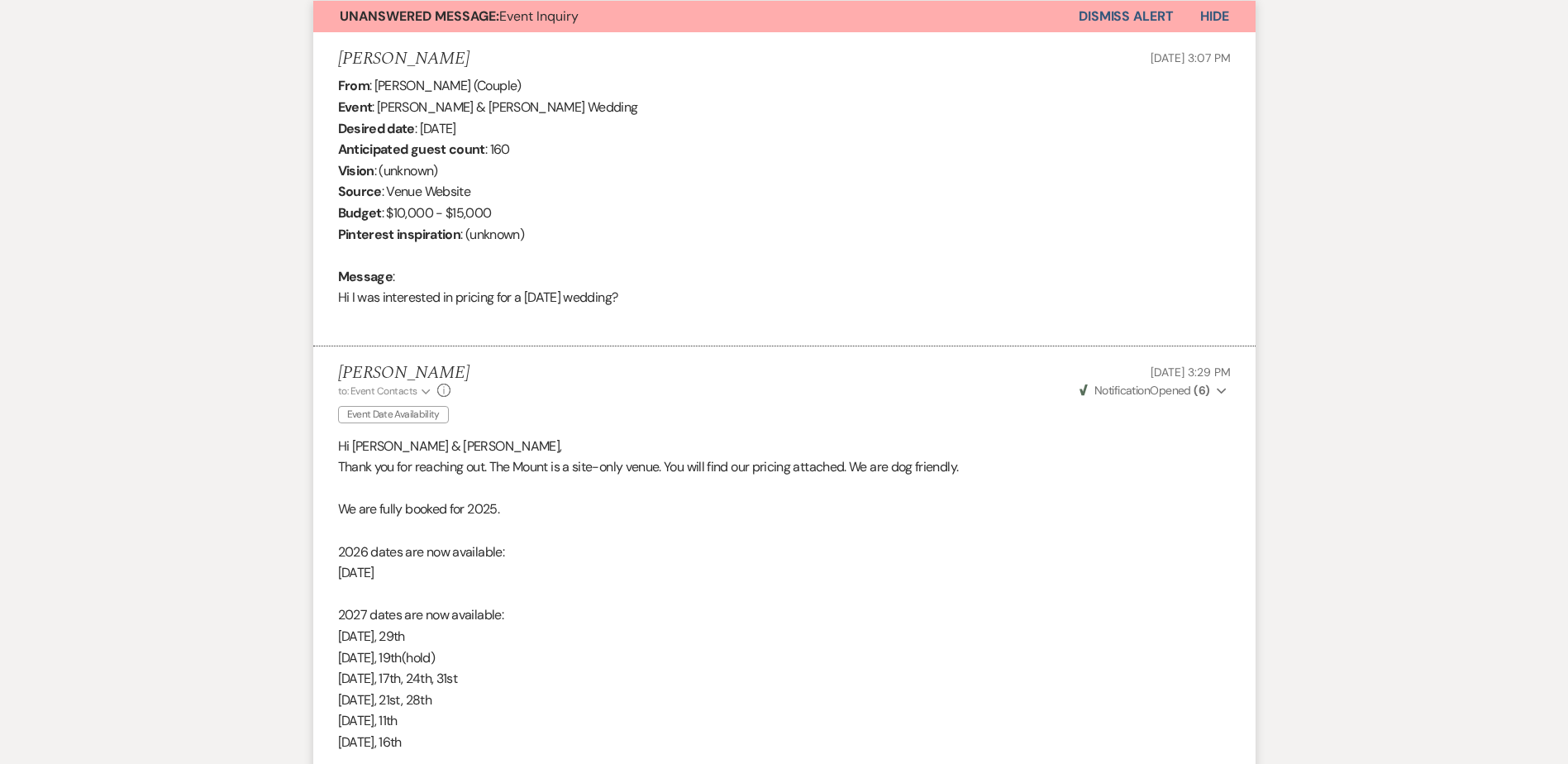
scroll to position [263, 0]
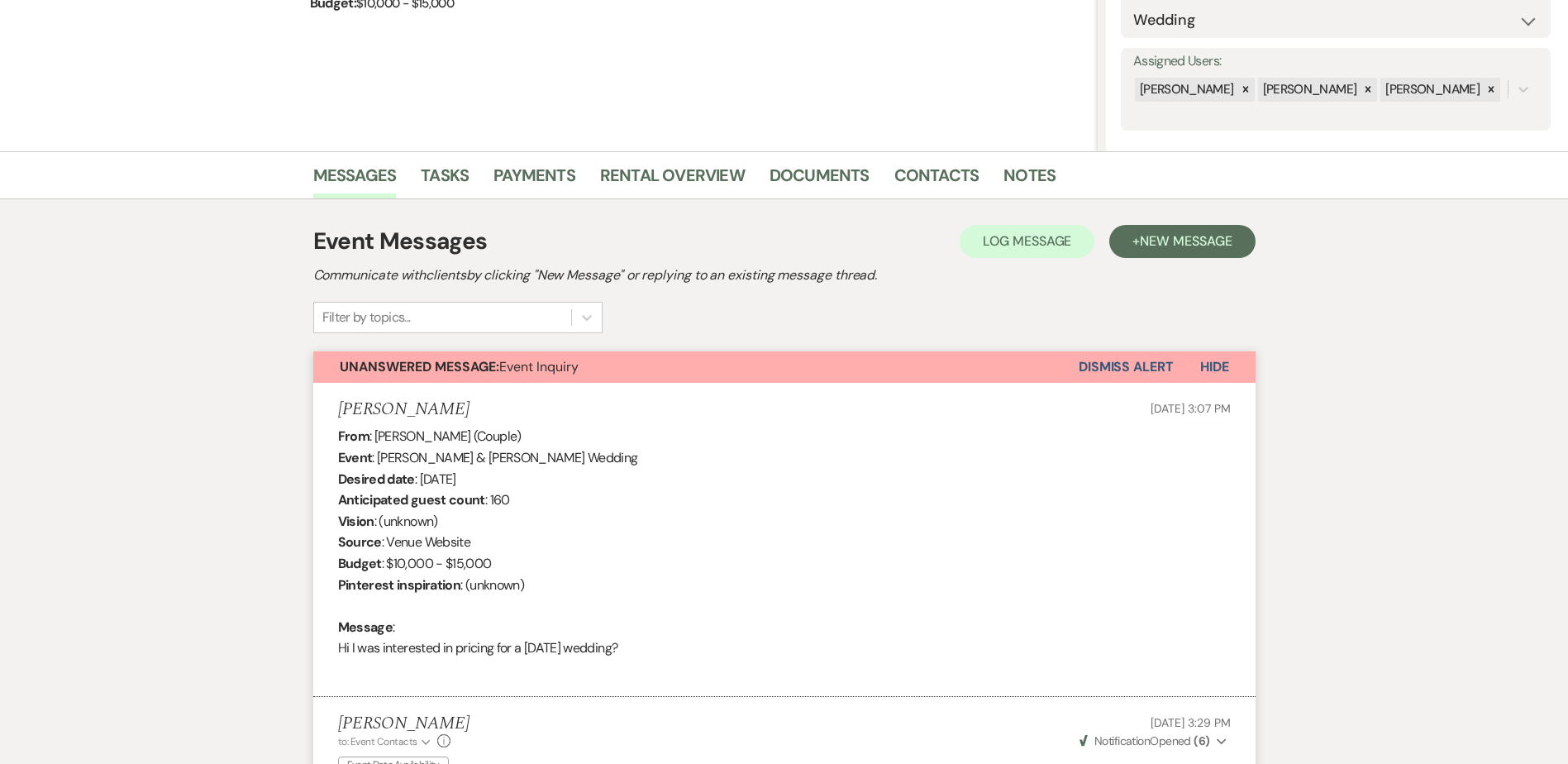
drag, startPoint x: 647, startPoint y: 649, endPoint x: 331, endPoint y: 411, distance: 395.6
click at [331, 411] on li "[PERSON_NAME] [DATE] 3:07 PM From : [PERSON_NAME] (Couple) Event : [PERSON_NAME…" at bounding box center [785, 540] width 943 height 315
drag, startPoint x: 331, startPoint y: 411, endPoint x: 359, endPoint y: 409, distance: 28.1
copy li "[PERSON_NAME] [DATE] 3:07 PM From : [PERSON_NAME] (Couple) Event : [PERSON_NAME…"
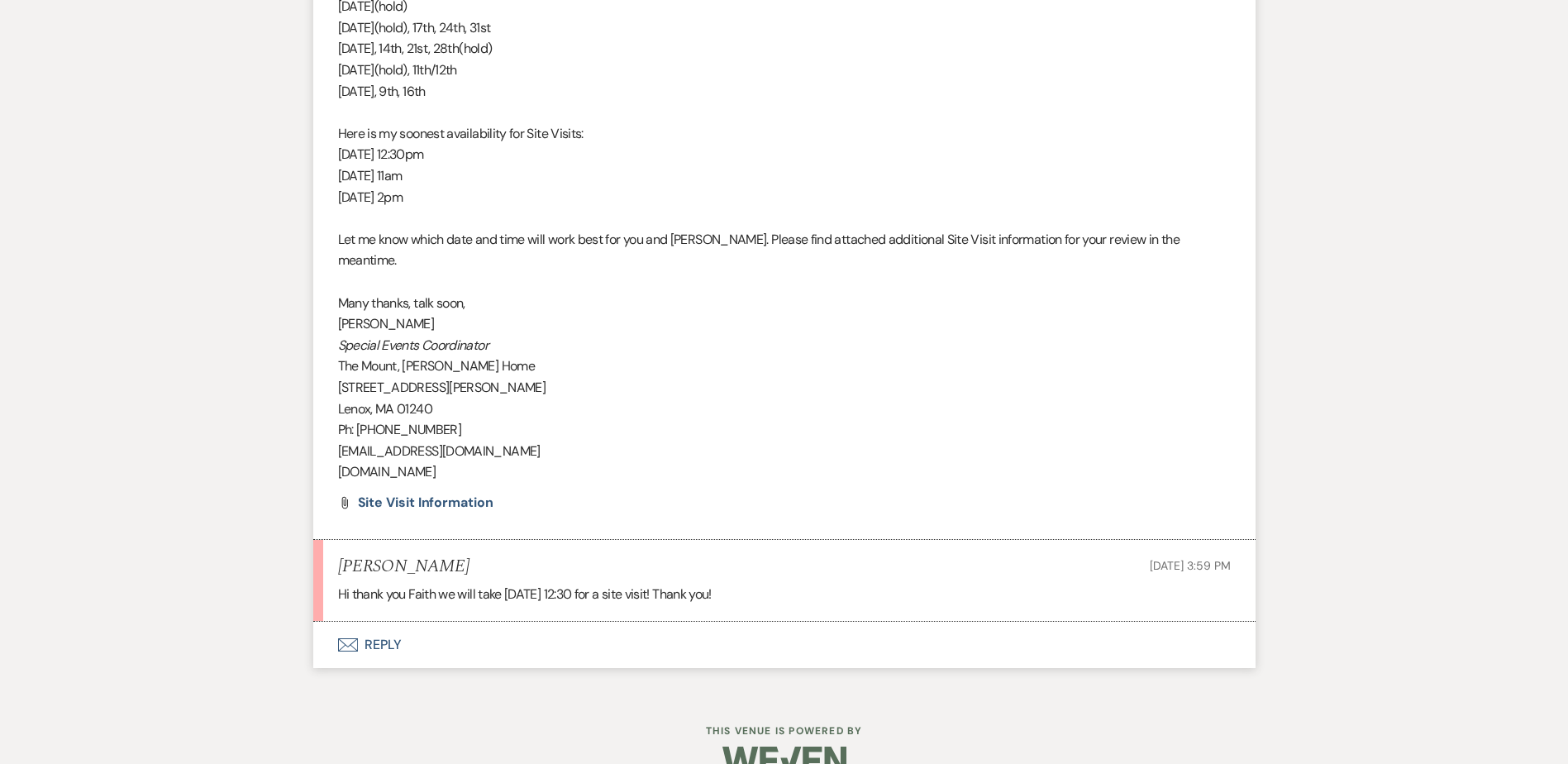
scroll to position [2341, 0]
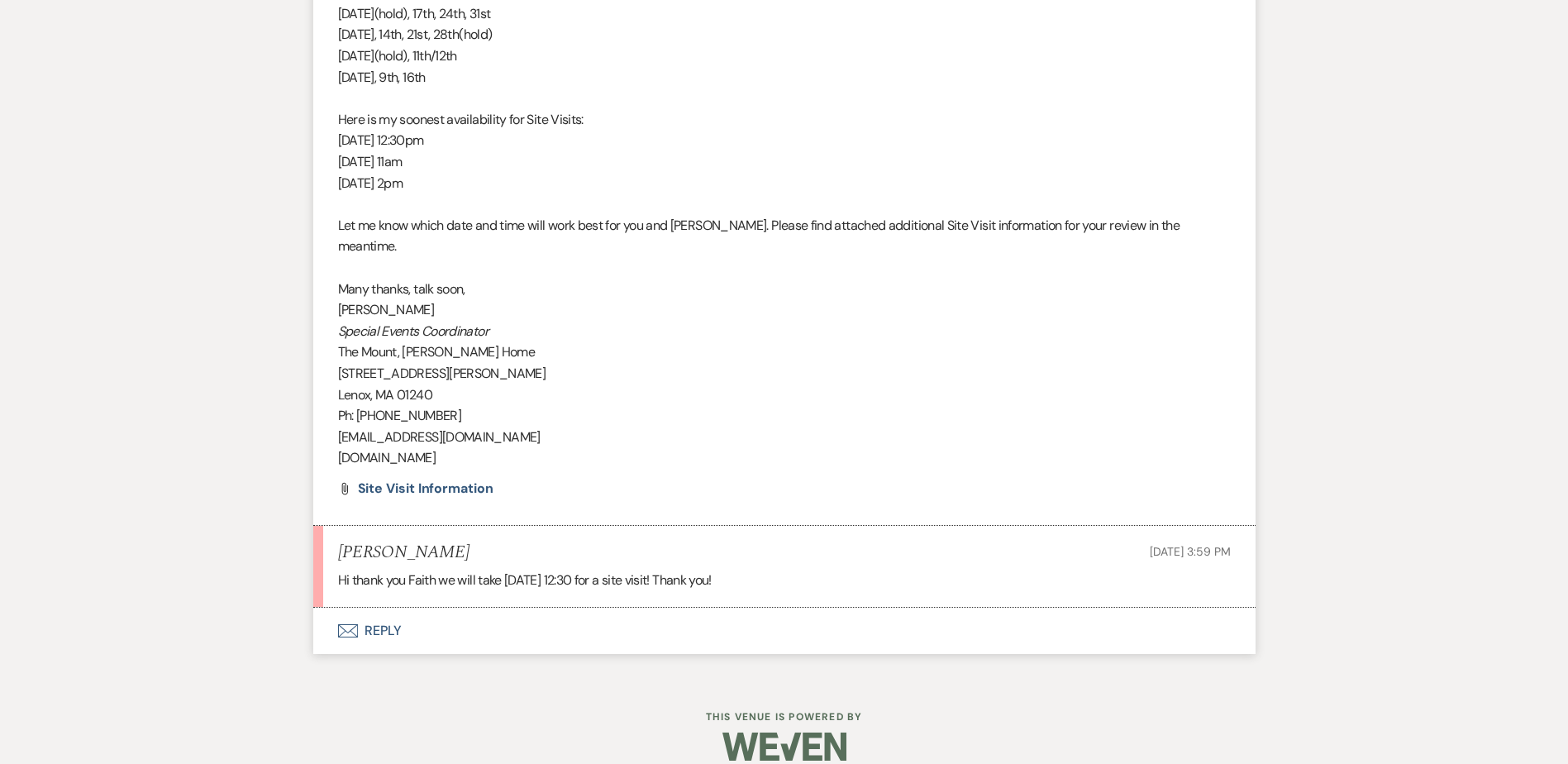
click at [401, 614] on button "Envelope Reply" at bounding box center [785, 631] width 943 height 47
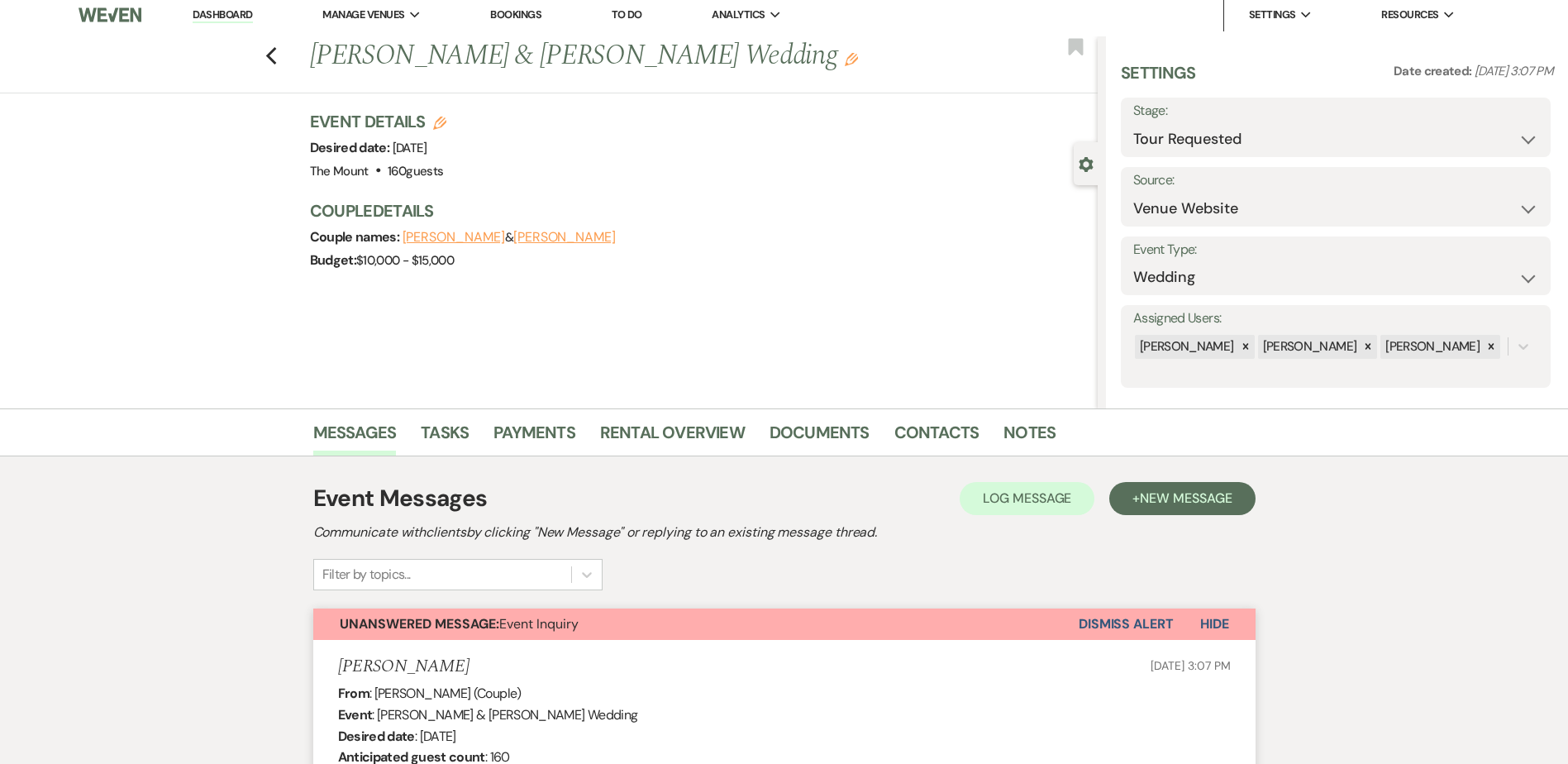
scroll to position [0, 0]
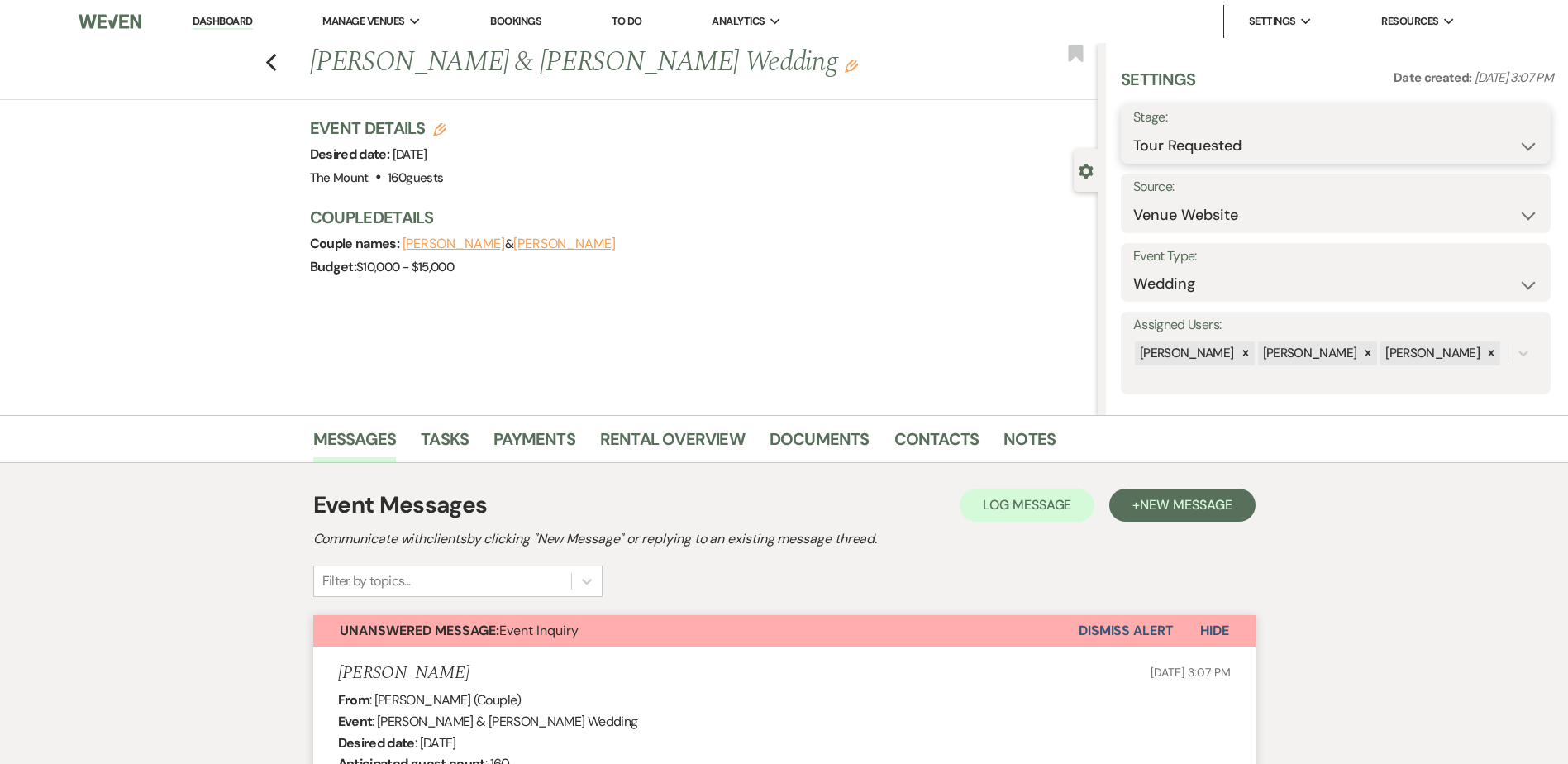
click at [1243, 139] on select "Inquiry Follow Up Tour Requested Tour Confirmed Toured Proposal Sent Booked Lost" at bounding box center [1336, 146] width 405 height 32
select select "4"
click at [1133, 130] on select "Inquiry Follow Up Tour Requested Tour Confirmed Toured Proposal Sent Booked Lost" at bounding box center [1336, 146] width 405 height 32
click at [1511, 122] on button "Save" at bounding box center [1504, 133] width 93 height 33
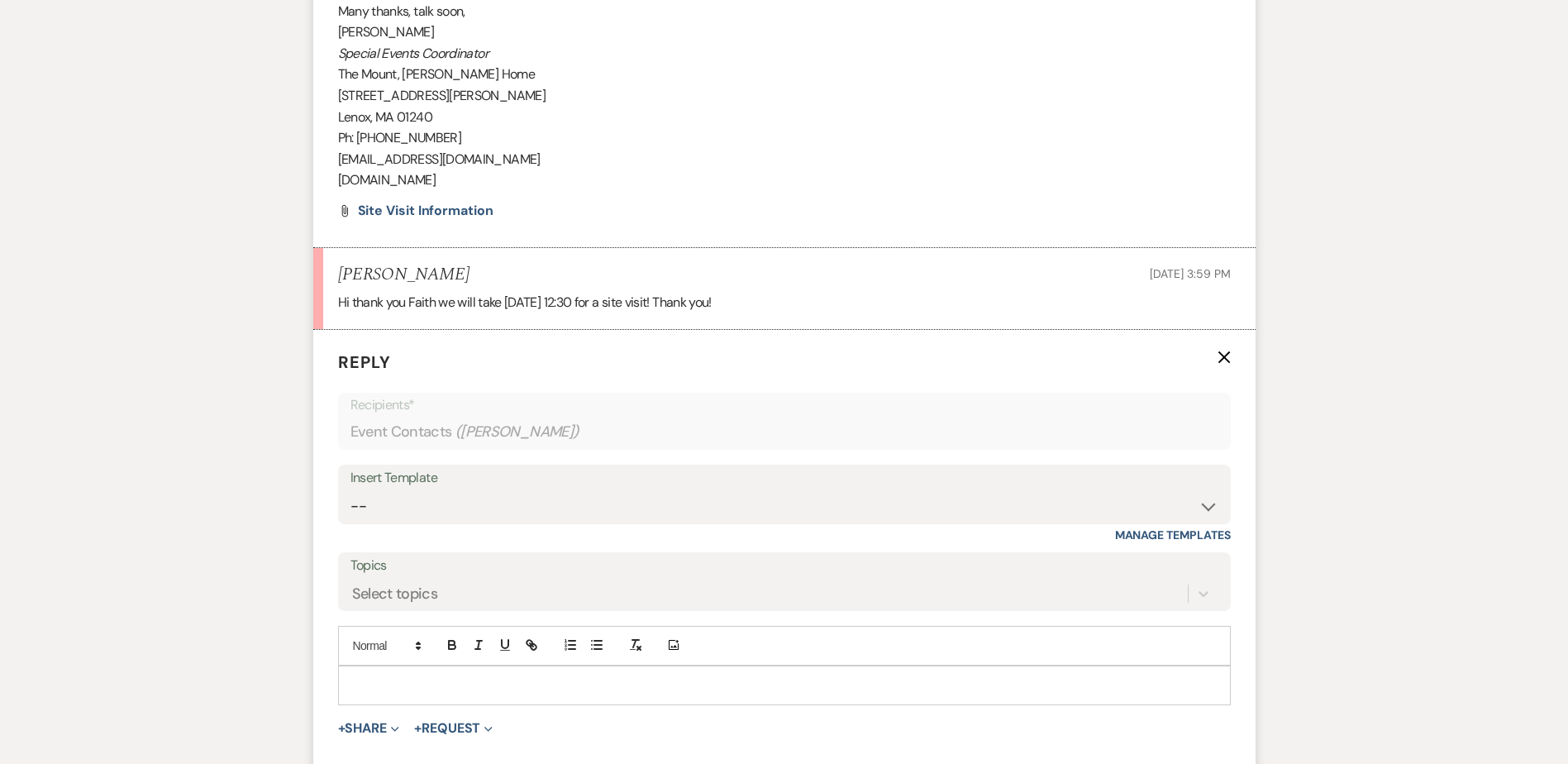
scroll to position [2804, 0]
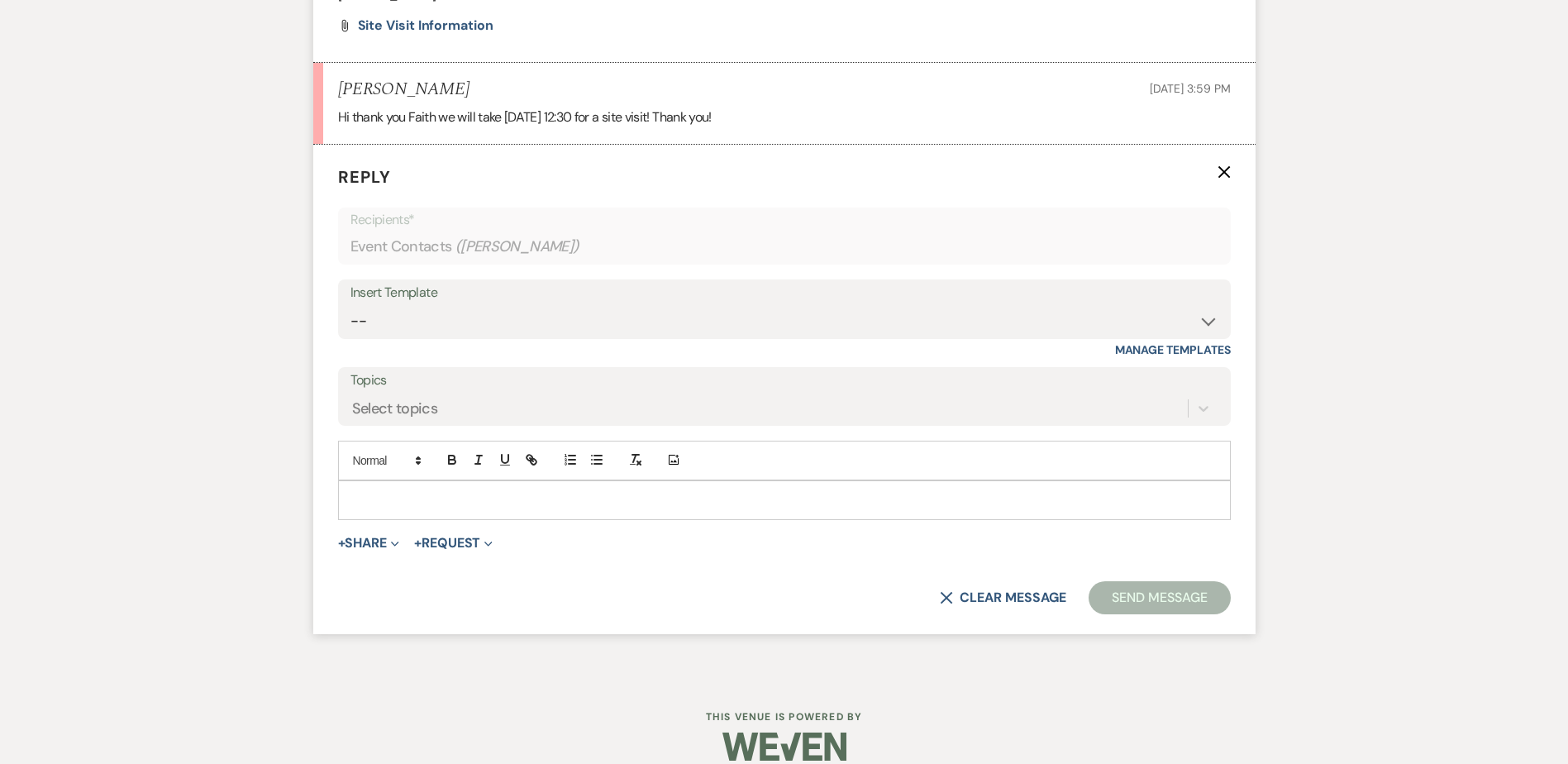
click at [561, 491] on p at bounding box center [784, 500] width 866 height 18
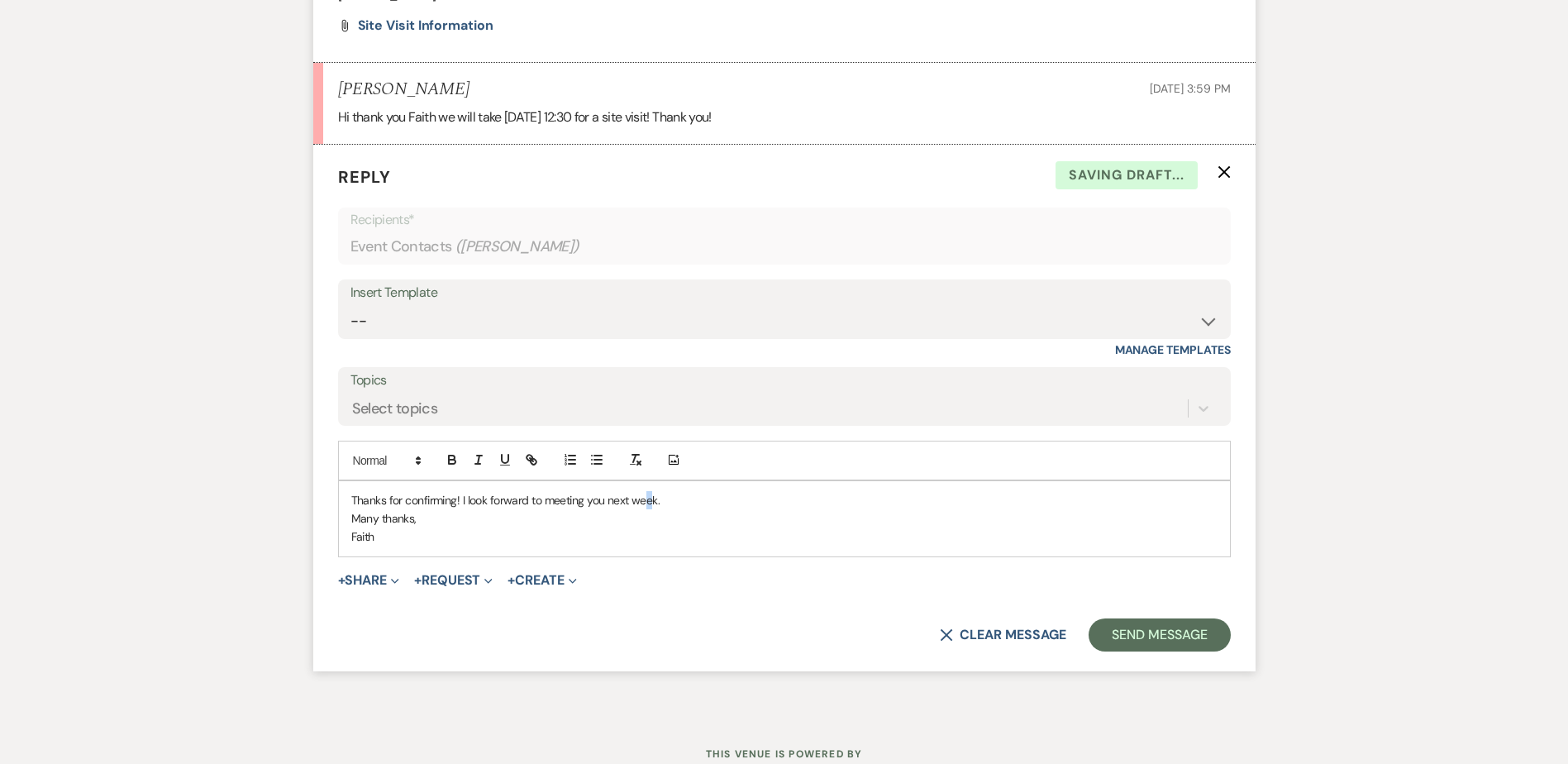
click at [650, 481] on div "Thanks for confirming! I look forward to meeting you next week. Many thanks, Fa…" at bounding box center [784, 519] width 892 height 75
click at [690, 491] on p "Thanks for confirming! I look forward to meeting you next week." at bounding box center [784, 500] width 866 height 18
click at [1118, 624] on button "Send Message" at bounding box center [1159, 634] width 142 height 33
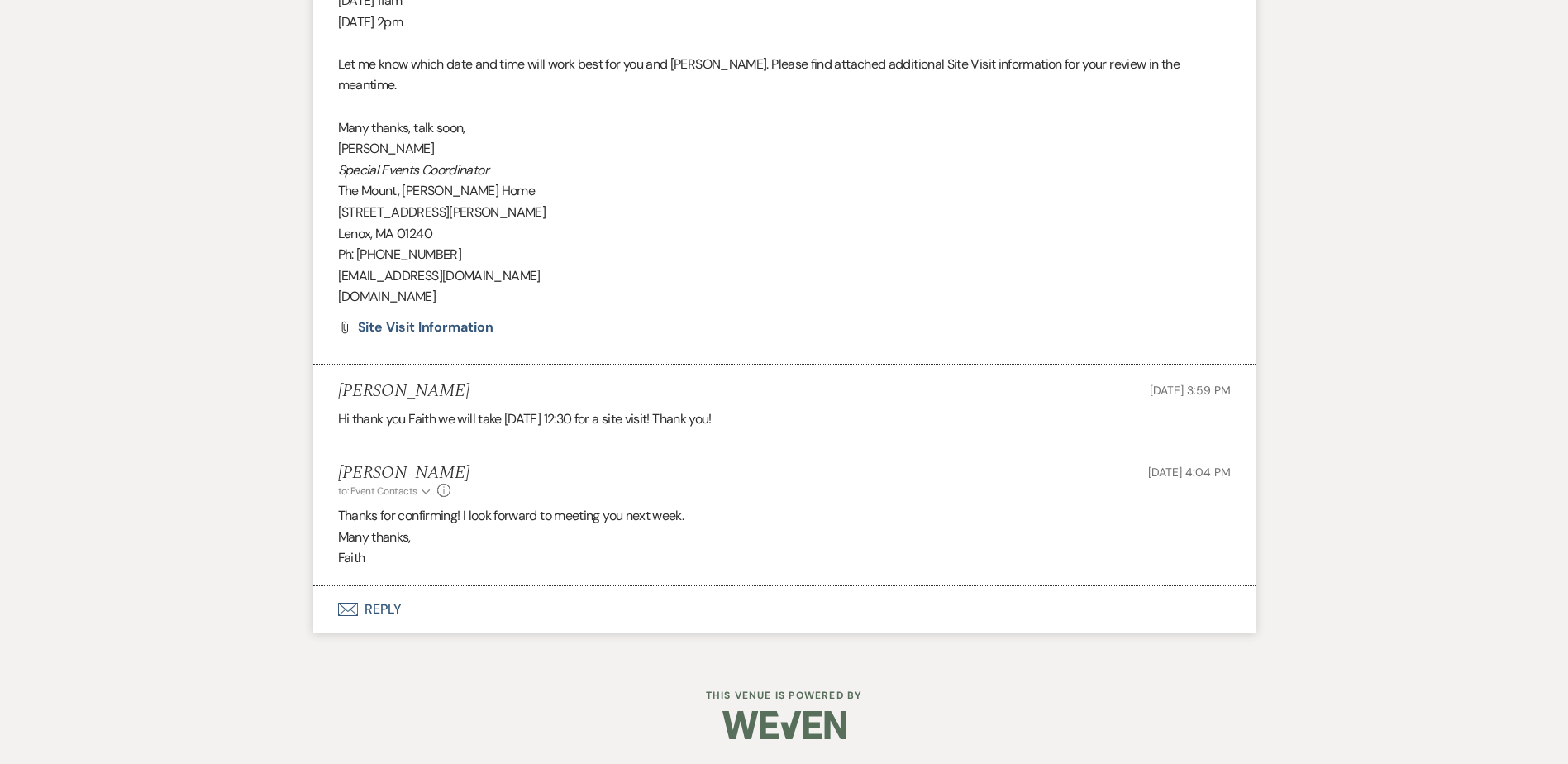
scroll to position [2481, 0]
